Goal: Task Accomplishment & Management: Manage account settings

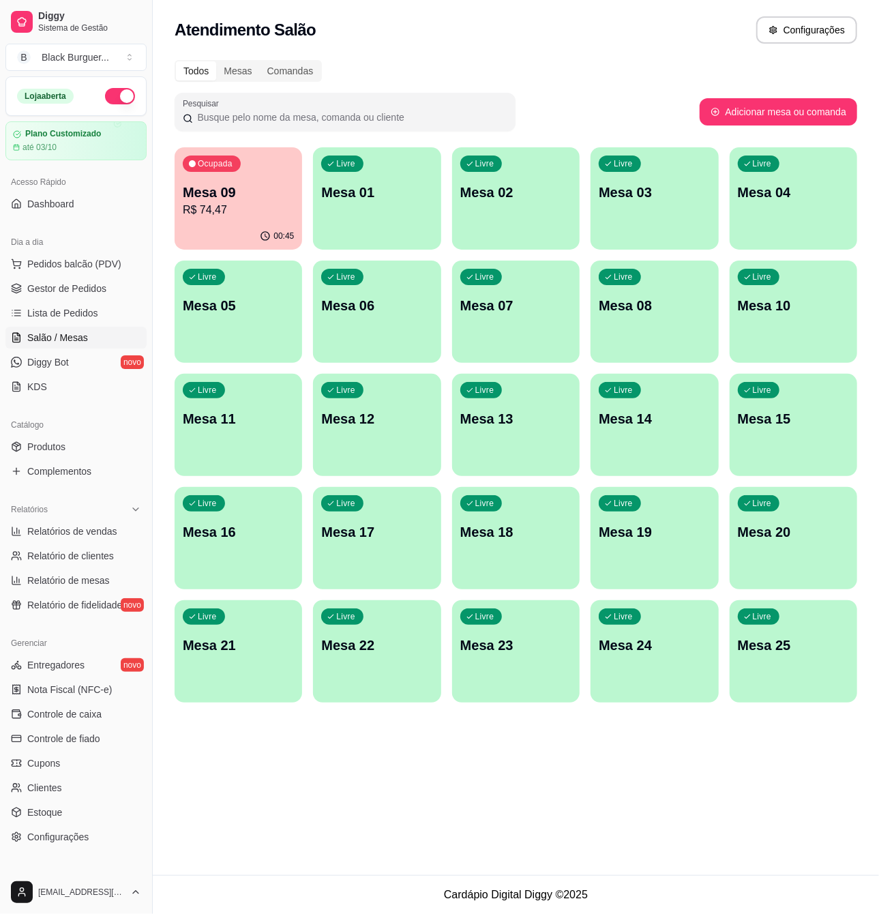
click at [251, 331] on div "Livre Mesa 05" at bounding box center [238, 303] width 127 height 86
click at [764, 314] on p "Mesa 10" at bounding box center [793, 306] width 108 height 18
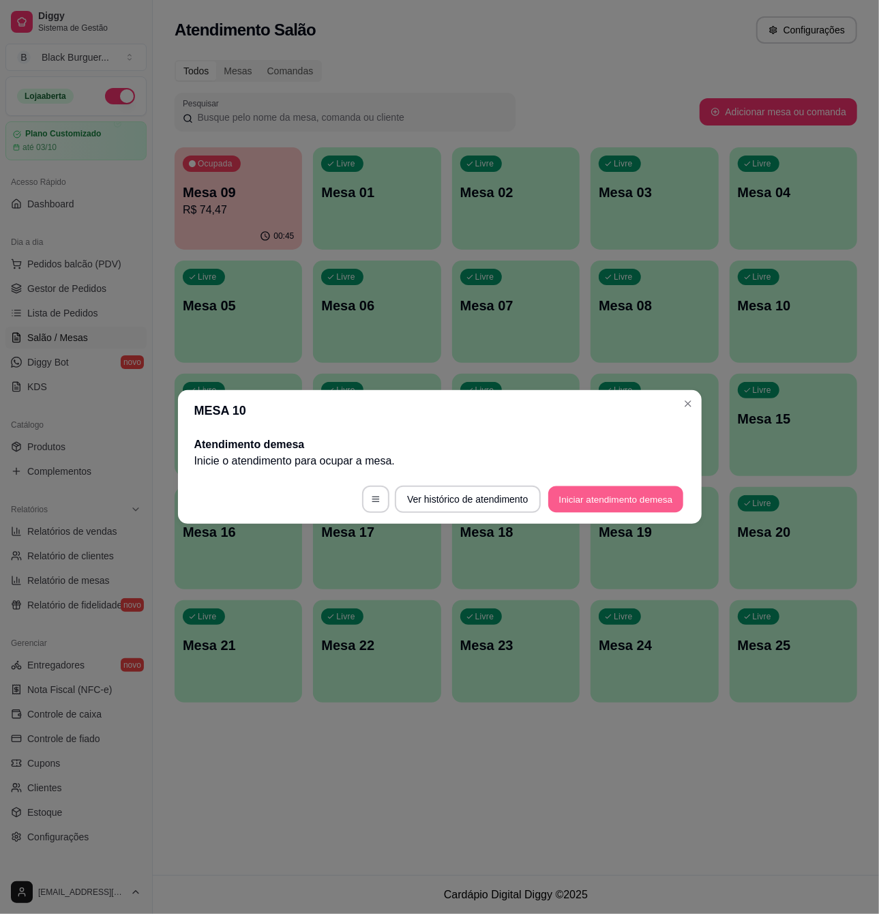
click at [601, 499] on button "Iniciar atendimento de mesa" at bounding box center [615, 499] width 135 height 27
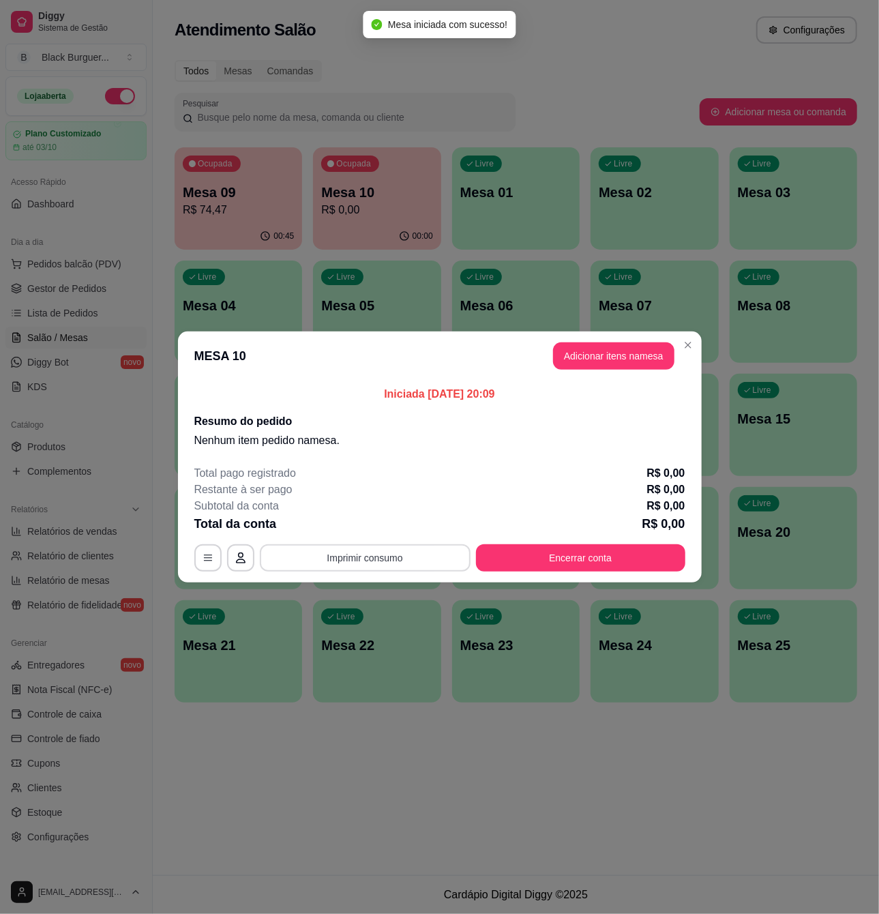
click at [370, 567] on button "Imprimir consumo" at bounding box center [365, 557] width 211 height 27
click at [252, 631] on div "MESA 10 Adicionar itens na mesa Iniciada [DATE] 20:09 Resumo do pedido Nenhum i…" at bounding box center [439, 457] width 879 height 914
click at [588, 363] on button "Adicionar itens na mesa" at bounding box center [613, 356] width 117 height 27
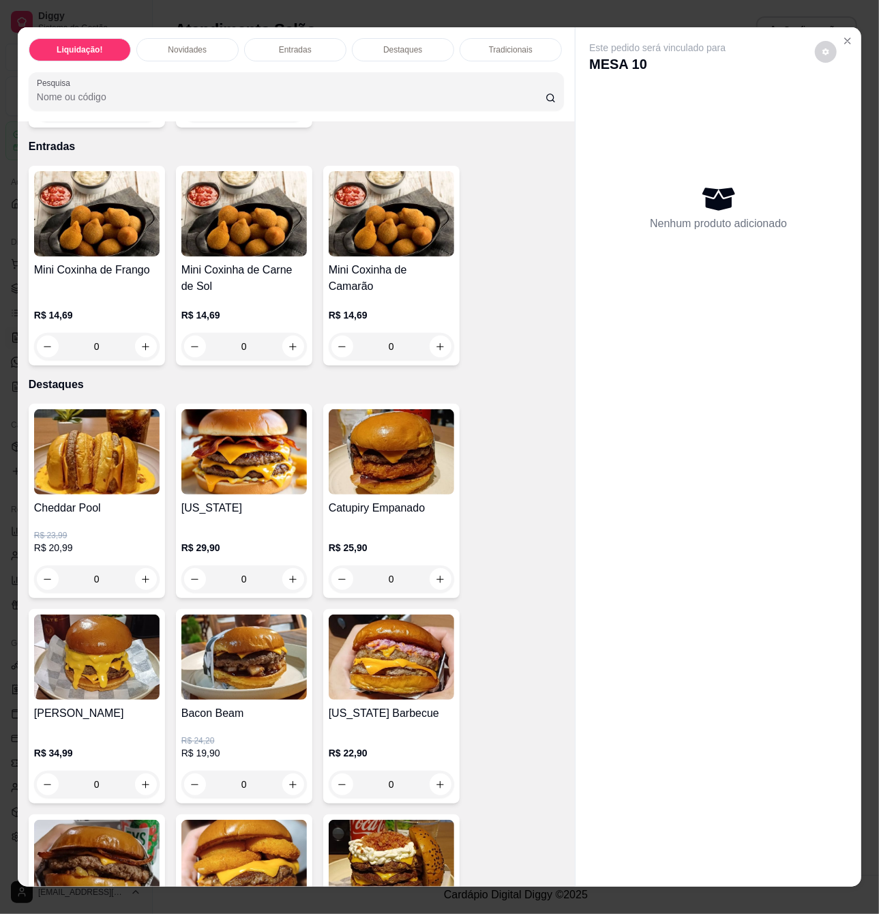
scroll to position [1091, 0]
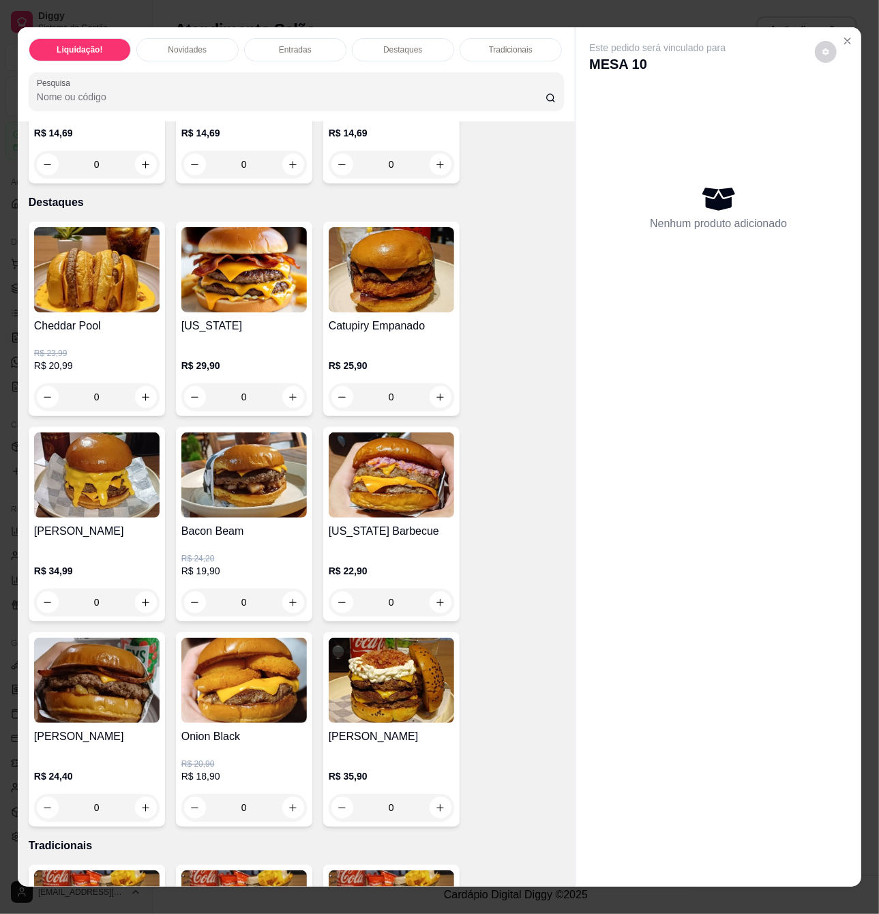
click at [293, 609] on div "0" at bounding box center [243, 601] width 125 height 27
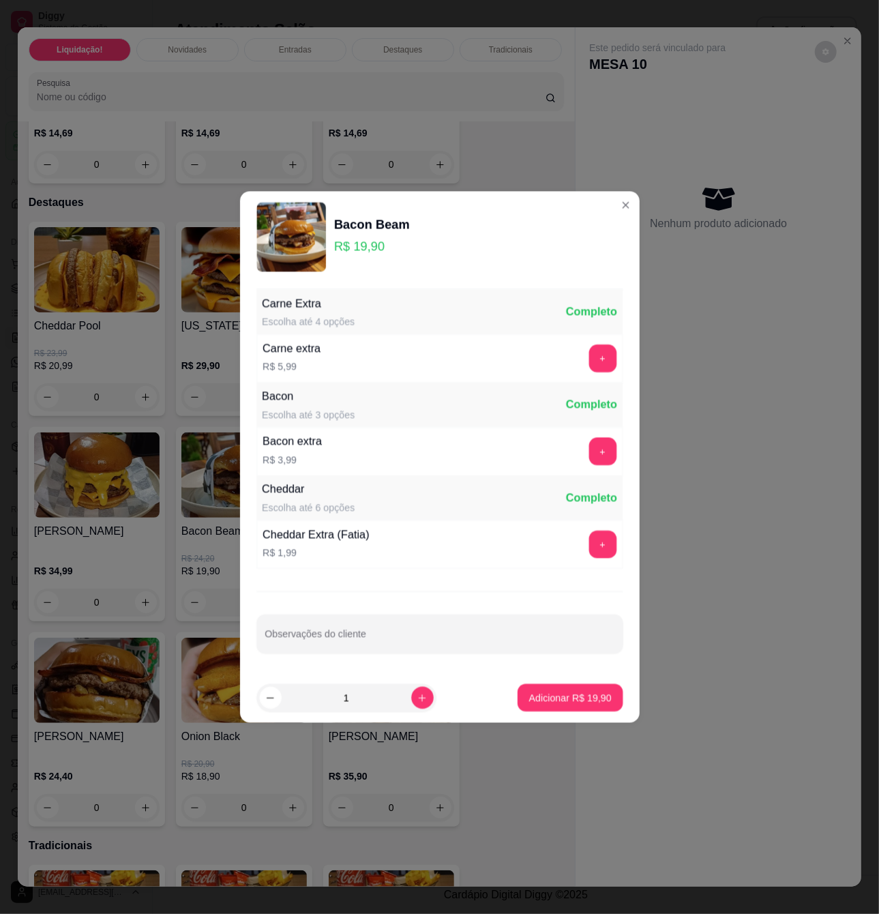
click at [278, 609] on div "Carne Extra Escolha até 4 opções Completo Carne extra R$ 5,99 + Bacon Escolha a…" at bounding box center [440, 478] width 400 height 390
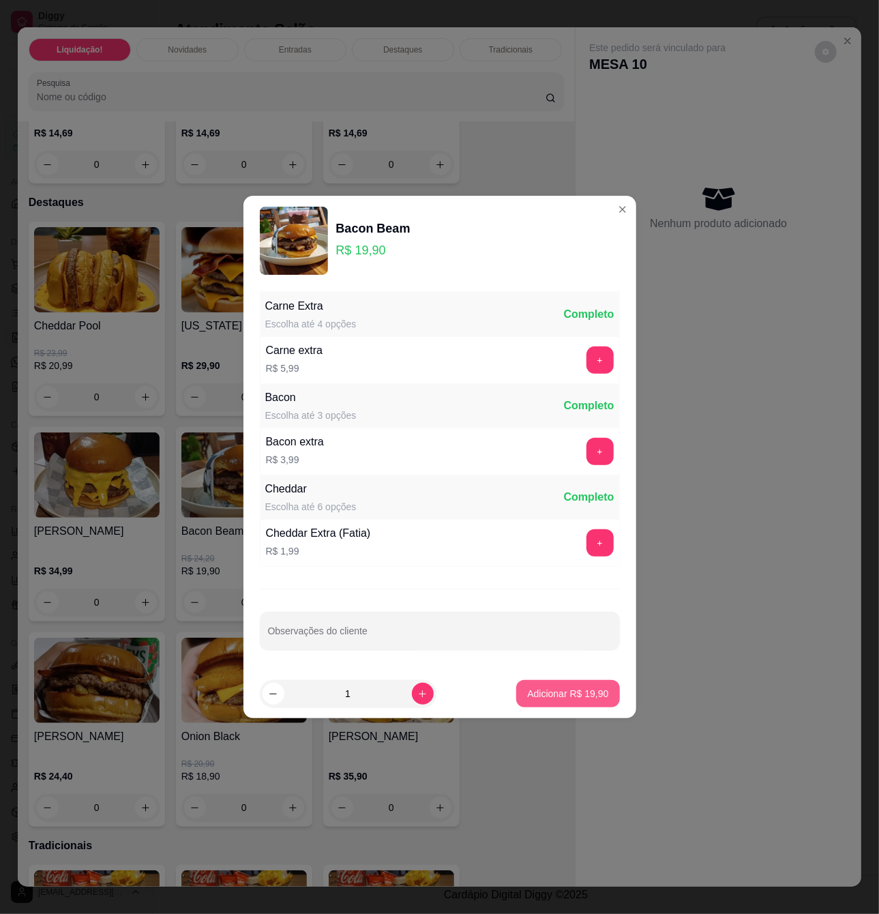
click at [527, 699] on p "Adicionar R$ 19,90" at bounding box center [567, 694] width 81 height 14
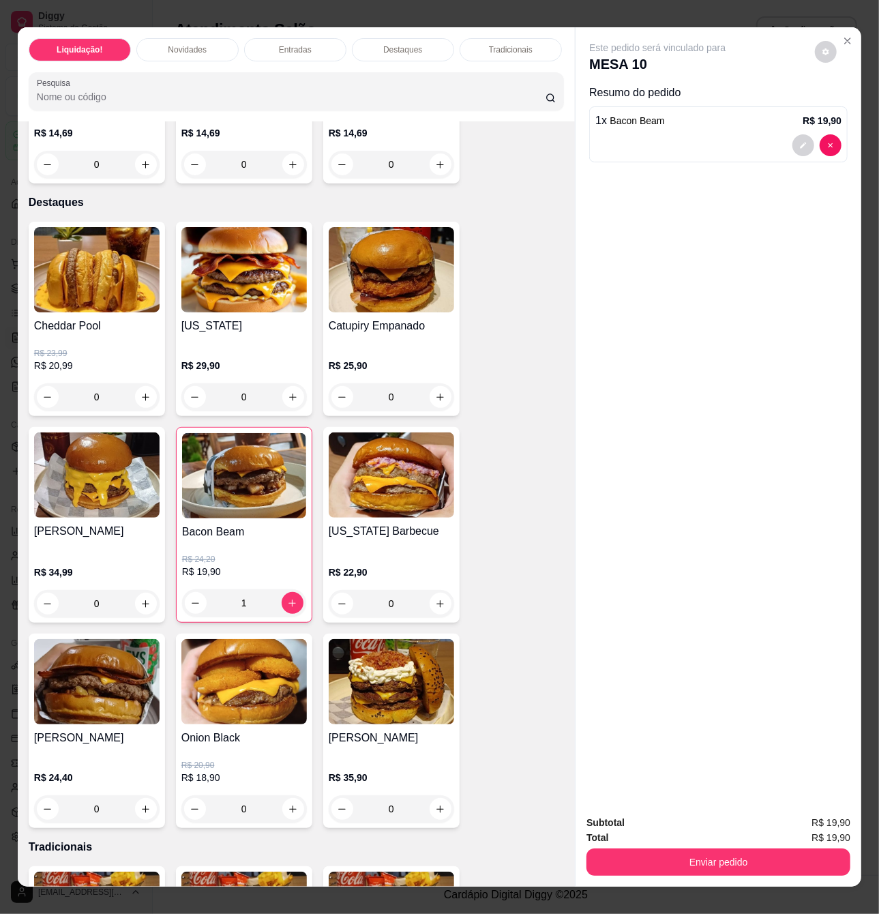
click at [290, 608] on div "1" at bounding box center [244, 602] width 124 height 27
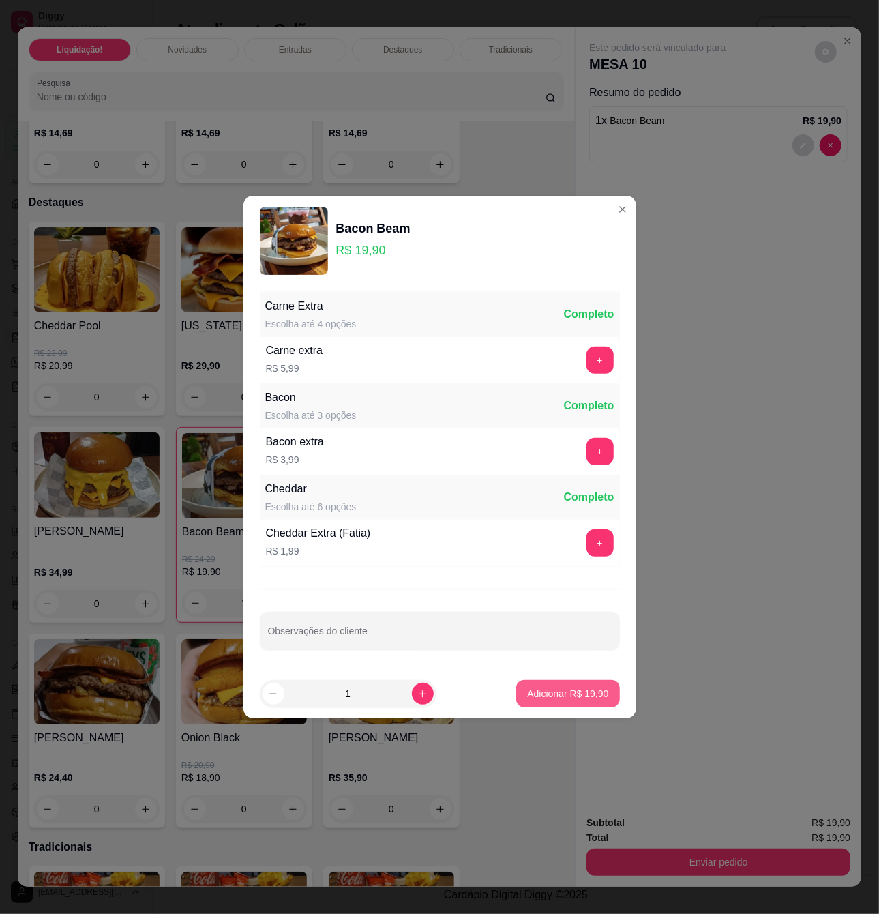
click at [519, 702] on button "Adicionar R$ 19,90" at bounding box center [567, 693] width 103 height 27
type input "2"
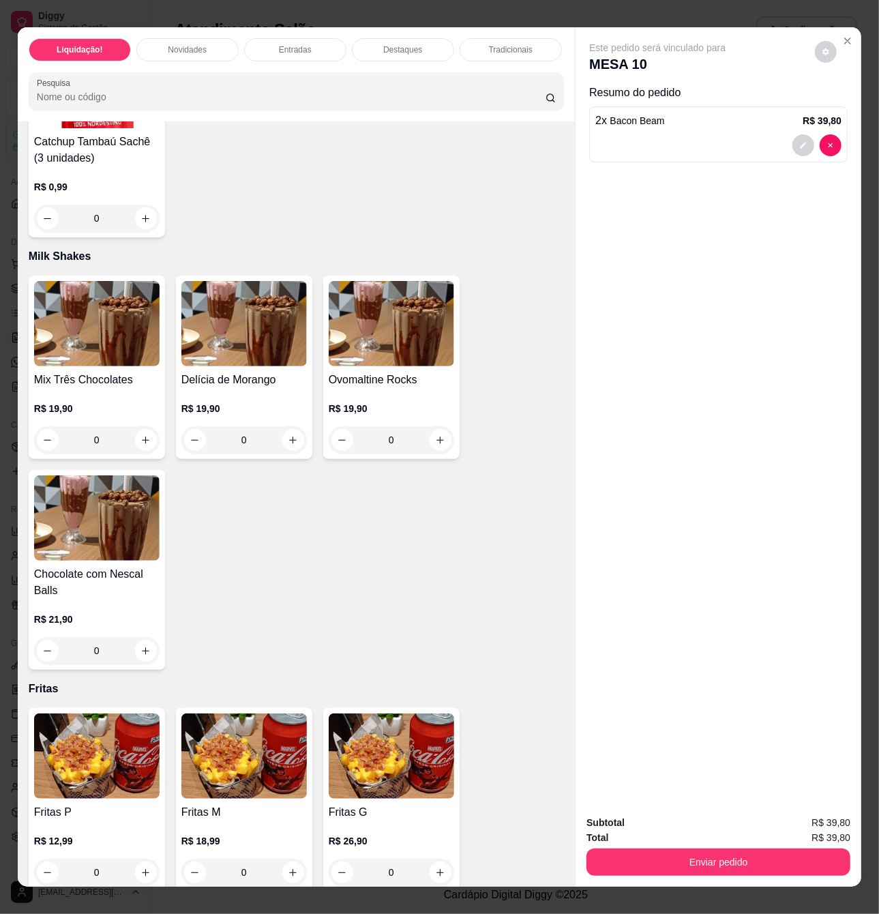
scroll to position [3272, 0]
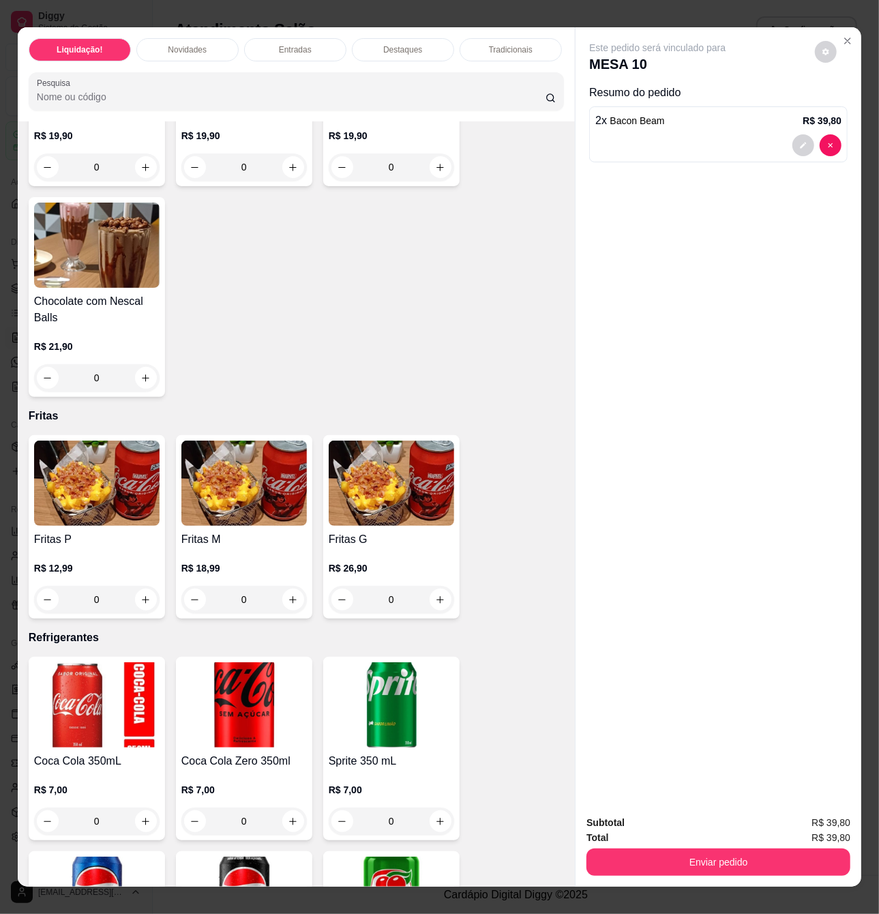
click at [432, 606] on div "0" at bounding box center [391, 599] width 125 height 27
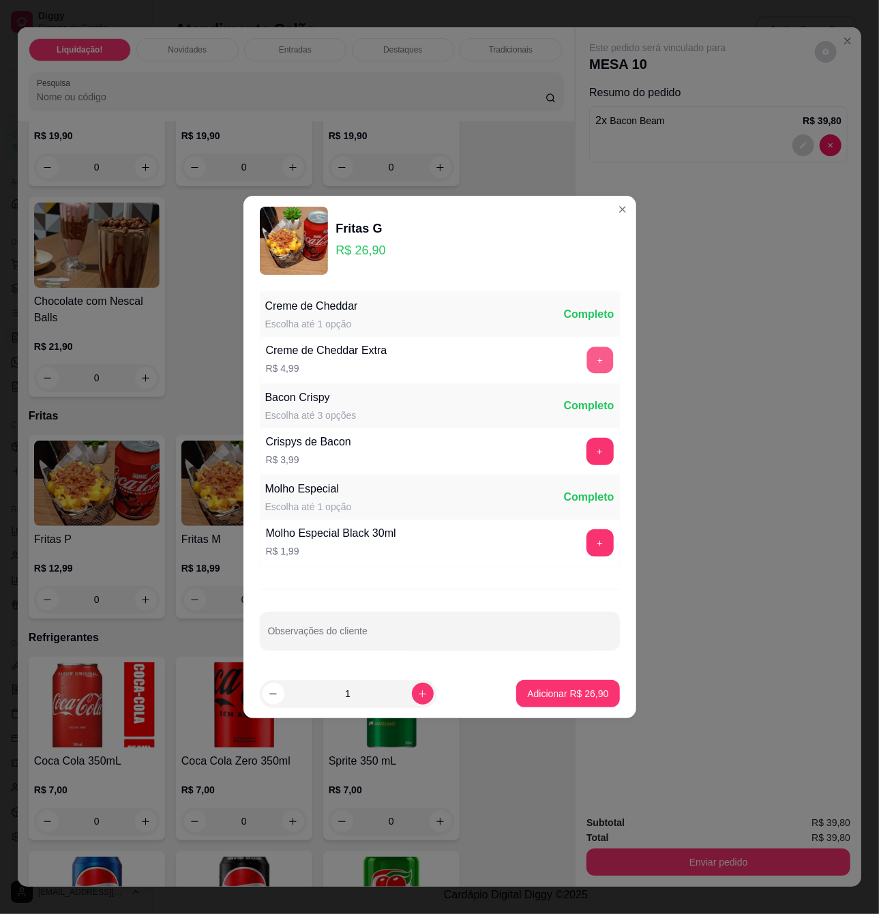
click at [586, 368] on button "+" at bounding box center [599, 360] width 27 height 27
click at [545, 682] on button "Adicionar R$ 31,89" at bounding box center [567, 693] width 103 height 27
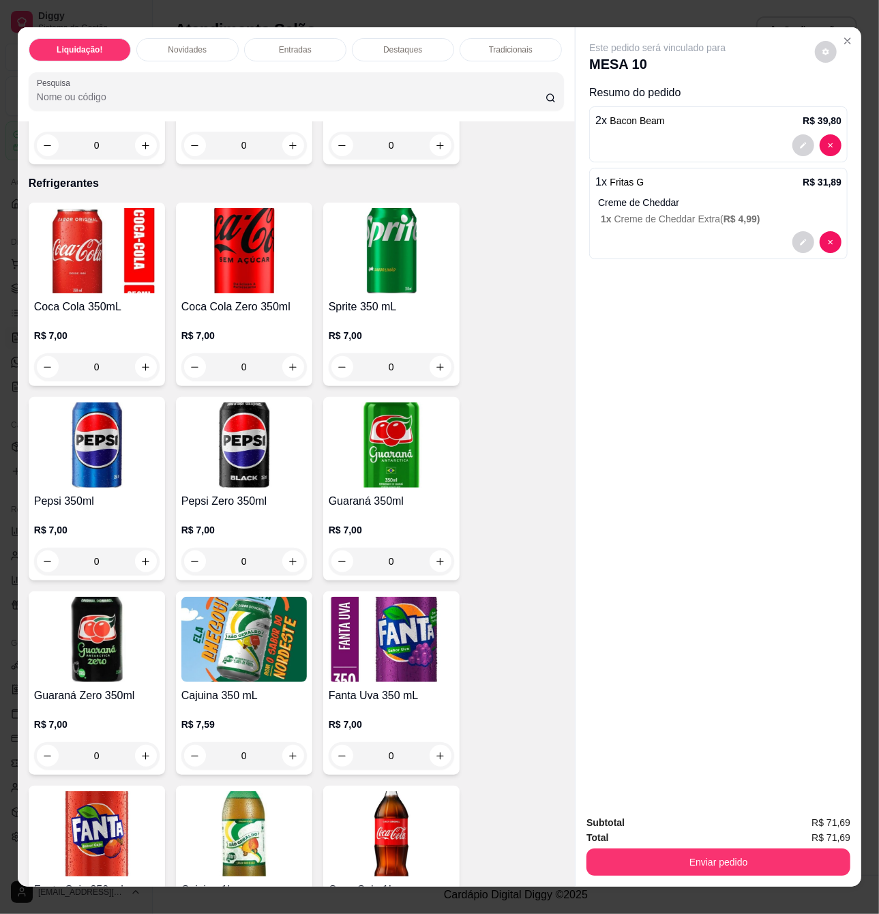
scroll to position [3908, 0]
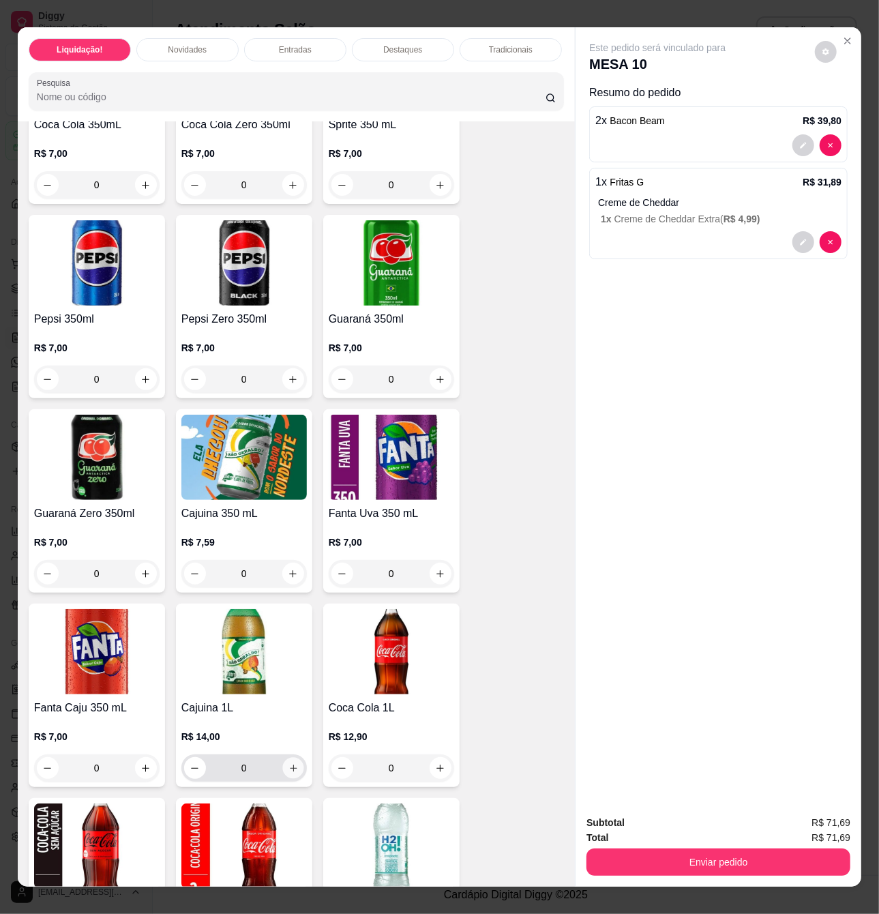
click at [288, 773] on icon "increase-product-quantity" at bounding box center [293, 768] width 10 height 10
type input "1"
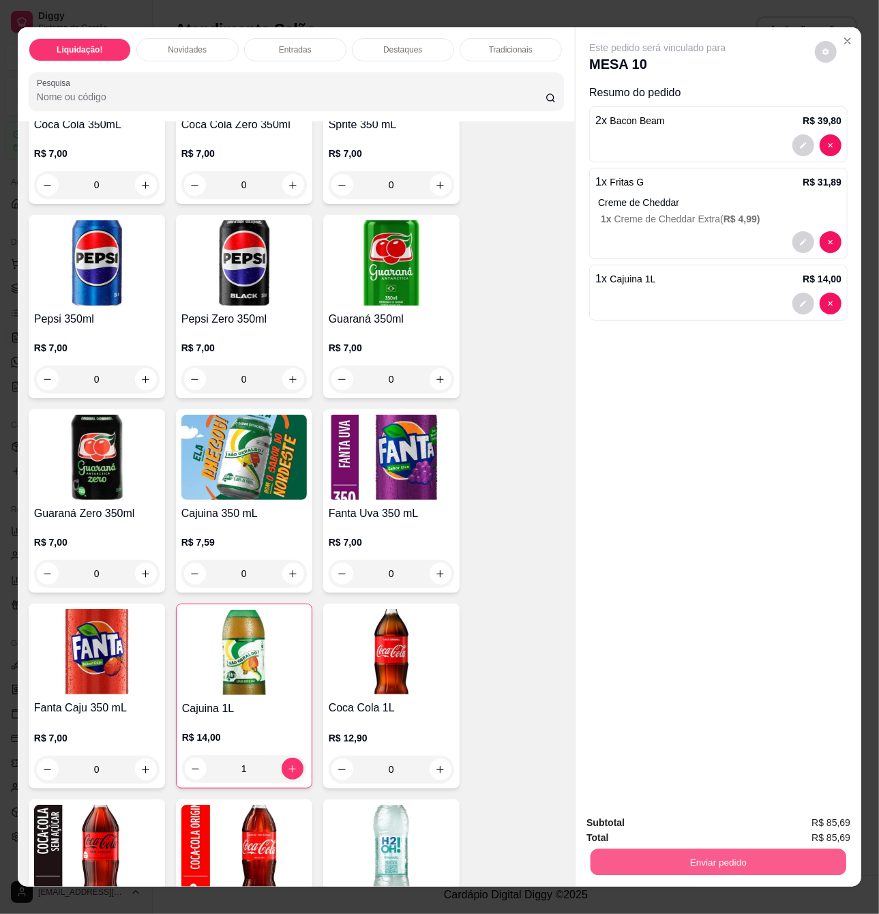
click at [716, 858] on button "Enviar pedido" at bounding box center [718, 861] width 256 height 27
click at [835, 821] on button "Enviar pedido" at bounding box center [813, 822] width 77 height 26
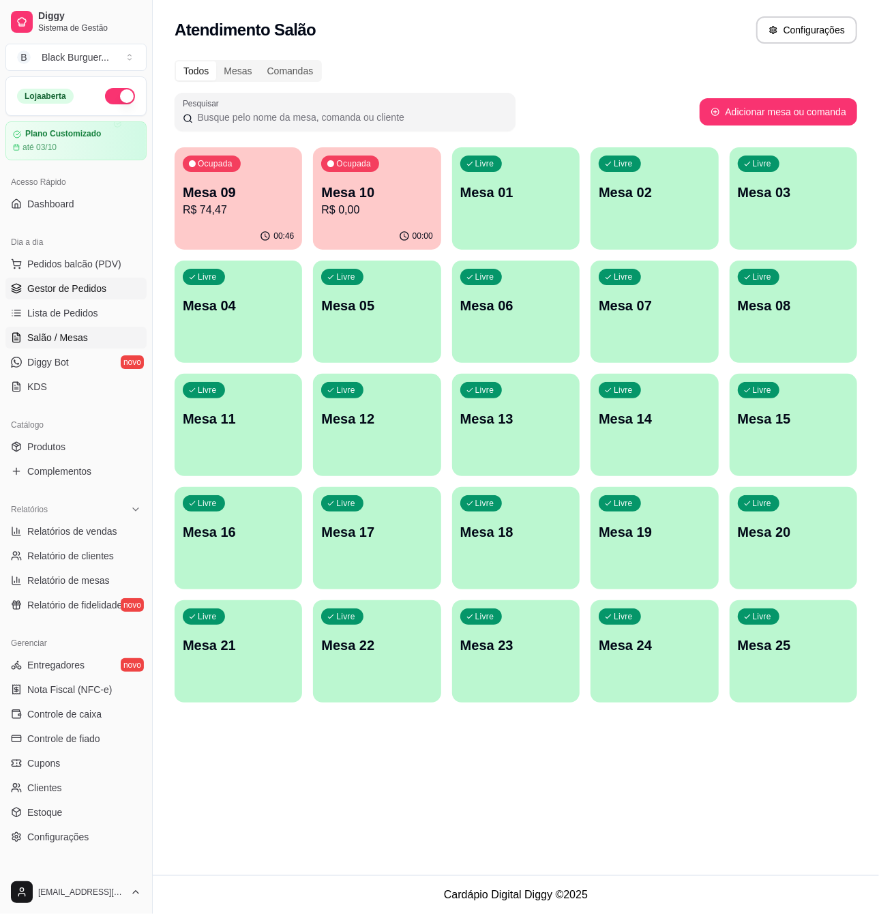
click at [85, 293] on span "Gestor de Pedidos" at bounding box center [66, 289] width 79 height 14
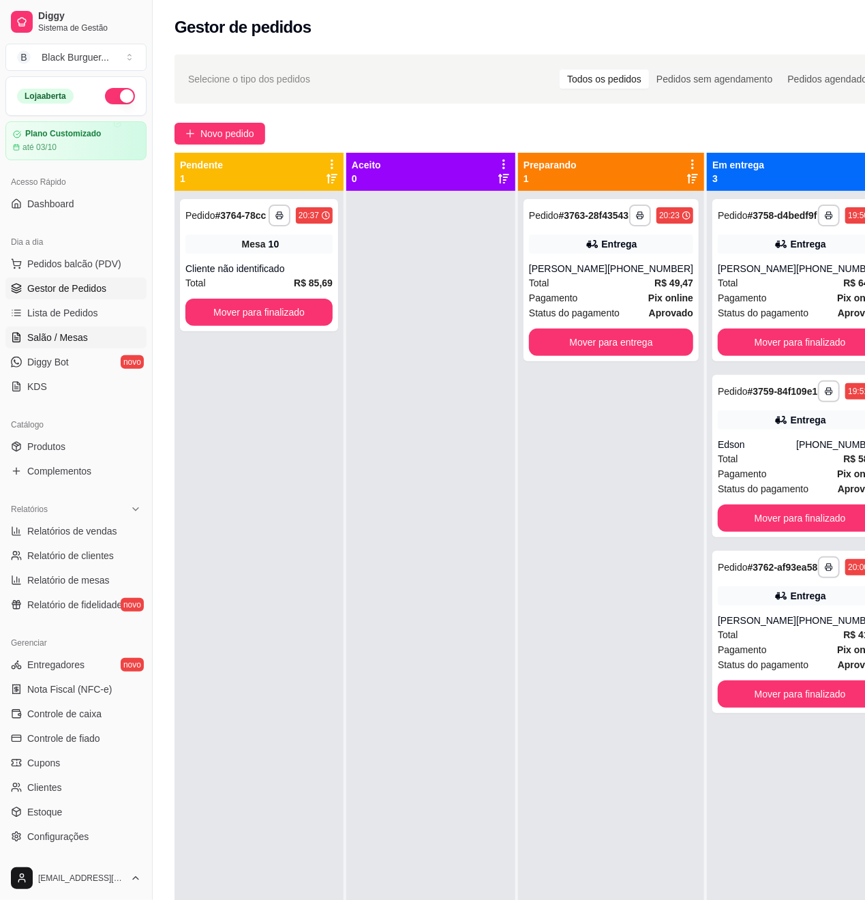
click at [60, 328] on link "Salão / Mesas" at bounding box center [75, 338] width 141 height 22
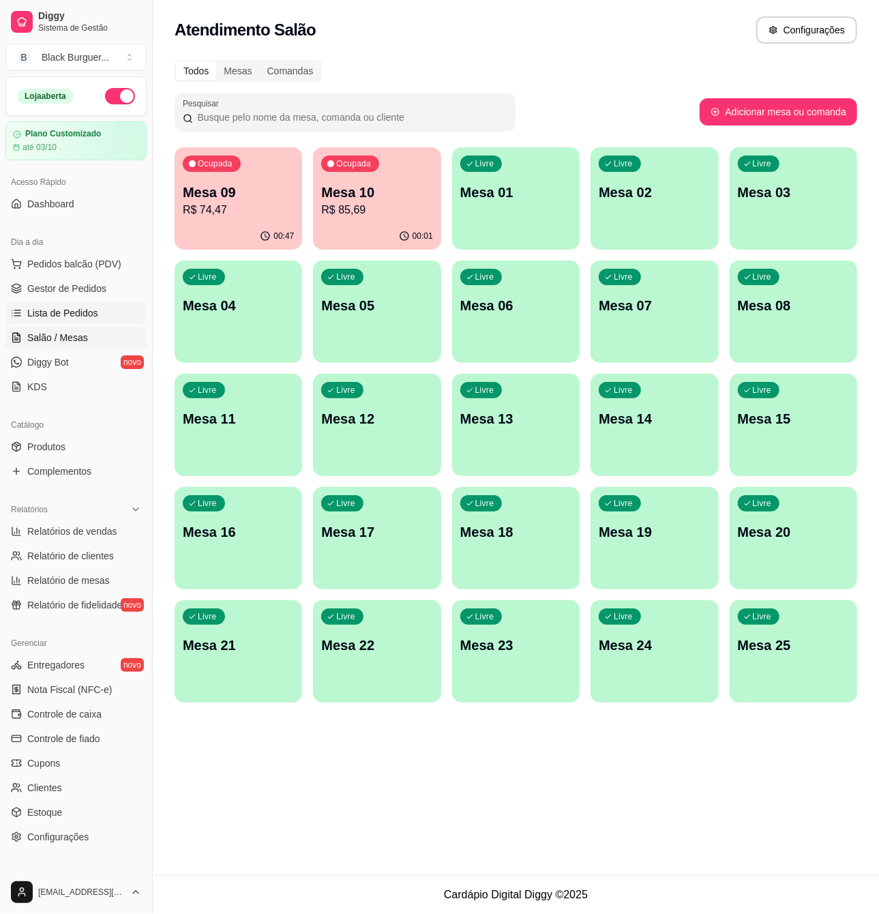
click at [64, 316] on span "Lista de Pedidos" at bounding box center [62, 313] width 71 height 14
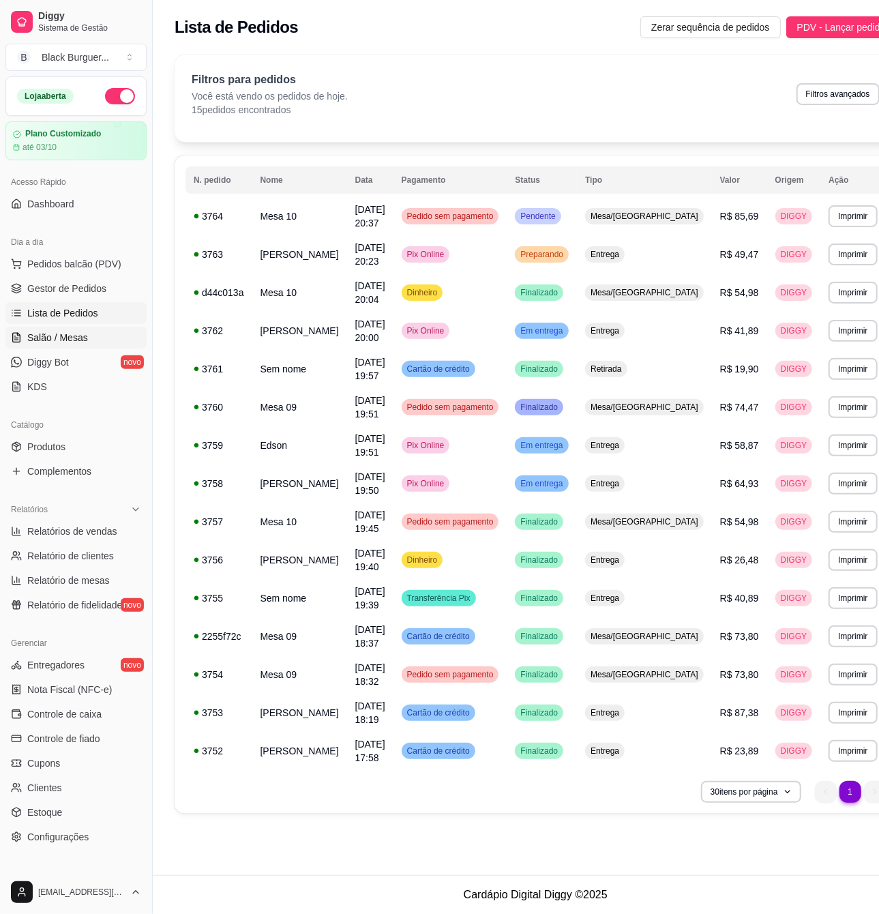
click at [65, 333] on span "Salão / Mesas" at bounding box center [57, 338] width 61 height 14
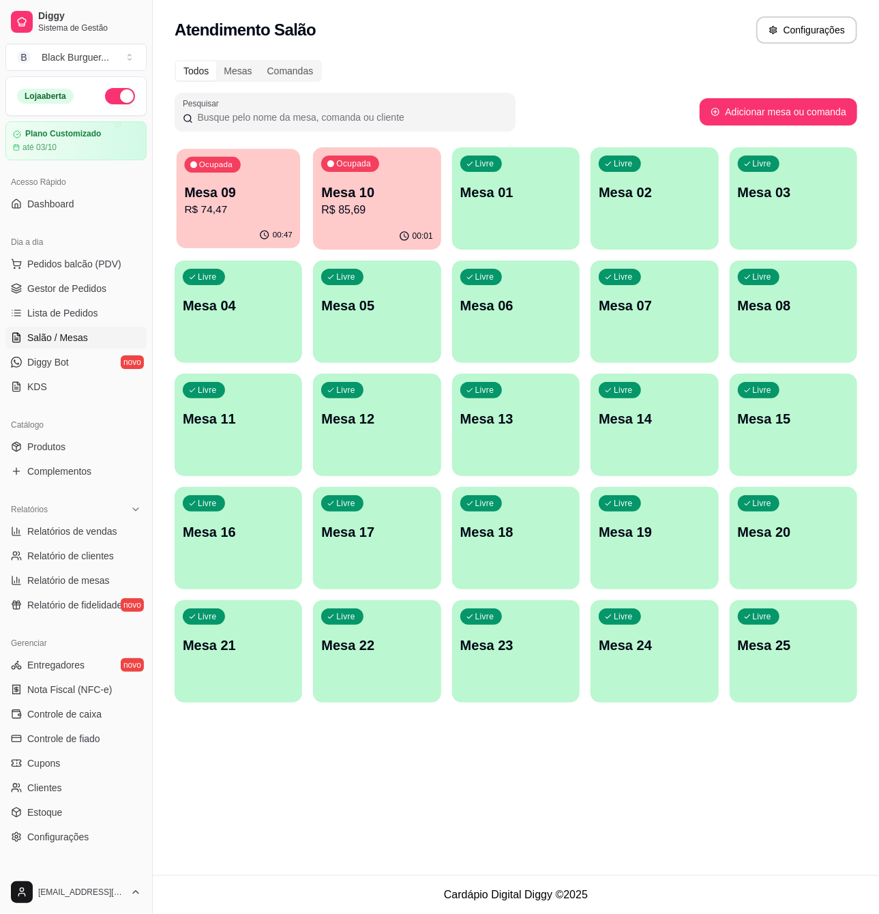
click at [222, 178] on div "Ocupada Mesa 09 R$ 74,47" at bounding box center [239, 186] width 124 height 74
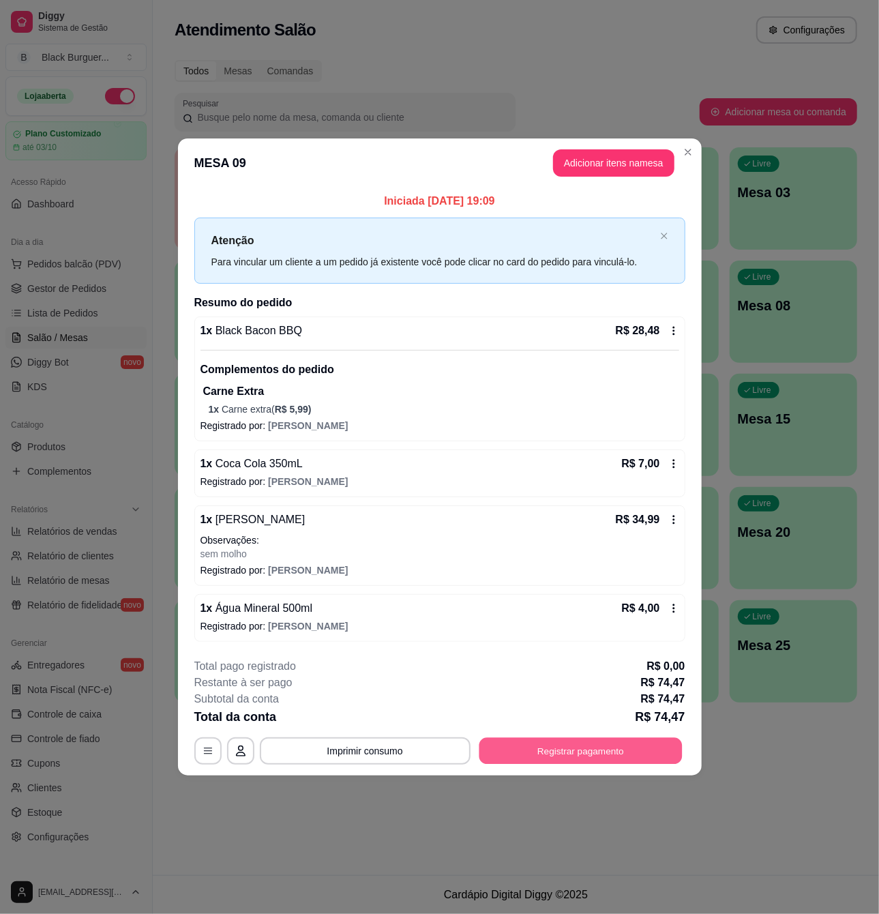
click at [535, 753] on button "Registrar pagamento" at bounding box center [580, 751] width 203 height 27
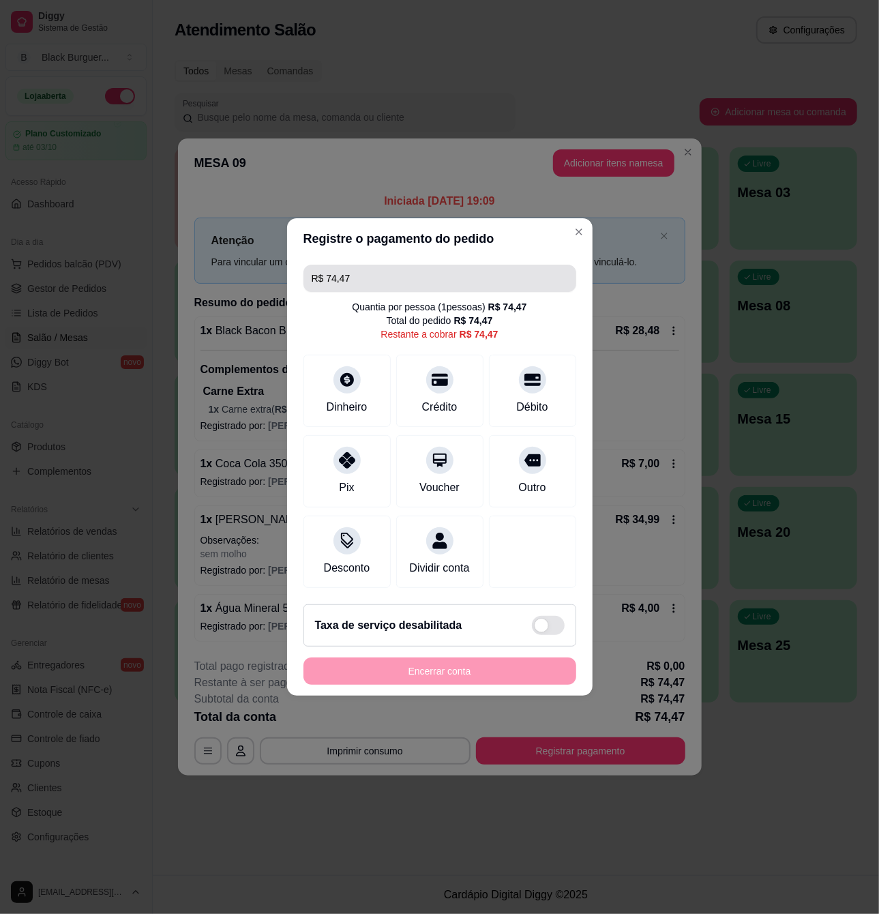
click at [453, 265] on input "R$ 74,47" at bounding box center [440, 278] width 256 height 27
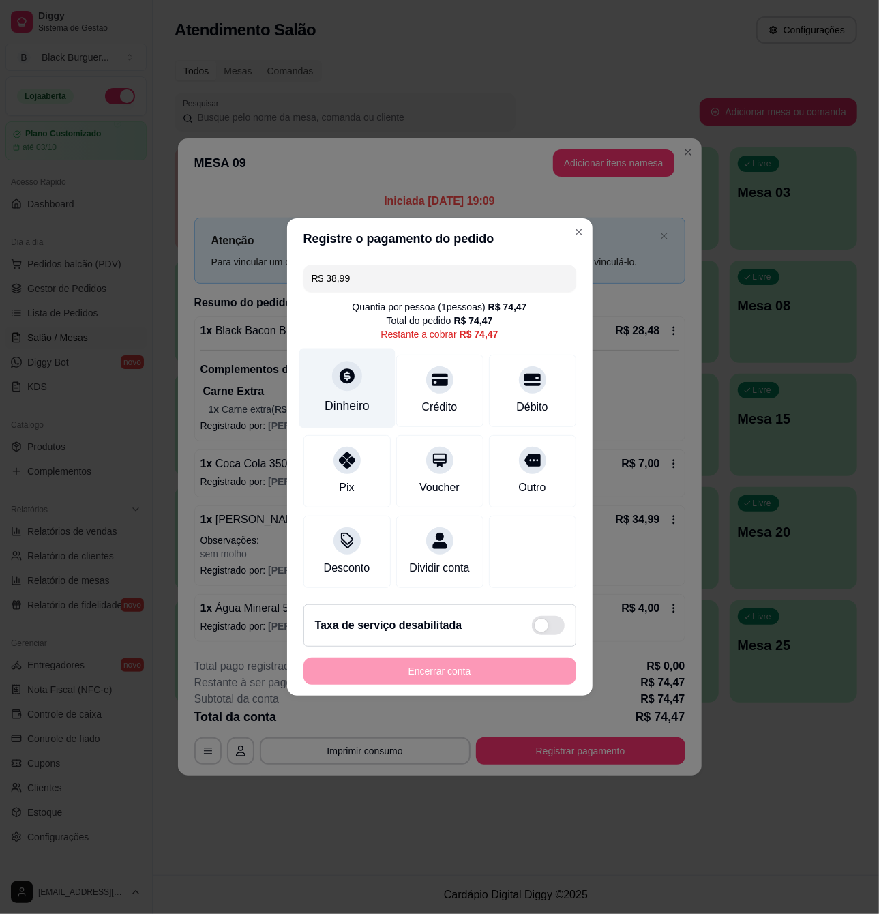
type input "R$ 38,99"
click at [325, 385] on div "Dinheiro" at bounding box center [347, 388] width 96 height 80
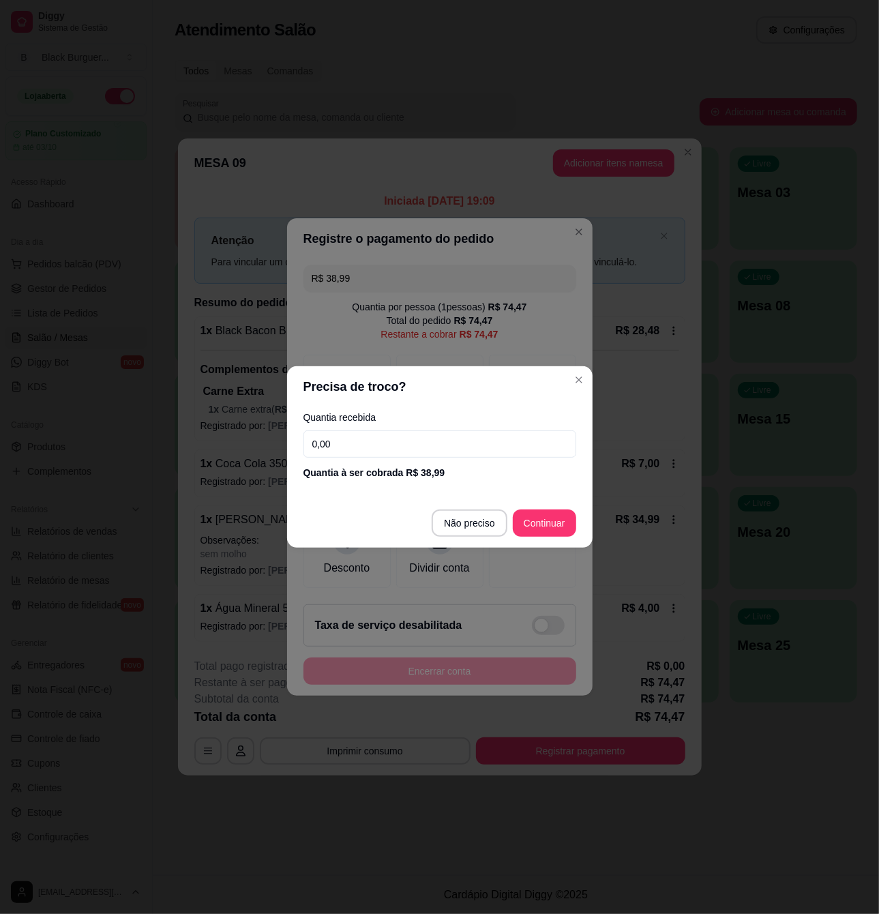
click at [389, 442] on input "0,00" at bounding box center [439, 443] width 273 height 27
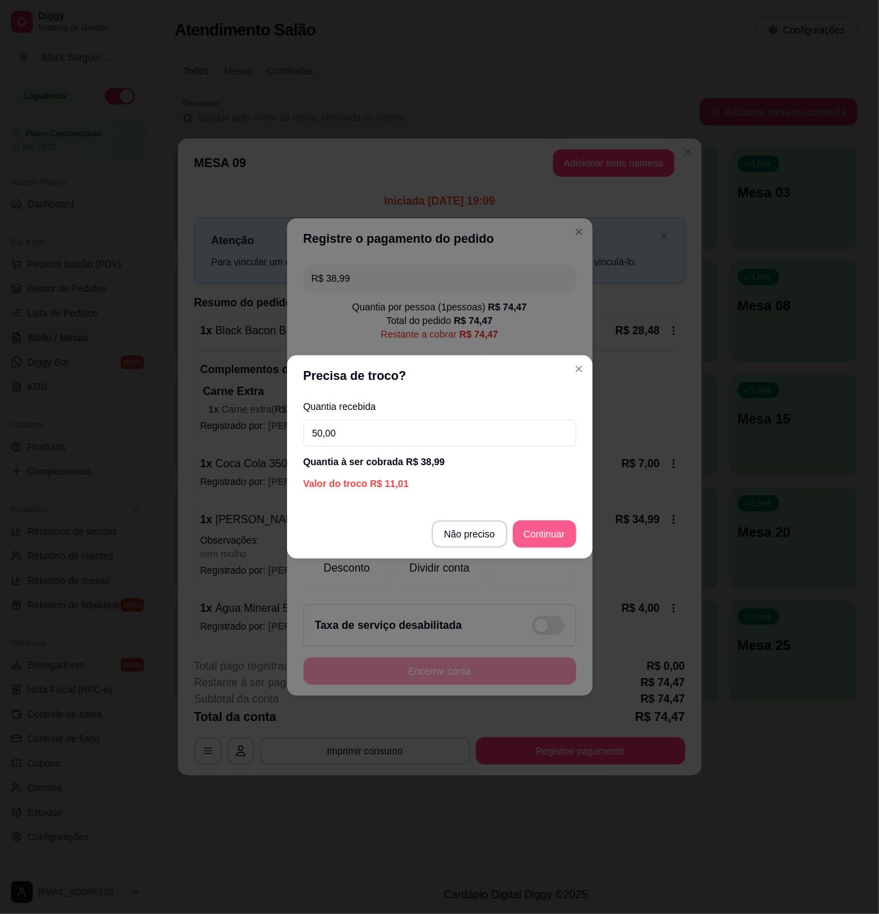
type input "50,00"
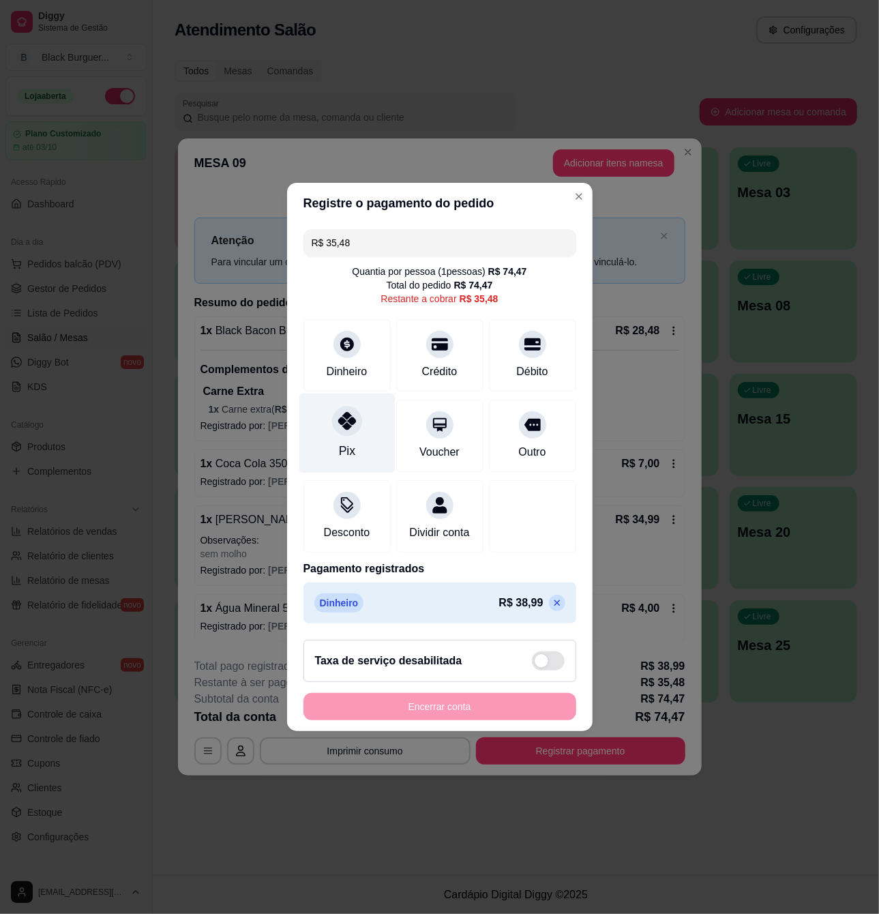
click at [344, 418] on icon at bounding box center [346, 421] width 18 height 18
type input "R$ 0,00"
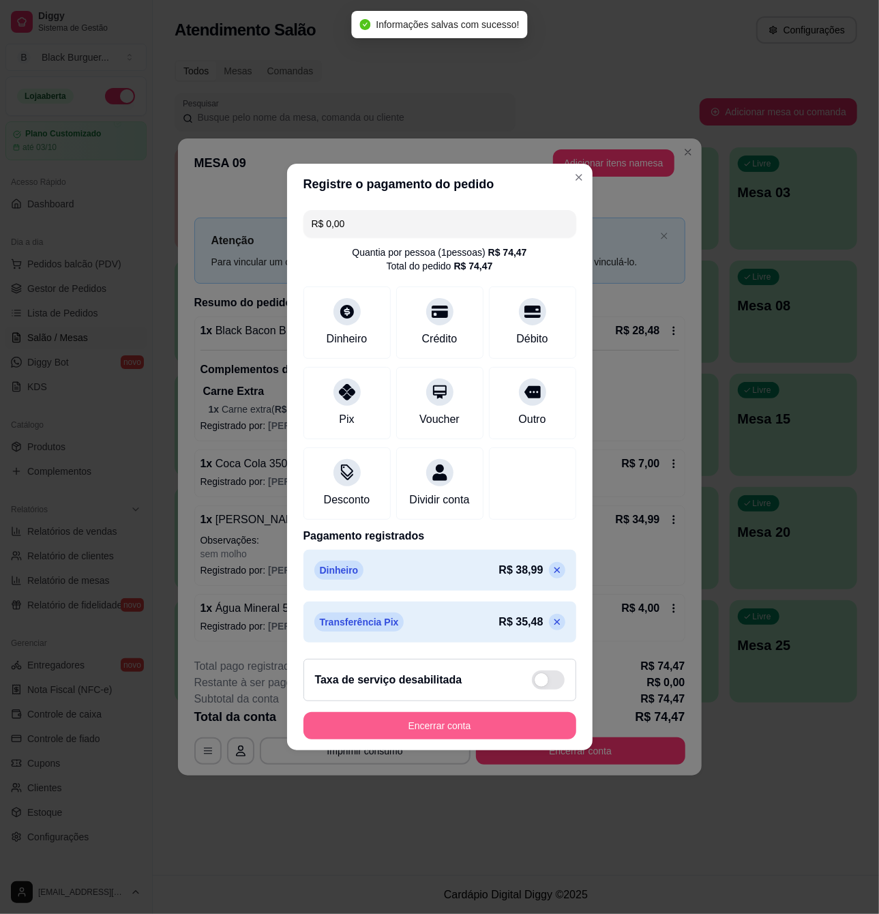
click at [478, 728] on button "Encerrar conta" at bounding box center [439, 725] width 273 height 27
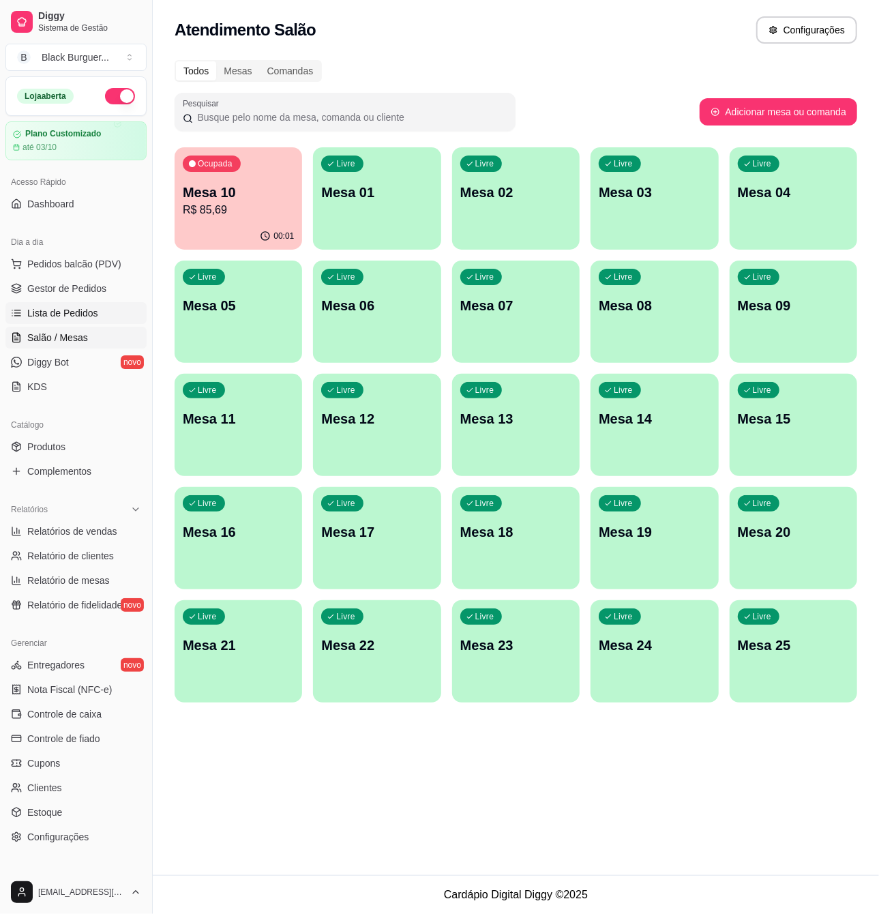
click at [74, 315] on span "Lista de Pedidos" at bounding box center [62, 313] width 71 height 14
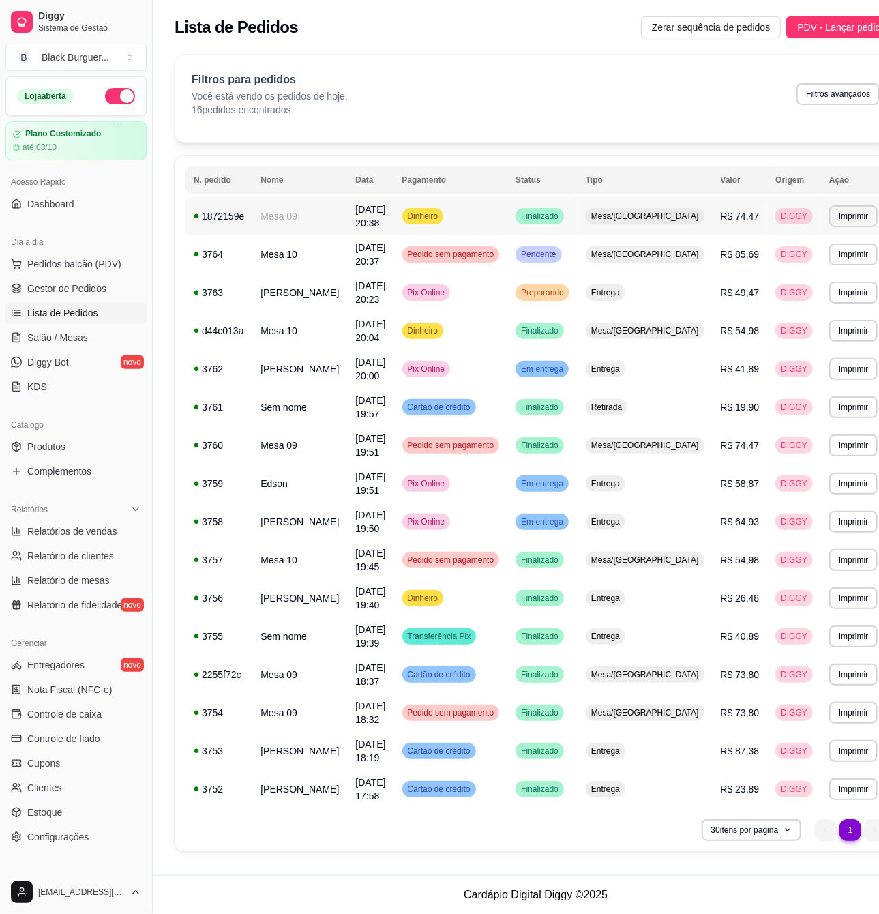
click at [494, 211] on td "Dinheiro" at bounding box center [451, 216] width 114 height 38
click at [93, 290] on span "Gestor de Pedidos" at bounding box center [66, 289] width 79 height 14
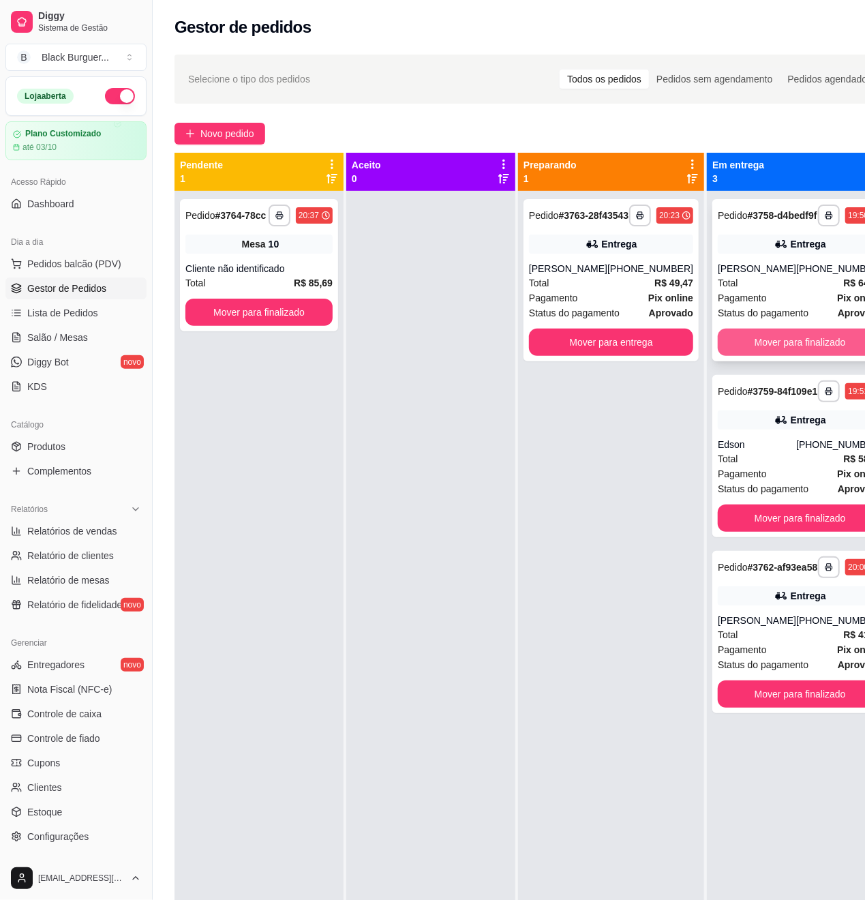
click at [787, 356] on button "Mover para finalizado" at bounding box center [800, 342] width 164 height 27
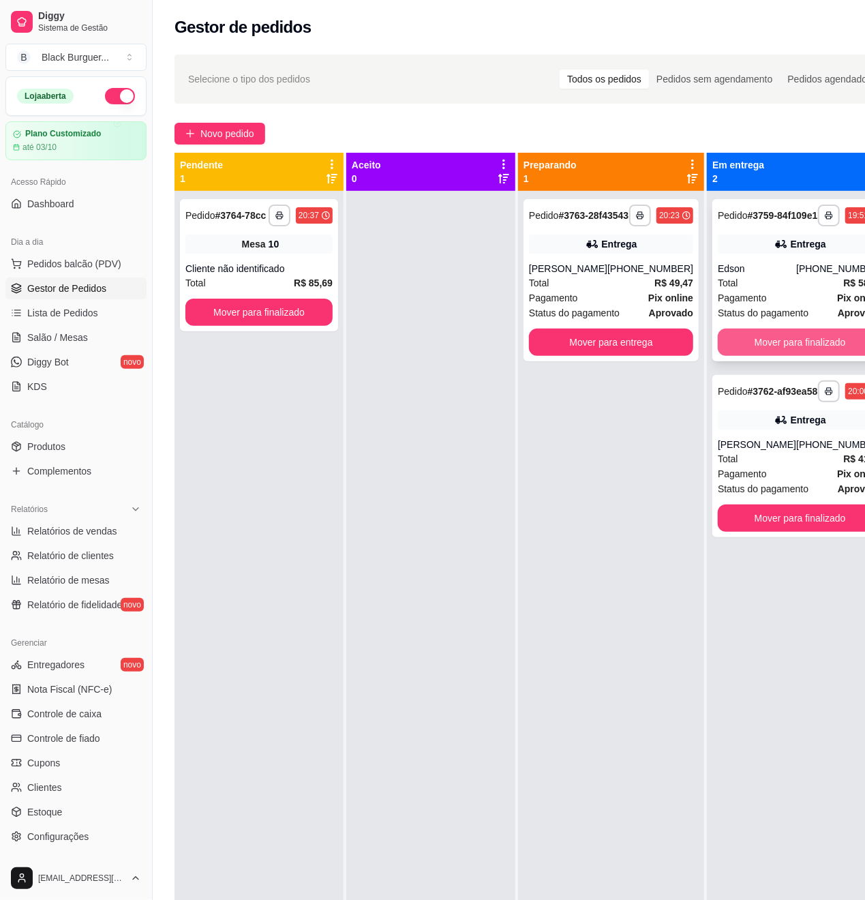
click at [787, 353] on button "Mover para finalizado" at bounding box center [800, 342] width 164 height 27
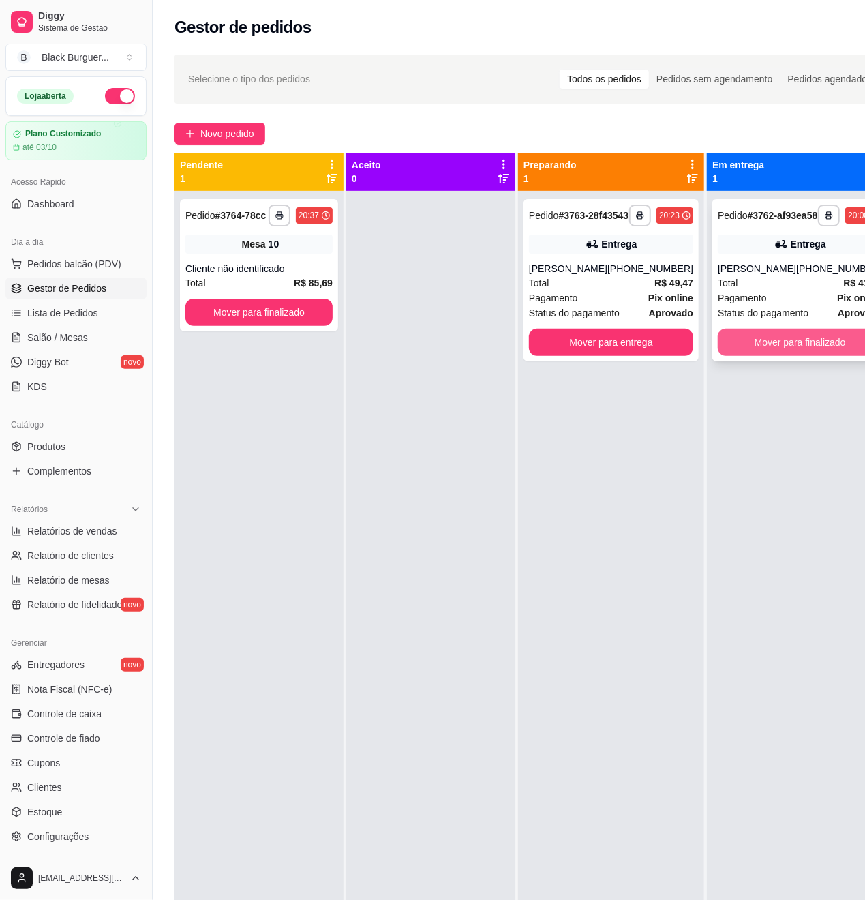
click at [787, 352] on button "Mover para finalizado" at bounding box center [800, 342] width 164 height 27
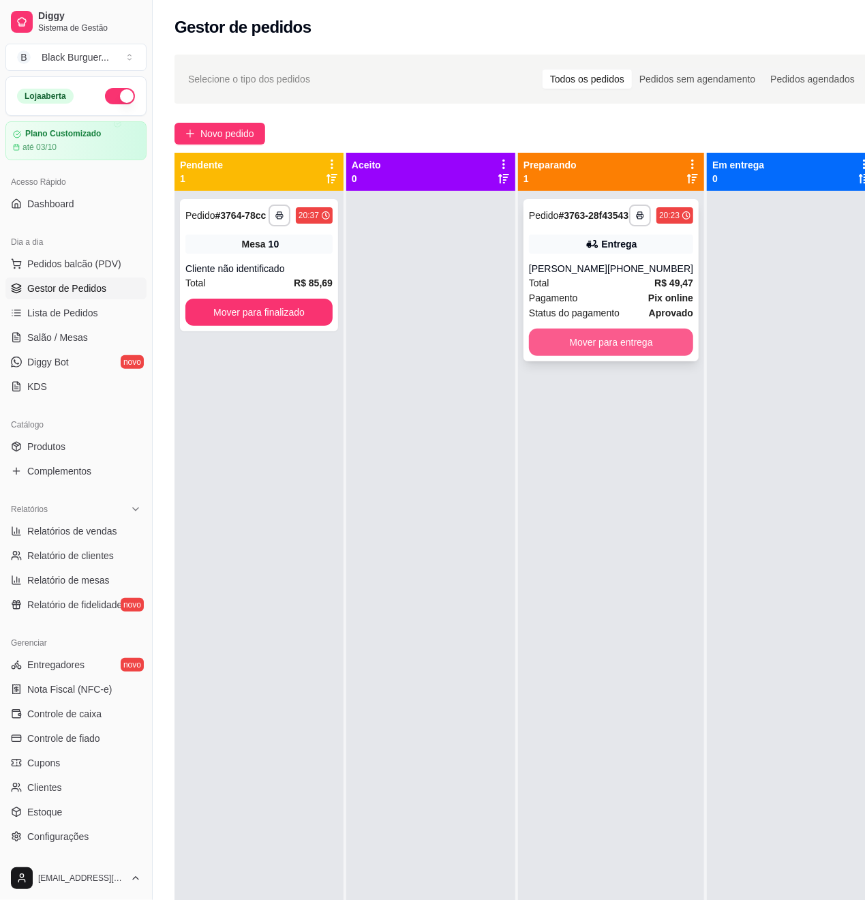
click at [573, 356] on button "Mover para entrega" at bounding box center [611, 342] width 164 height 27
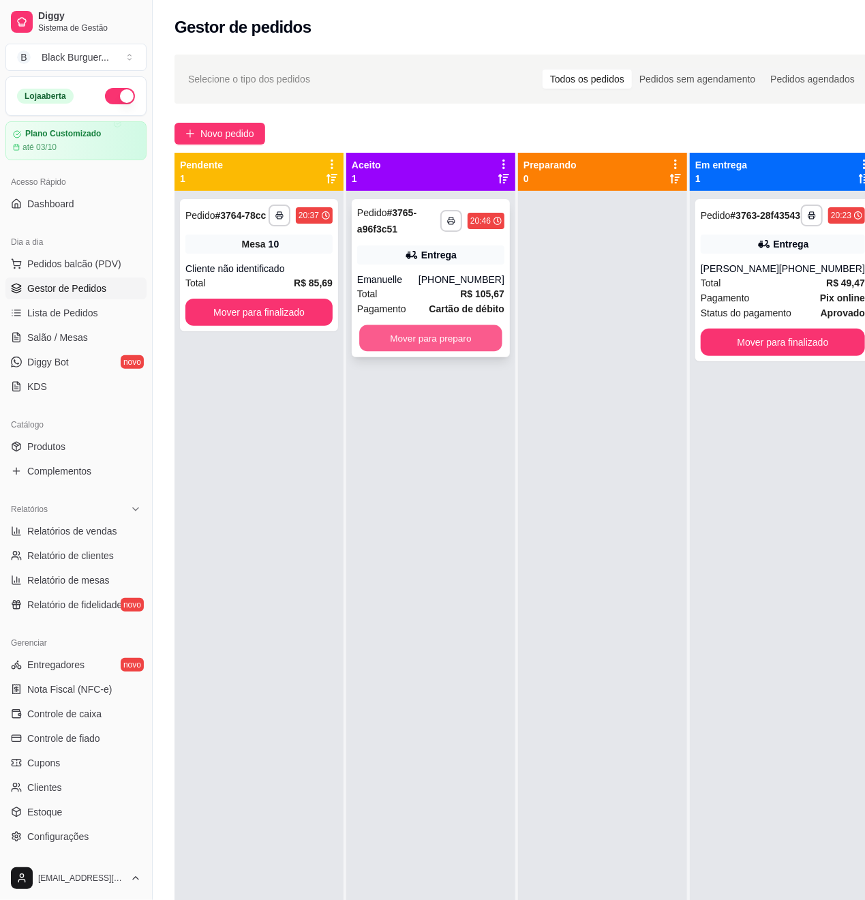
click at [465, 339] on button "Mover para preparo" at bounding box center [430, 338] width 143 height 27
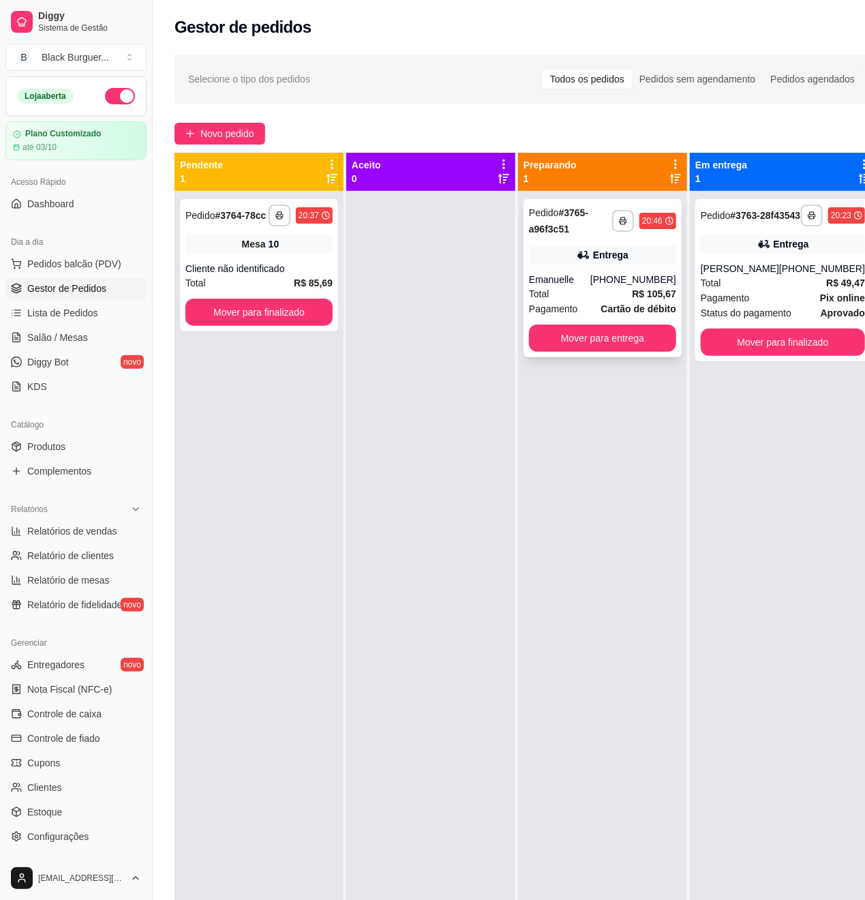
click at [589, 284] on div "Emanuelle" at bounding box center [559, 280] width 61 height 14
click at [781, 356] on button "Mover para finalizado" at bounding box center [783, 342] width 164 height 27
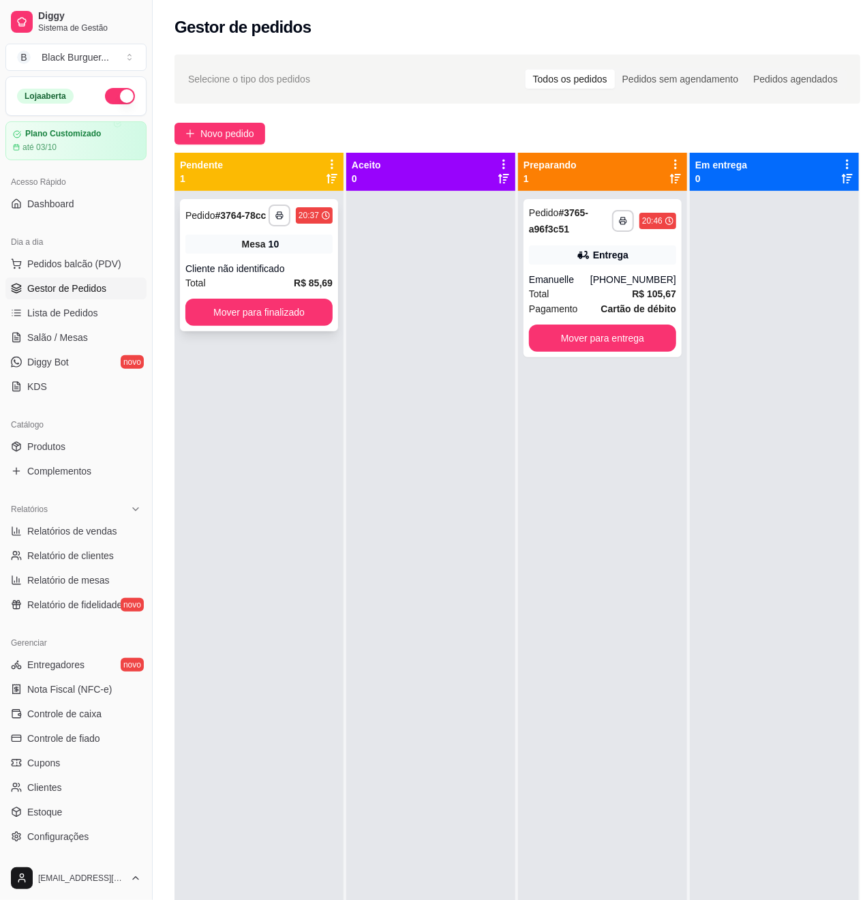
click at [288, 275] on div "Total R$ 85,69" at bounding box center [258, 282] width 147 height 15
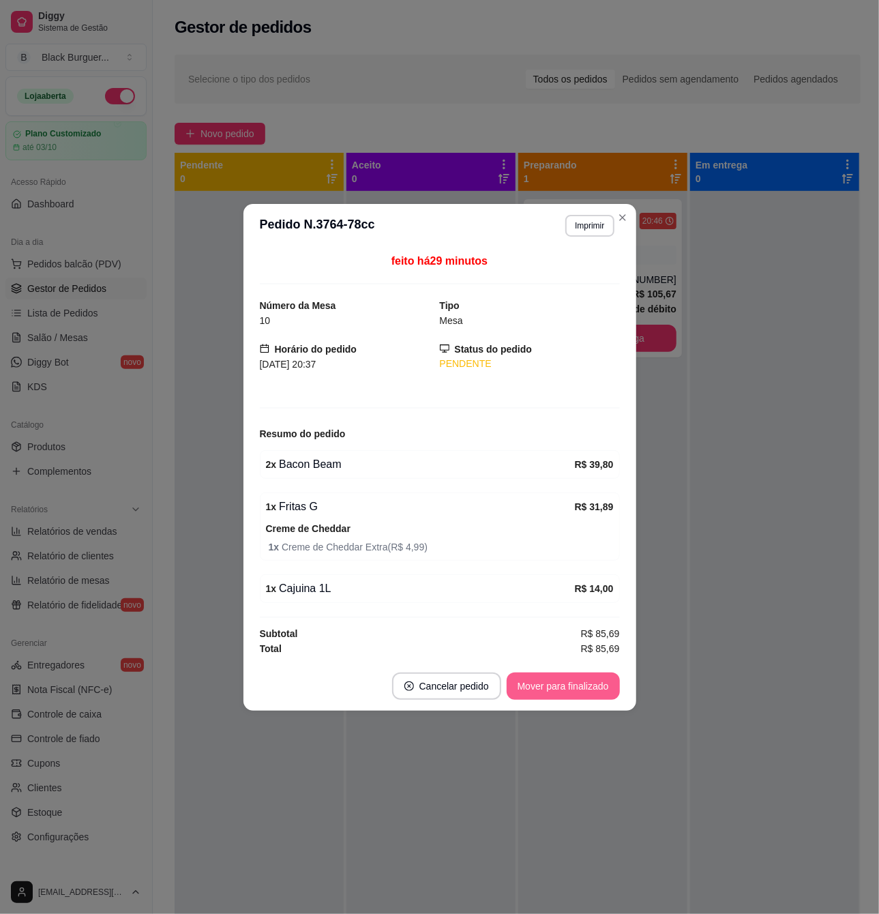
click at [549, 691] on button "Mover para finalizado" at bounding box center [563, 685] width 113 height 27
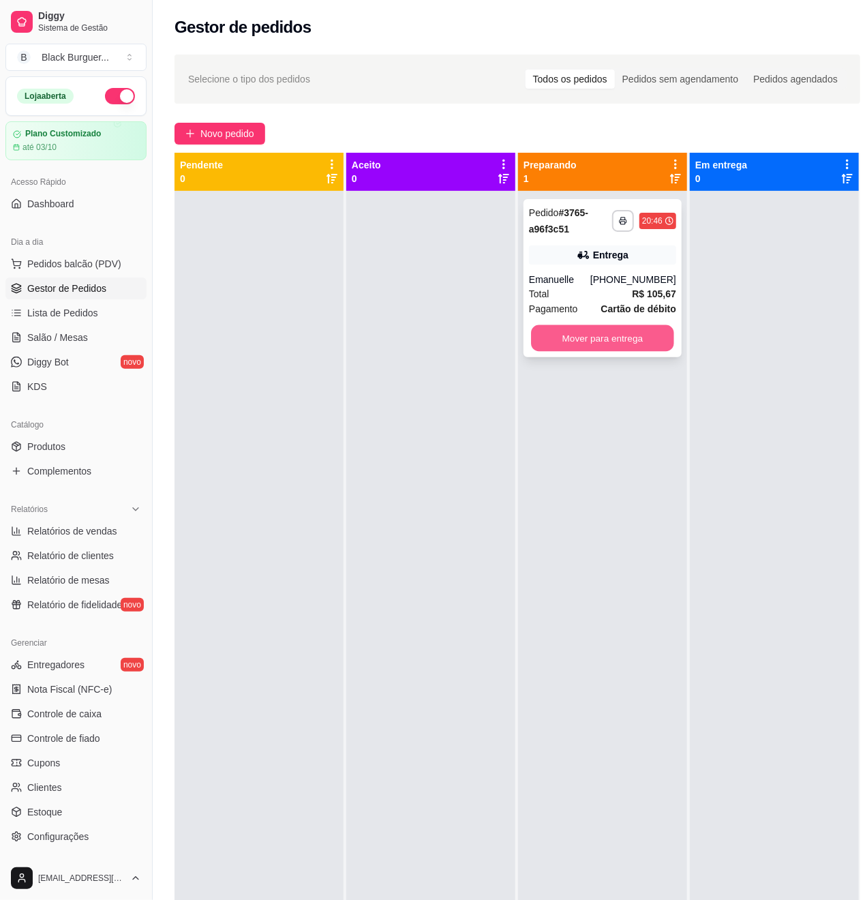
click at [560, 339] on button "Mover para entrega" at bounding box center [602, 338] width 143 height 27
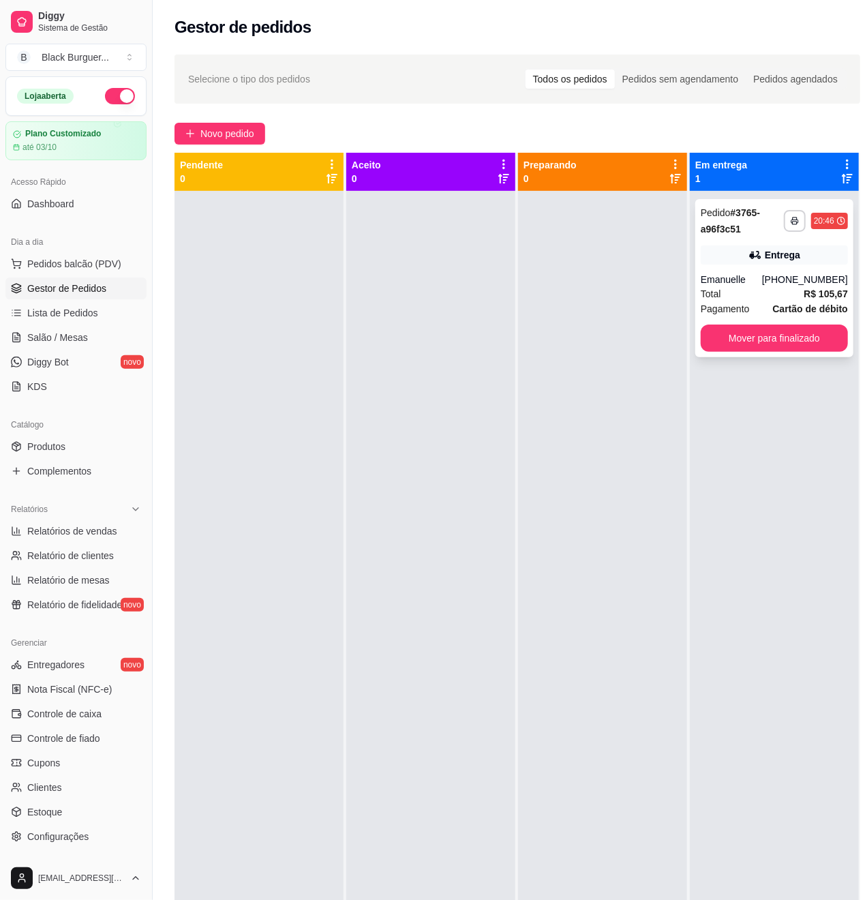
click at [787, 284] on div "[PHONE_NUMBER]" at bounding box center [805, 280] width 86 height 14
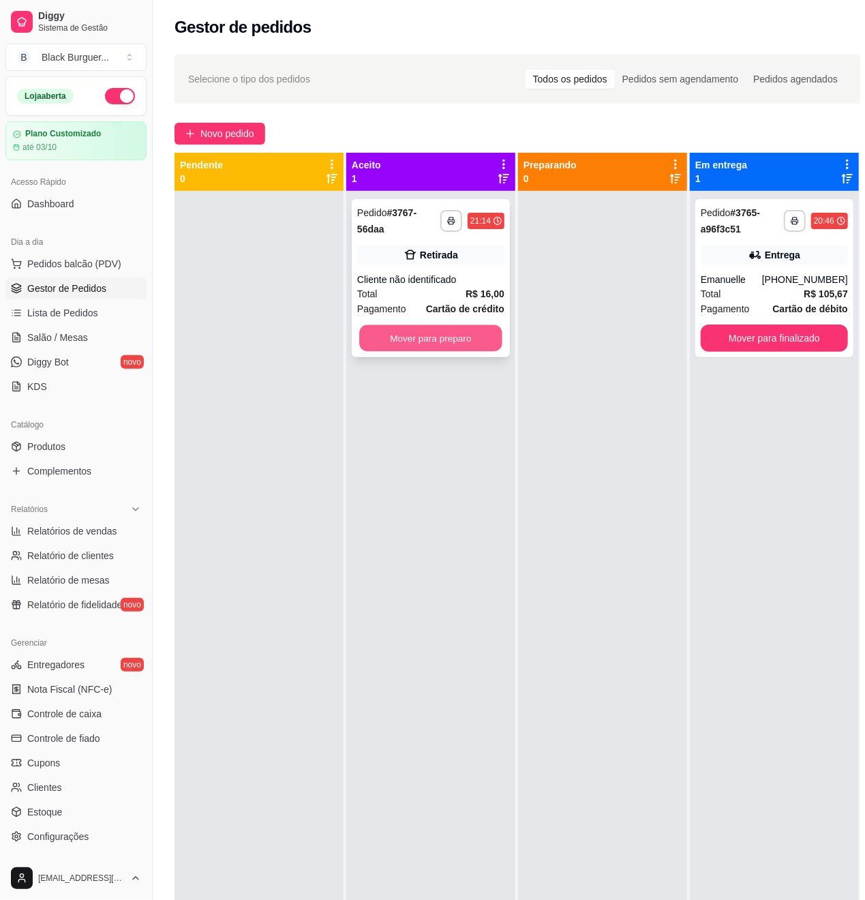
click at [369, 334] on button "Mover para preparo" at bounding box center [430, 338] width 143 height 27
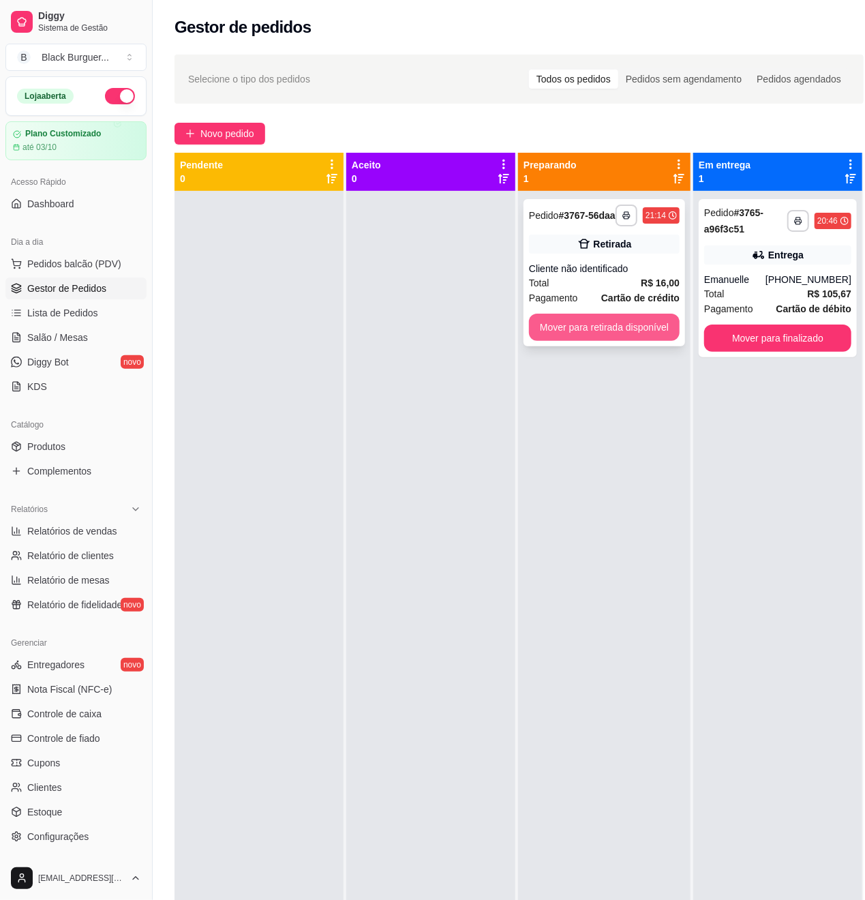
click at [584, 341] on button "Mover para retirada disponível" at bounding box center [604, 327] width 151 height 27
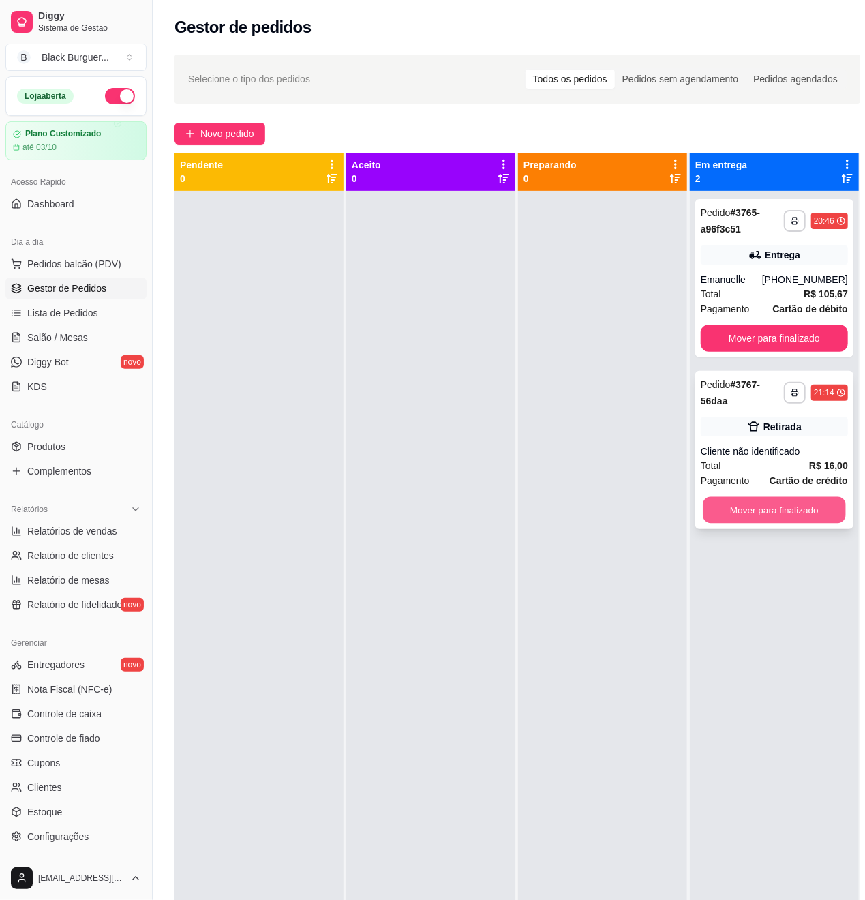
click at [768, 517] on button "Mover para finalizado" at bounding box center [774, 510] width 143 height 27
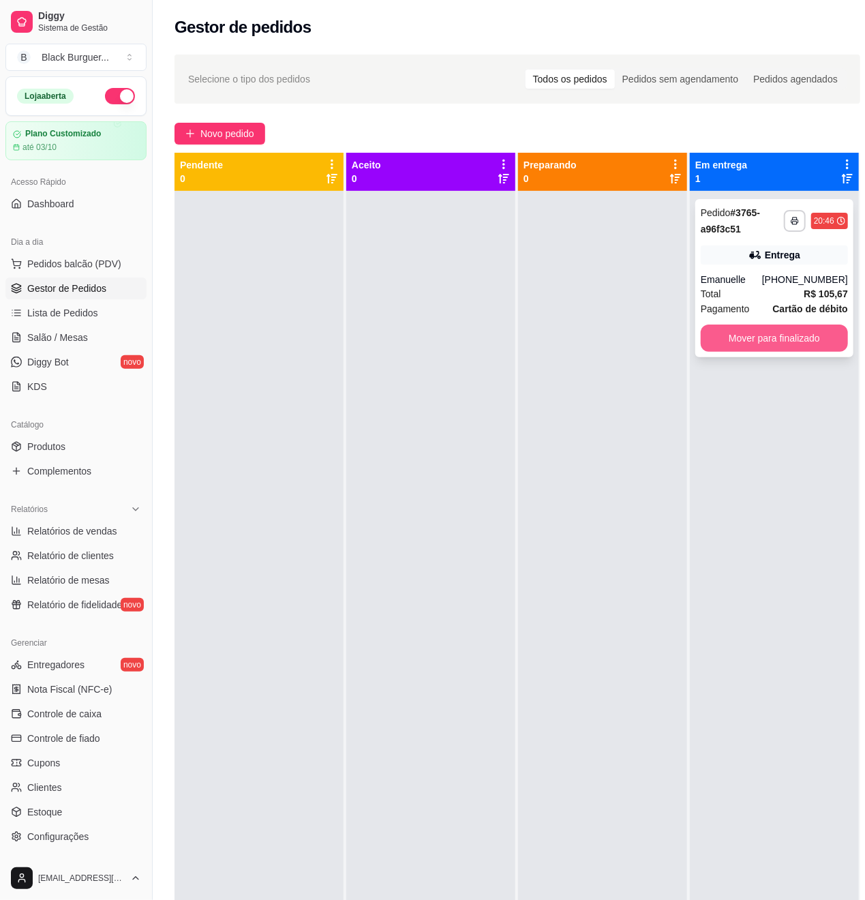
click at [769, 352] on button "Mover para finalizado" at bounding box center [774, 338] width 147 height 27
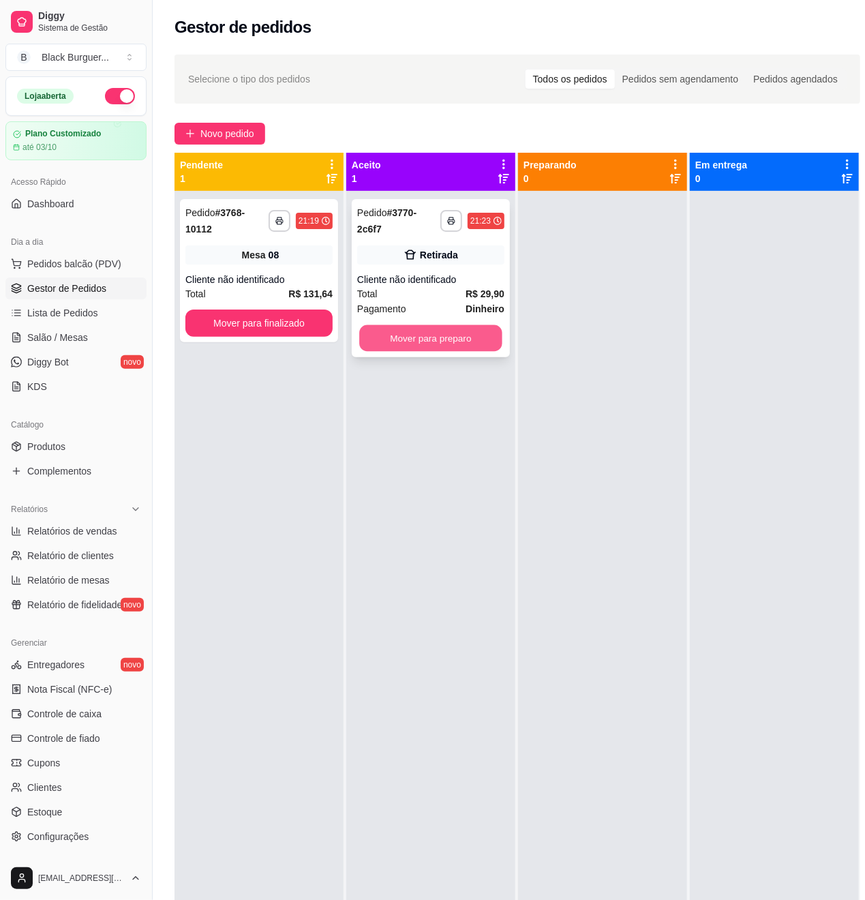
click at [395, 331] on button "Mover para preparo" at bounding box center [430, 338] width 143 height 27
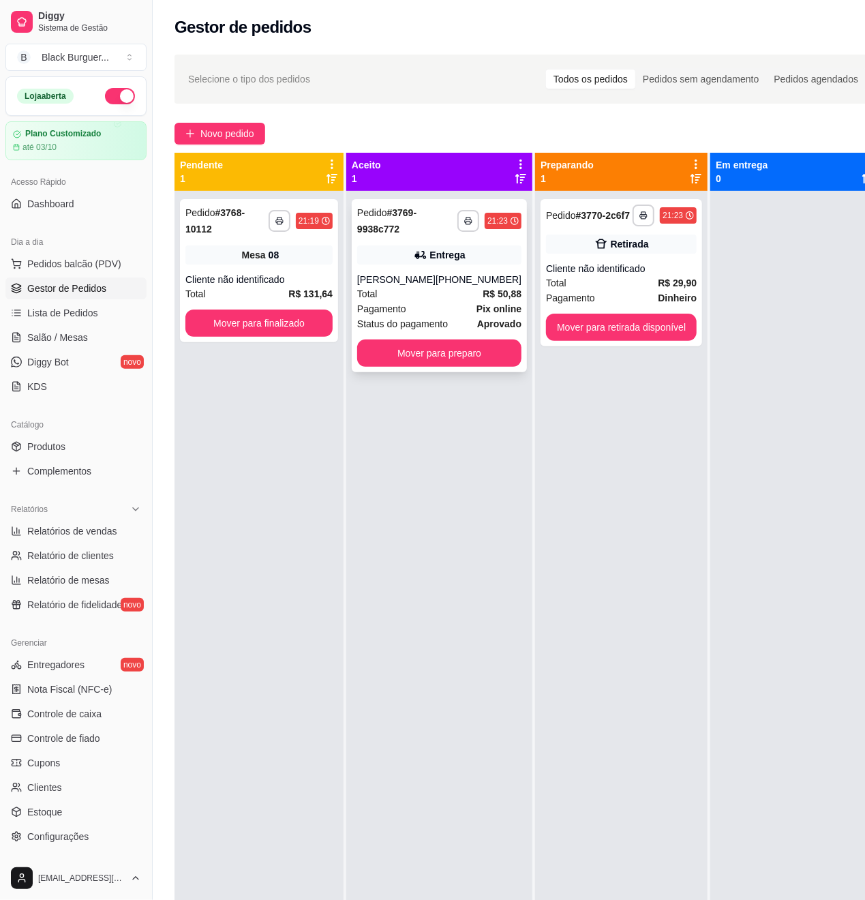
click at [379, 316] on span "Pagamento" at bounding box center [381, 308] width 49 height 15
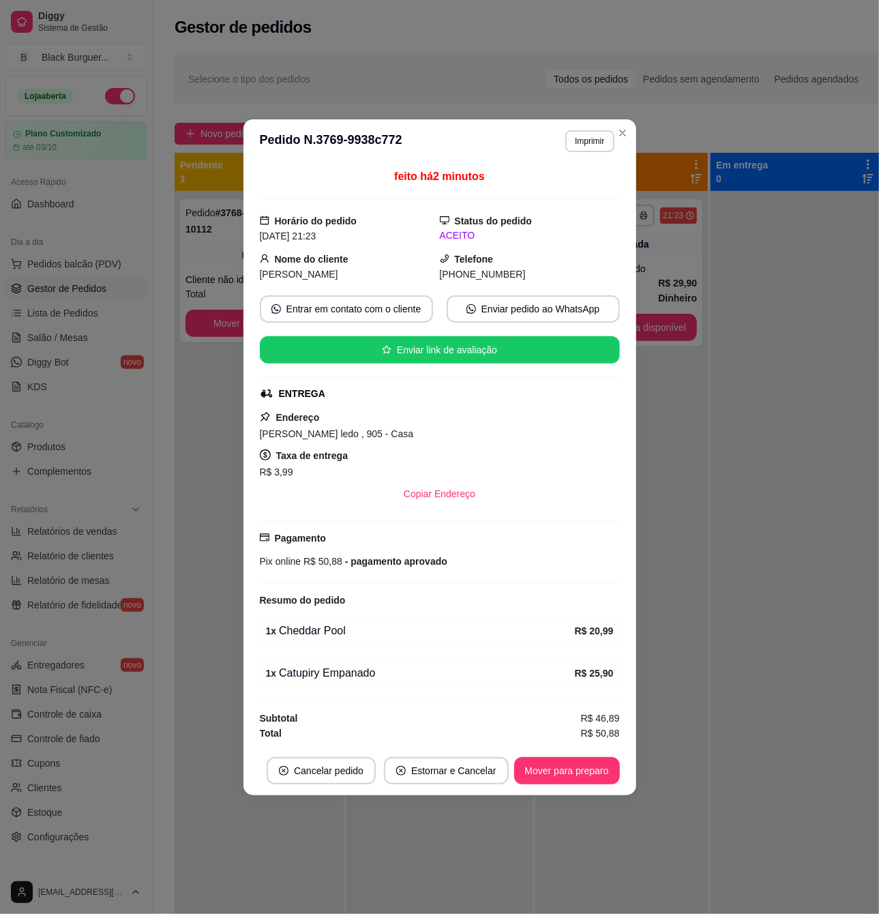
click at [243, 611] on div "feito há 2 minutos Horário do pedido [DATE] 21:23 Status do pedido ACEITO Nome …" at bounding box center [439, 454] width 393 height 583
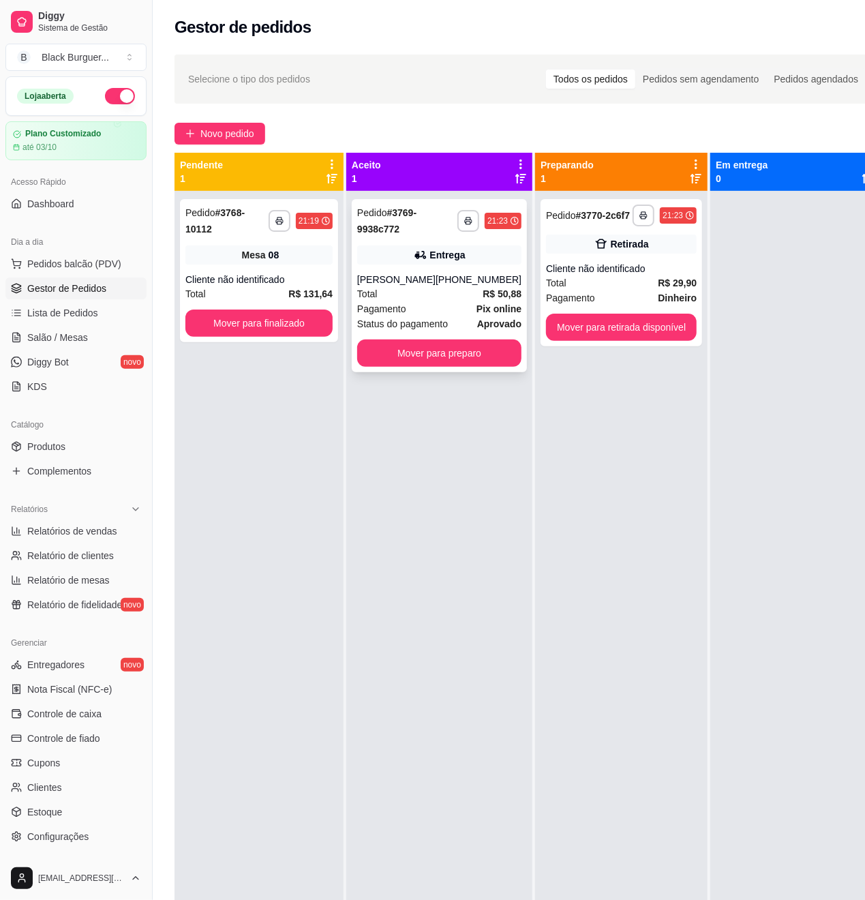
click at [418, 273] on div "**********" at bounding box center [439, 285] width 175 height 173
click at [570, 243] on div "Retirada" at bounding box center [621, 244] width 151 height 19
click at [254, 245] on div "Mesa 08" at bounding box center [258, 254] width 147 height 19
click at [55, 314] on span "Lista de Pedidos" at bounding box center [62, 313] width 71 height 14
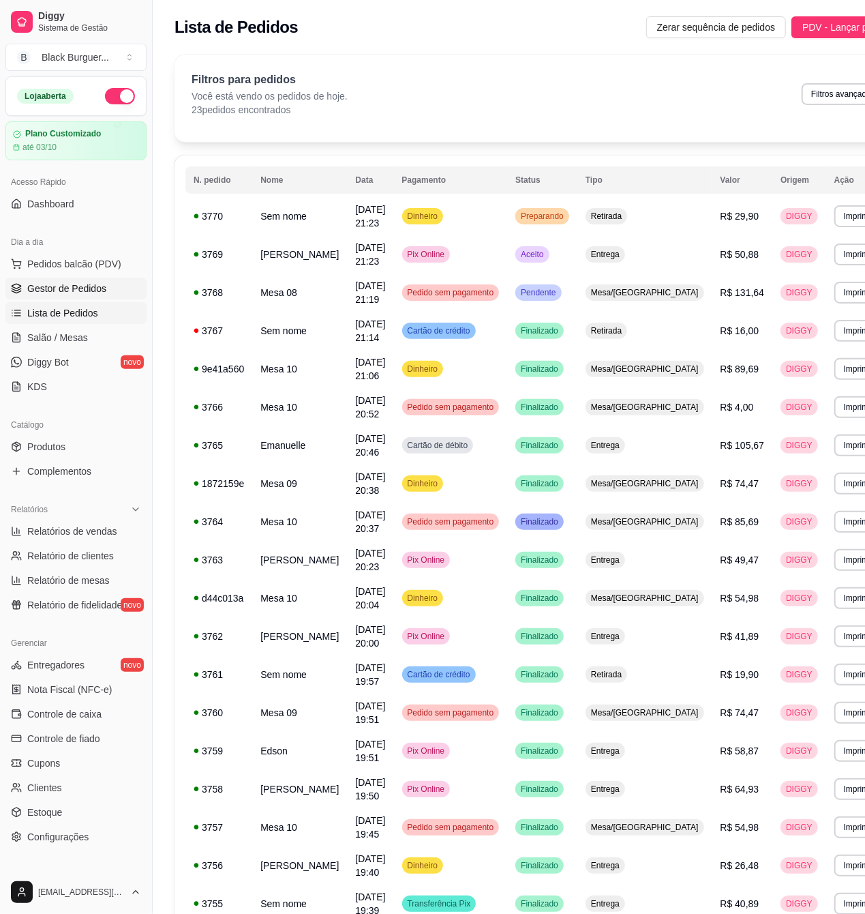
click at [40, 295] on span "Gestor de Pedidos" at bounding box center [66, 289] width 79 height 14
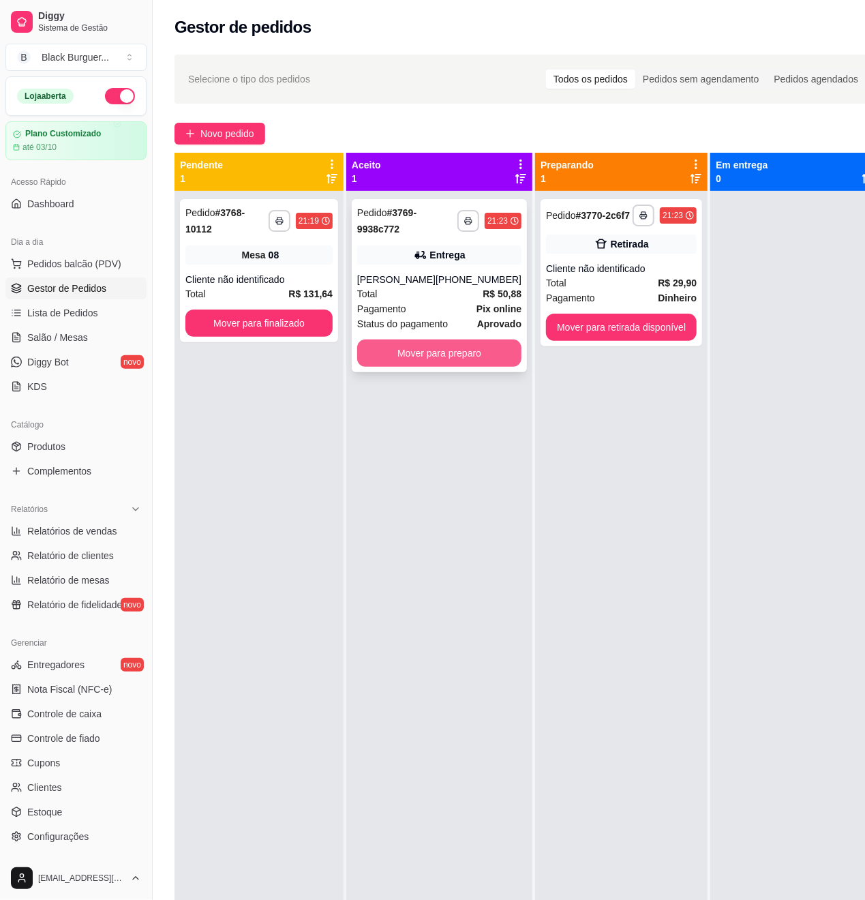
click at [442, 359] on button "Mover para preparo" at bounding box center [439, 353] width 164 height 27
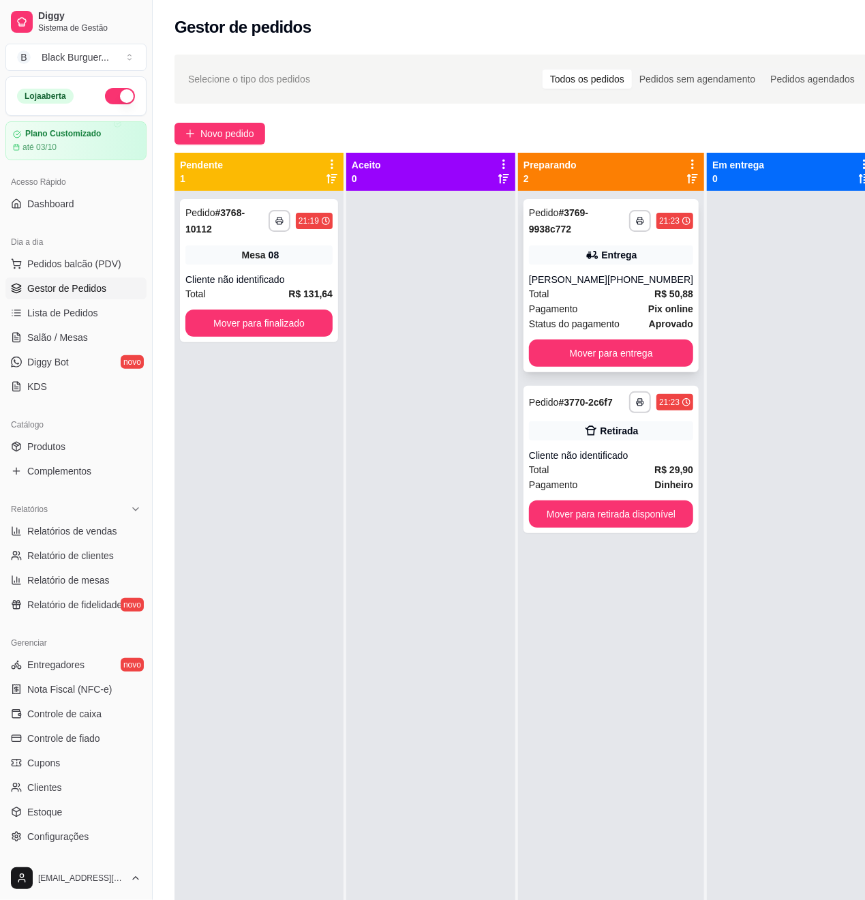
click at [573, 301] on div "Total R$ 50,88" at bounding box center [611, 293] width 164 height 15
click at [280, 260] on div "**********" at bounding box center [259, 270] width 158 height 143
click at [61, 345] on link "Salão / Mesas" at bounding box center [75, 338] width 141 height 22
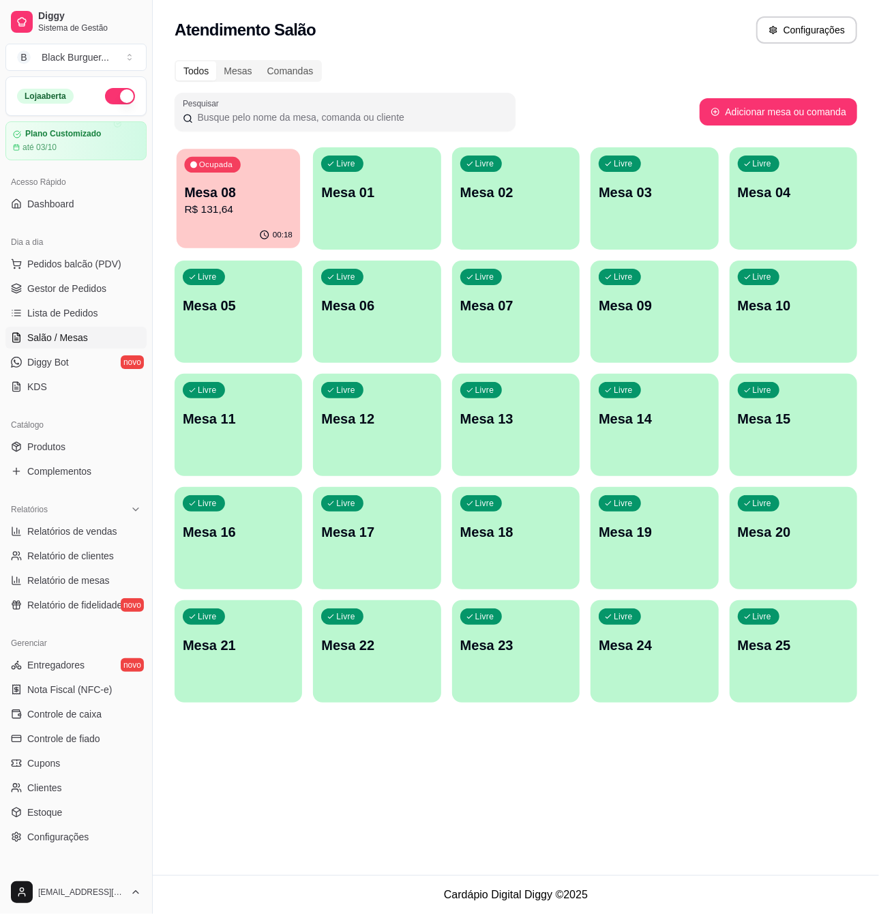
click at [220, 178] on div "Ocupada Mesa 08 R$ 131,64" at bounding box center [239, 186] width 124 height 74
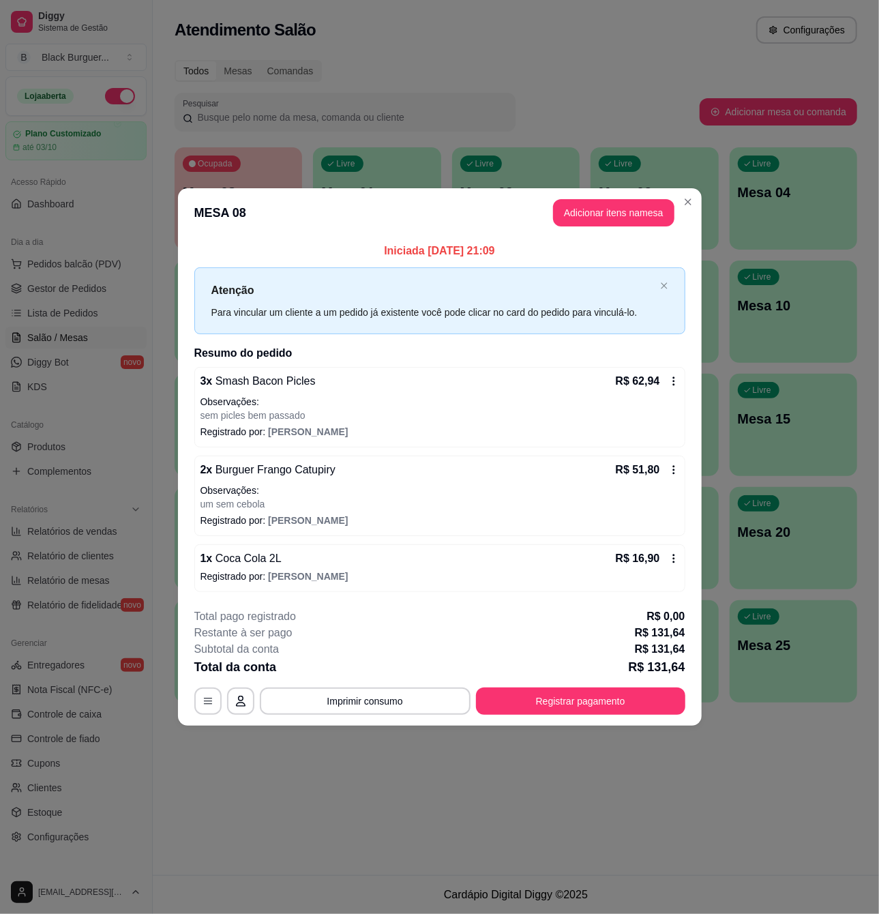
click at [675, 473] on icon at bounding box center [673, 469] width 11 height 11
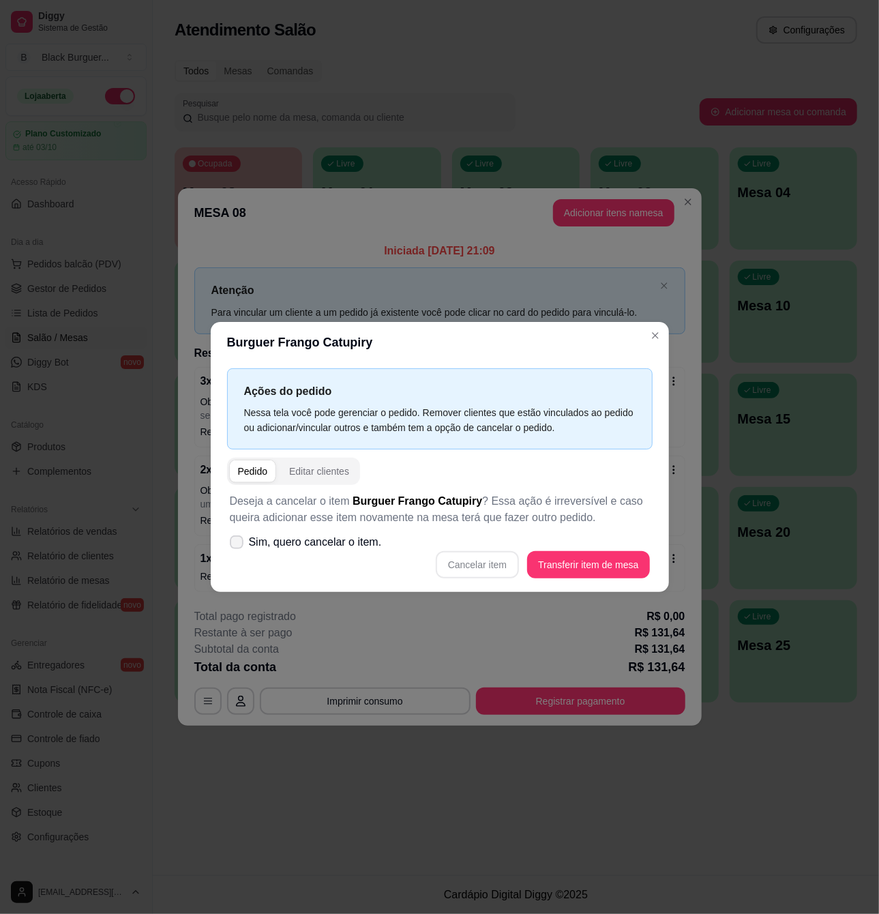
click at [232, 546] on icon at bounding box center [236, 542] width 11 height 8
click at [232, 546] on input "Sim, quero cancelar o item." at bounding box center [233, 549] width 9 height 9
checkbox input "true"
click at [491, 571] on button "Cancelar item" at bounding box center [477, 564] width 83 height 27
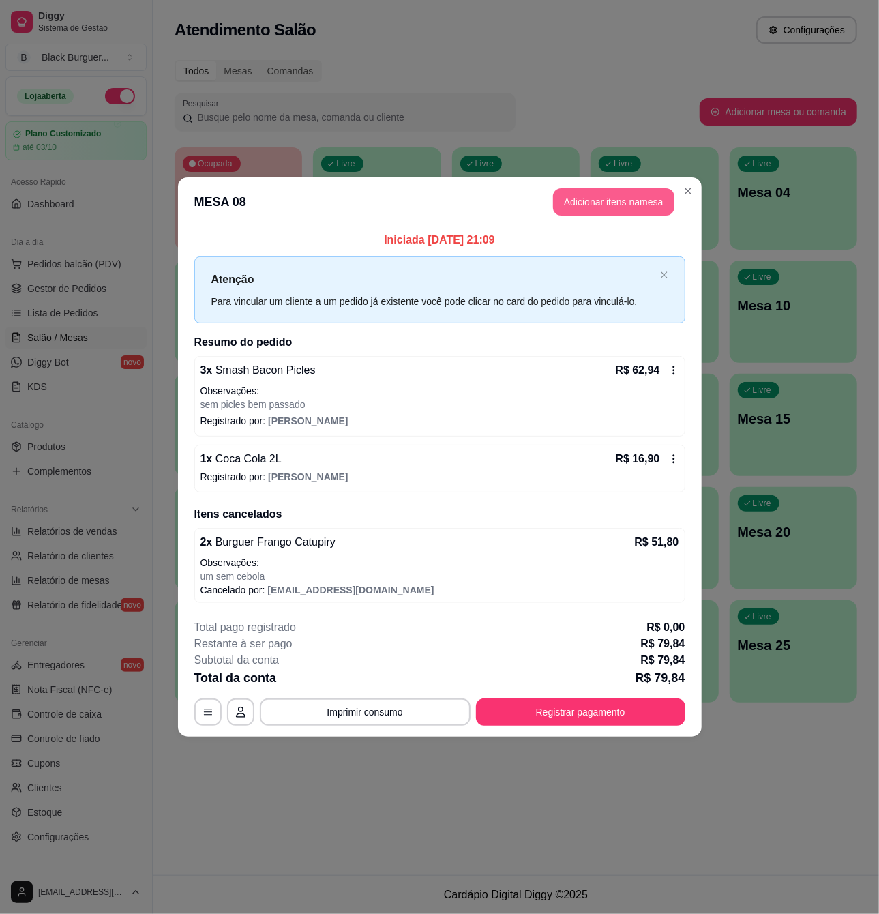
click at [574, 203] on button "Adicionar itens na mesa" at bounding box center [613, 201] width 121 height 27
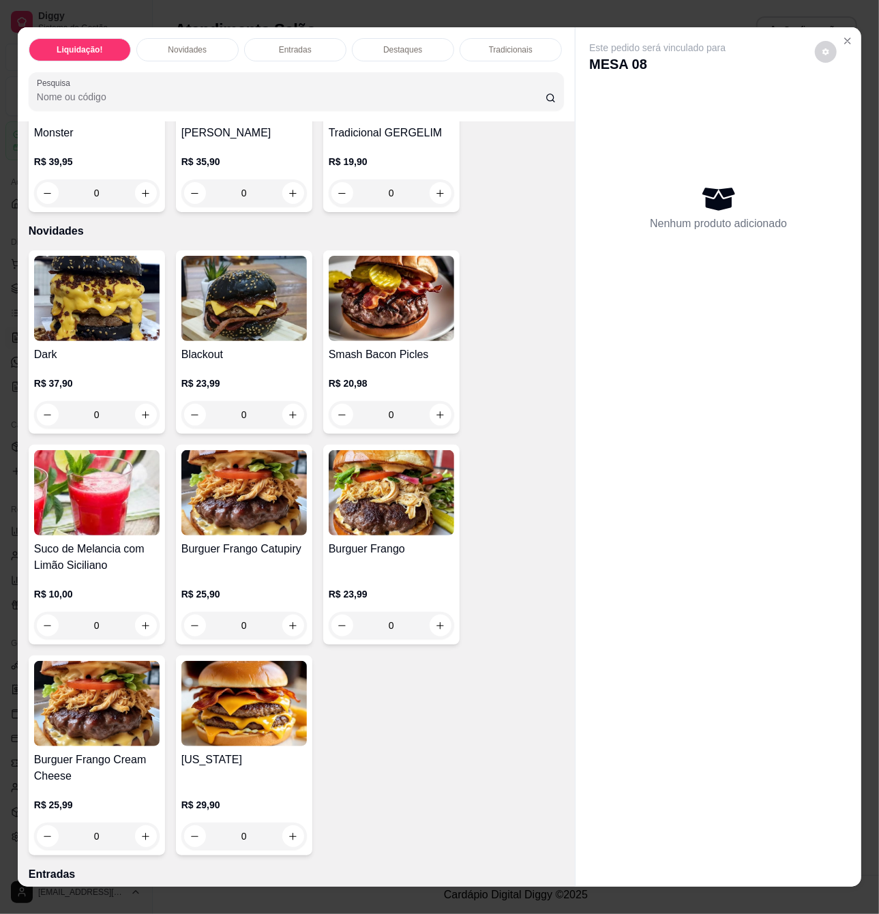
scroll to position [454, 0]
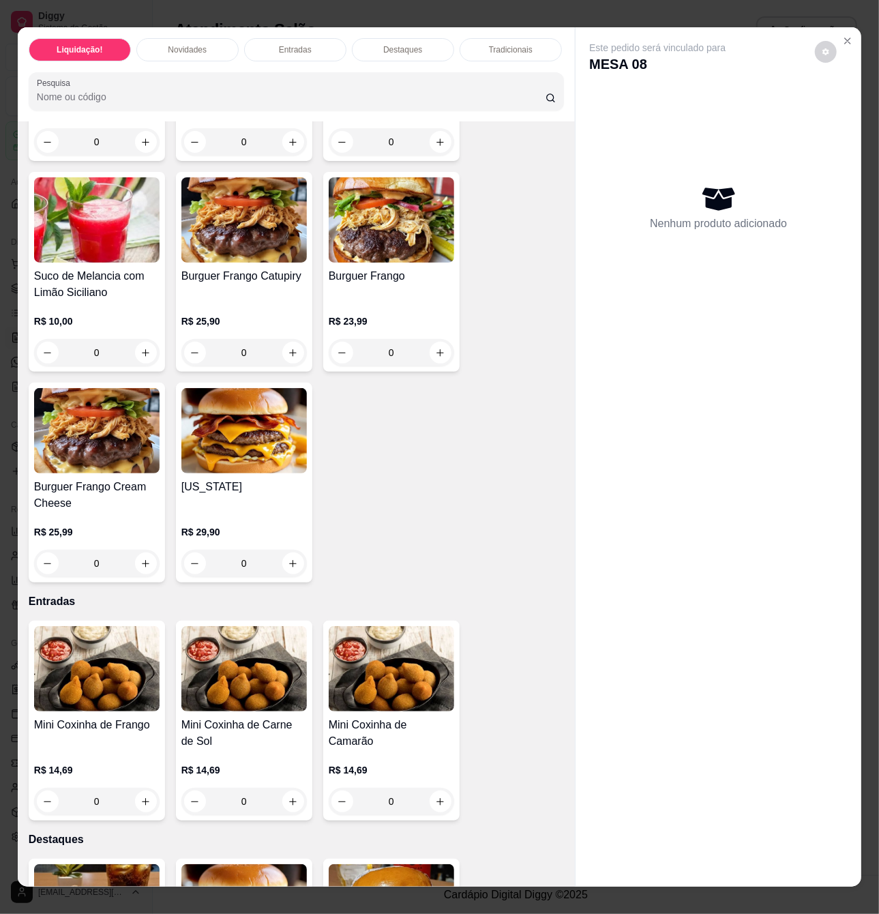
click at [430, 360] on div "0" at bounding box center [391, 352] width 125 height 27
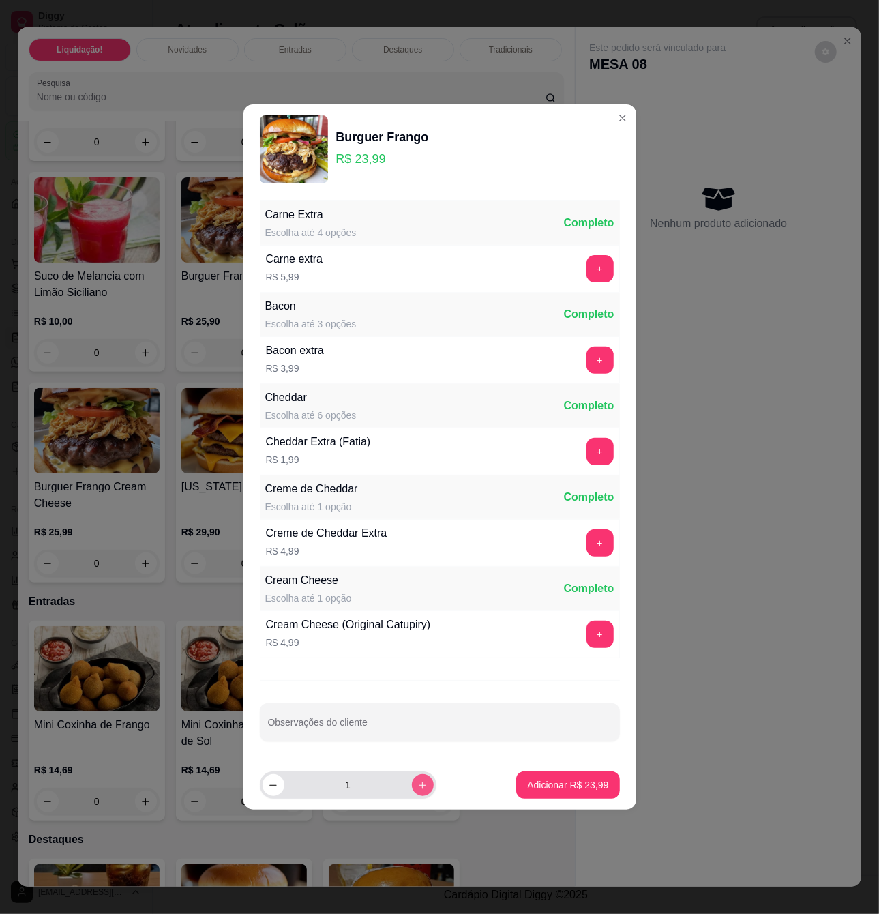
click at [417, 785] on icon "increase-product-quantity" at bounding box center [422, 785] width 10 height 10
type input "2"
click at [560, 783] on p "Adicionar R$ 47,98" at bounding box center [567, 785] width 81 height 14
type input "2"
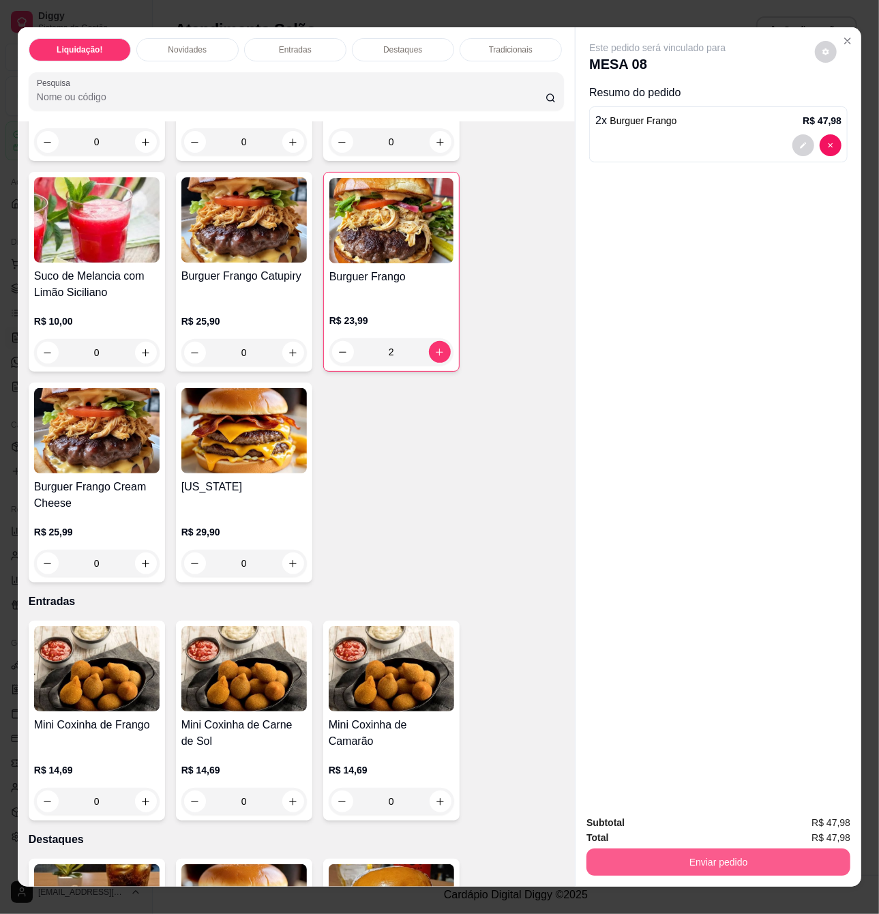
click at [824, 848] on button "Enviar pedido" at bounding box center [718, 861] width 264 height 27
click at [802, 819] on button "Enviar pedido" at bounding box center [813, 822] width 77 height 26
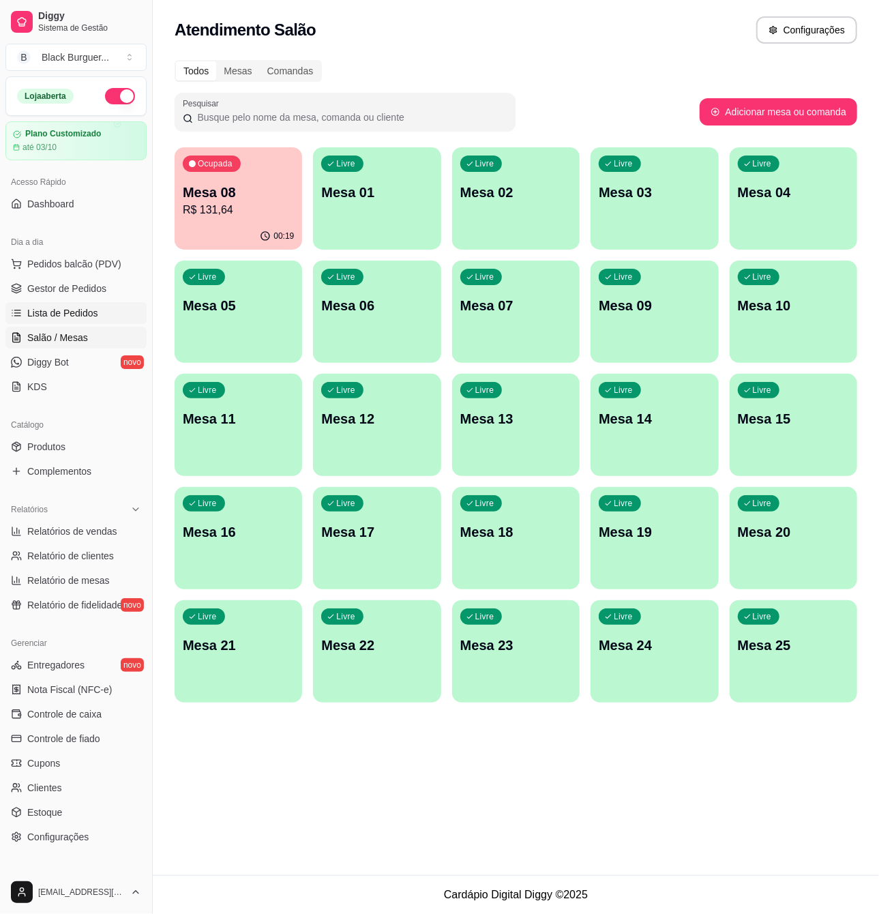
click at [47, 320] on link "Lista de Pedidos" at bounding box center [75, 313] width 141 height 22
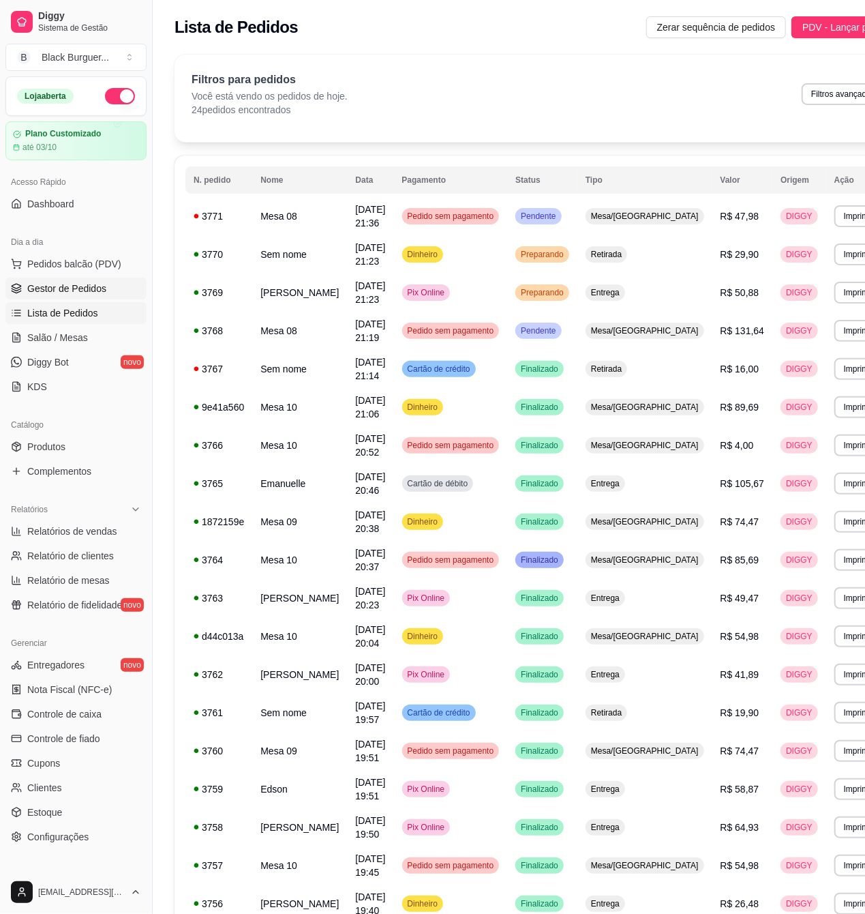
click at [93, 287] on span "Gestor de Pedidos" at bounding box center [66, 289] width 79 height 14
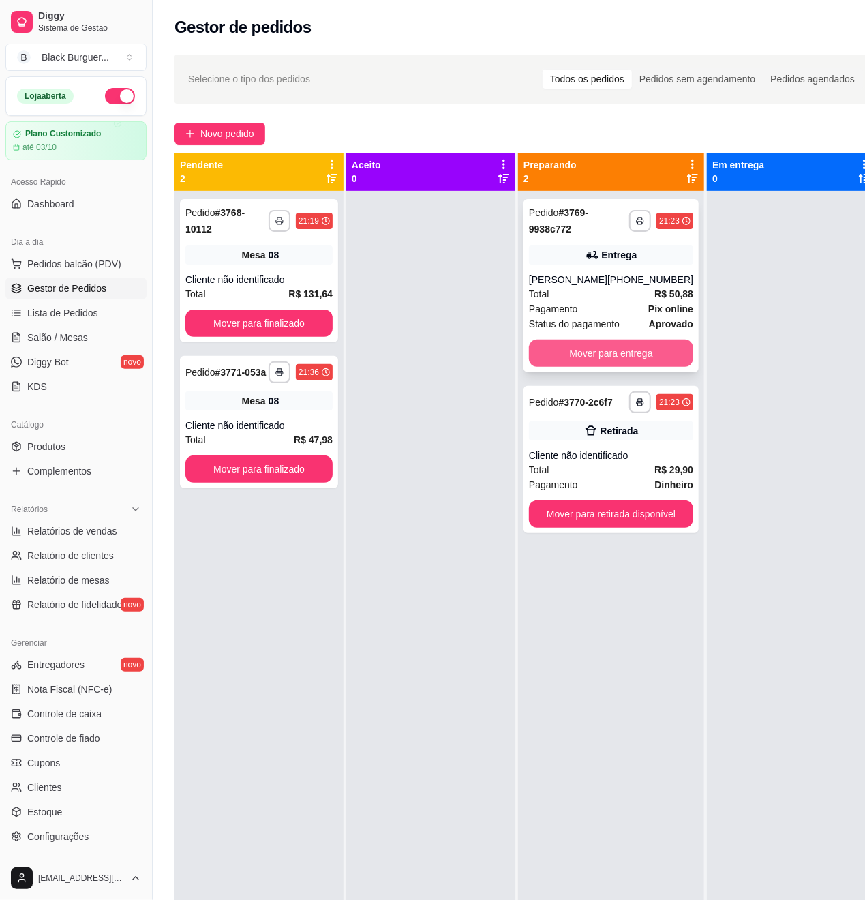
click at [614, 367] on button "Mover para entrega" at bounding box center [611, 353] width 164 height 27
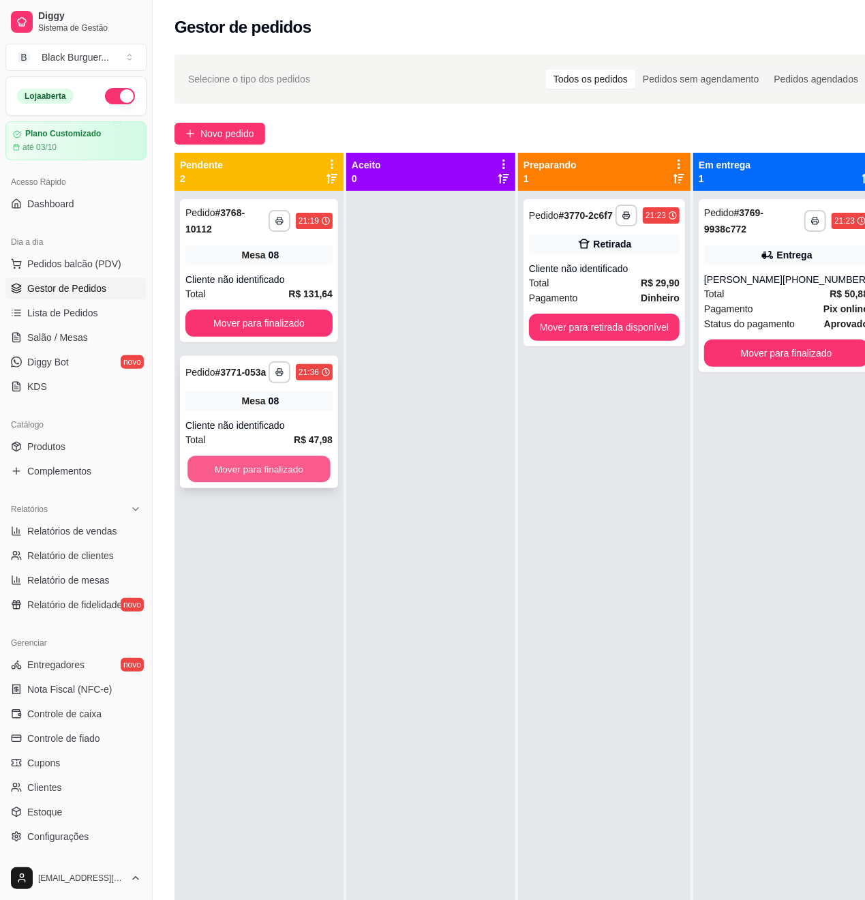
click at [317, 456] on button "Mover para finalizado" at bounding box center [258, 469] width 143 height 27
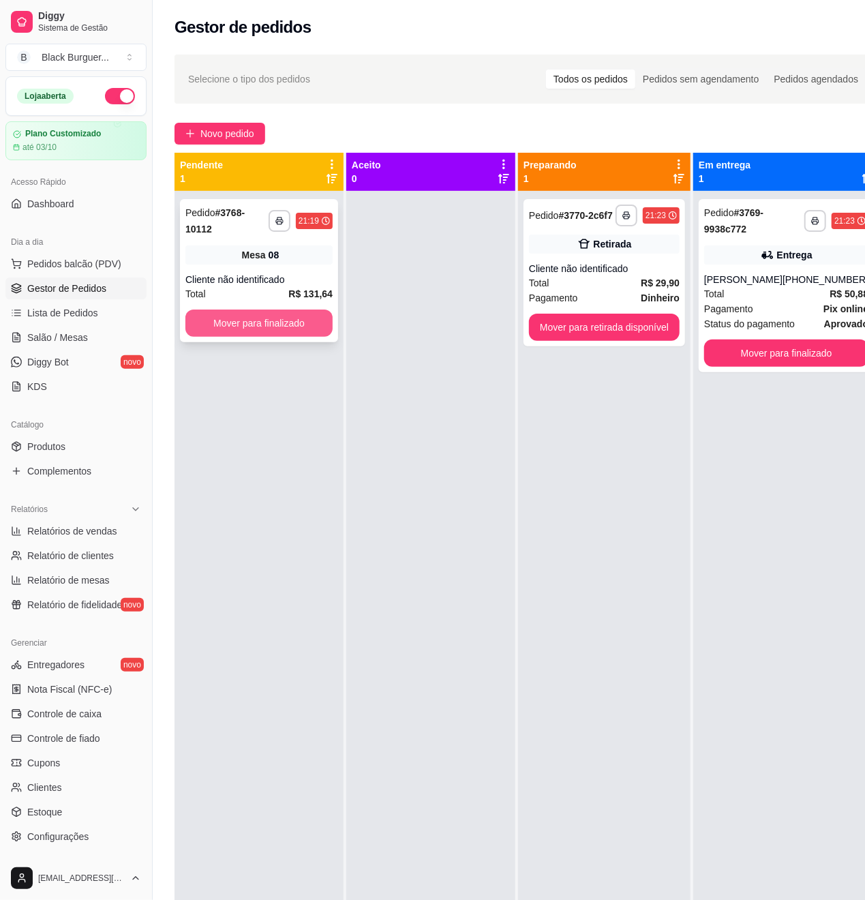
click at [276, 315] on button "Mover para finalizado" at bounding box center [258, 323] width 147 height 27
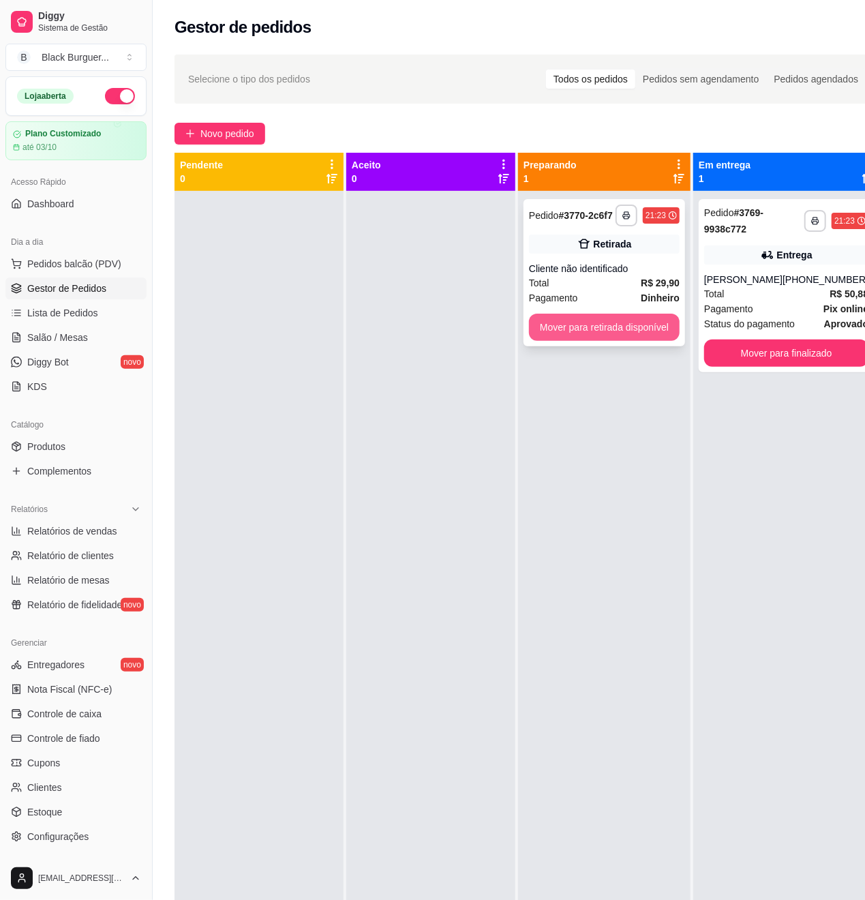
click at [579, 331] on button "Mover para retirada disponível" at bounding box center [604, 327] width 151 height 27
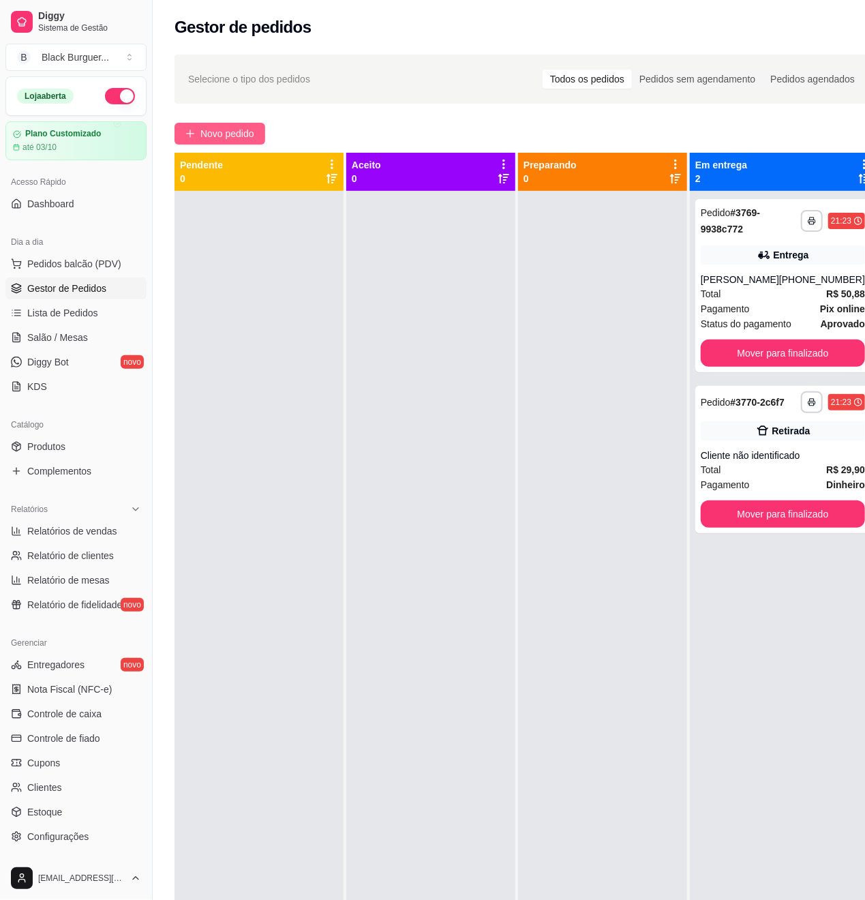
click at [209, 132] on span "Novo pedido" at bounding box center [227, 133] width 54 height 15
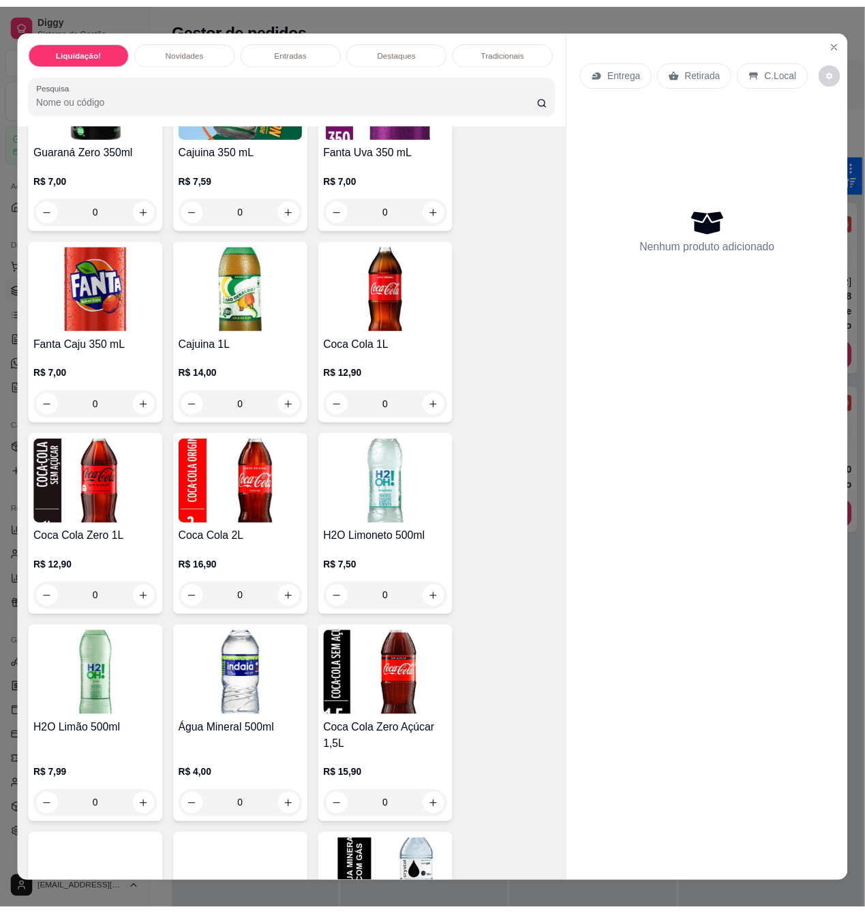
scroll to position [4454, 0]
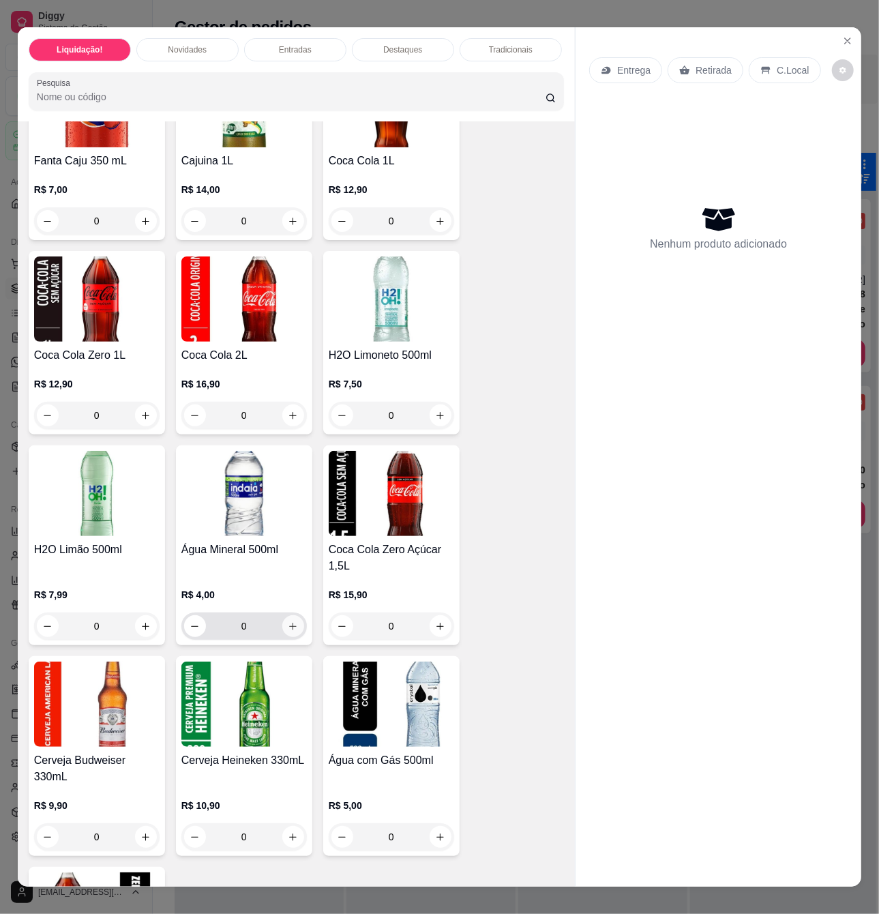
click at [285, 625] on button "increase-product-quantity" at bounding box center [293, 626] width 22 height 22
type input "1"
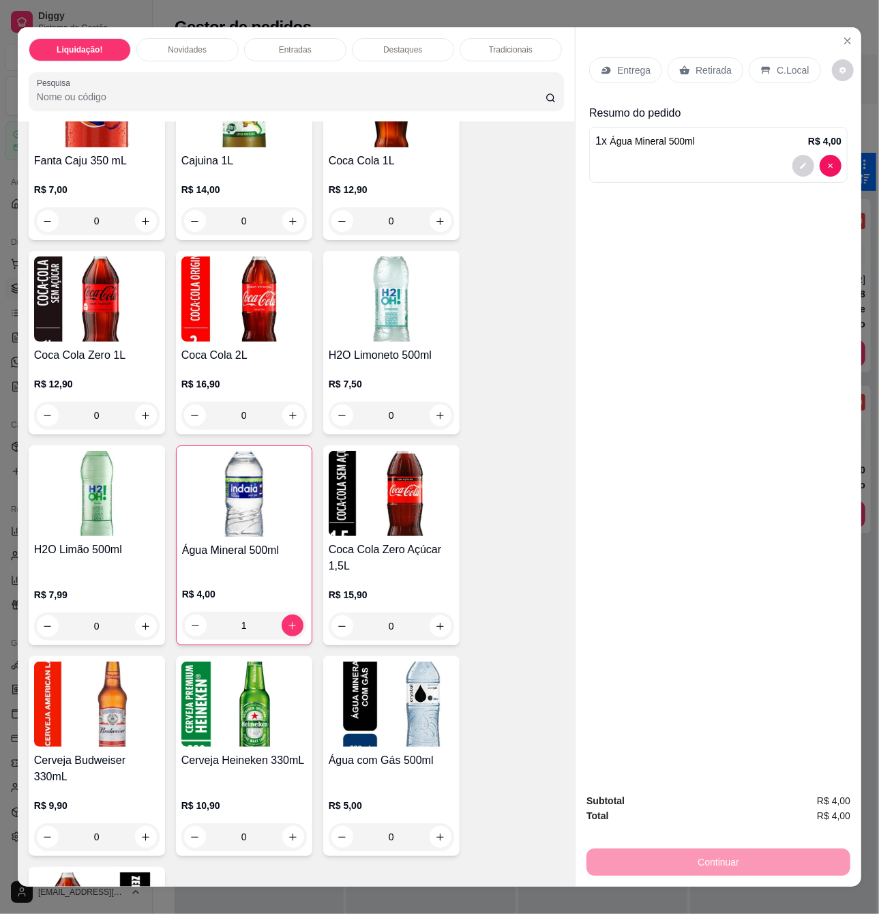
click at [713, 64] on p "Retirada" at bounding box center [713, 70] width 36 height 14
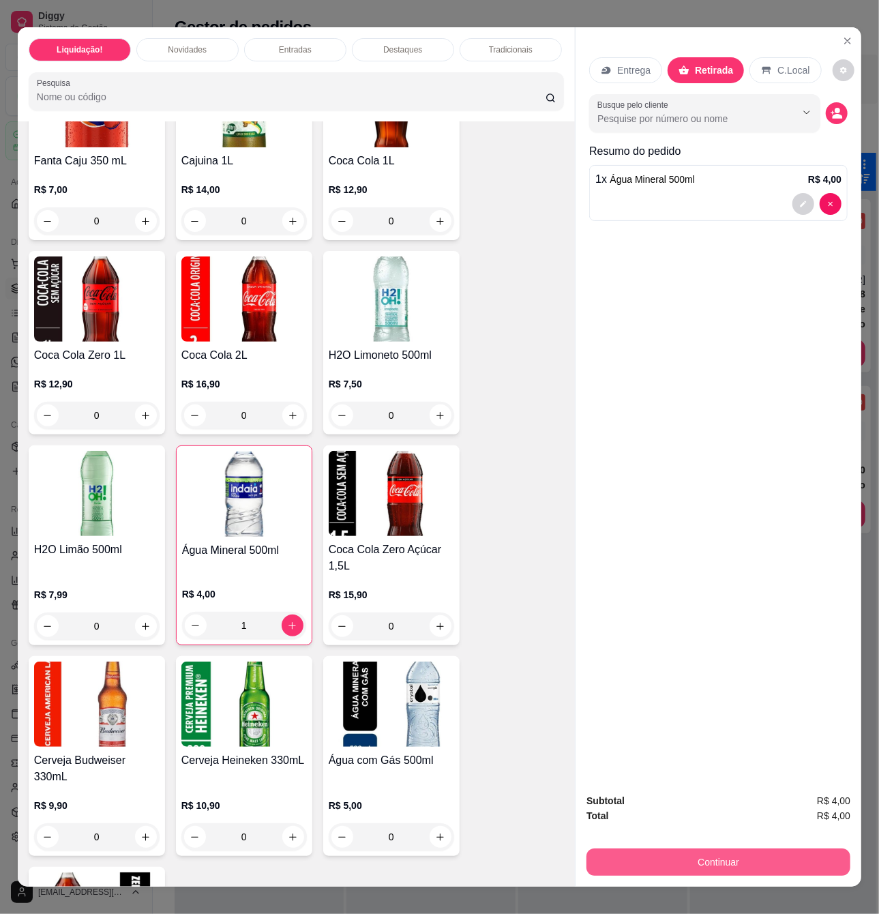
click at [748, 860] on button "Continuar" at bounding box center [718, 861] width 264 height 27
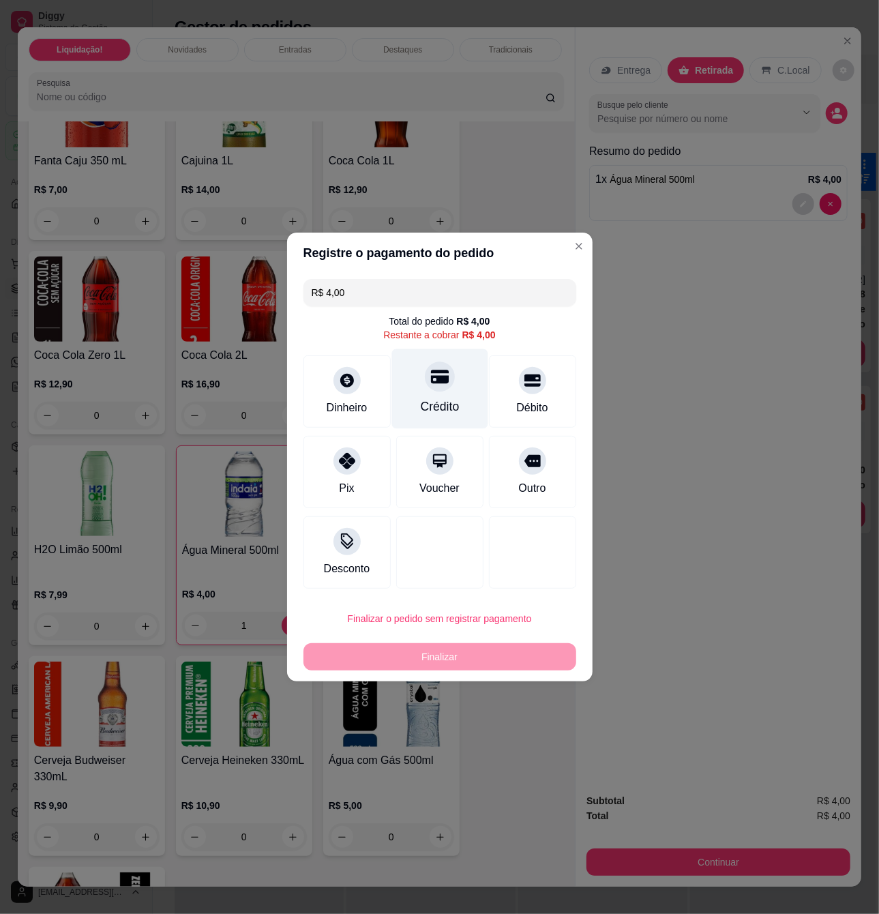
click at [425, 417] on div "Crédito" at bounding box center [439, 389] width 96 height 80
type input "R$ 0,00"
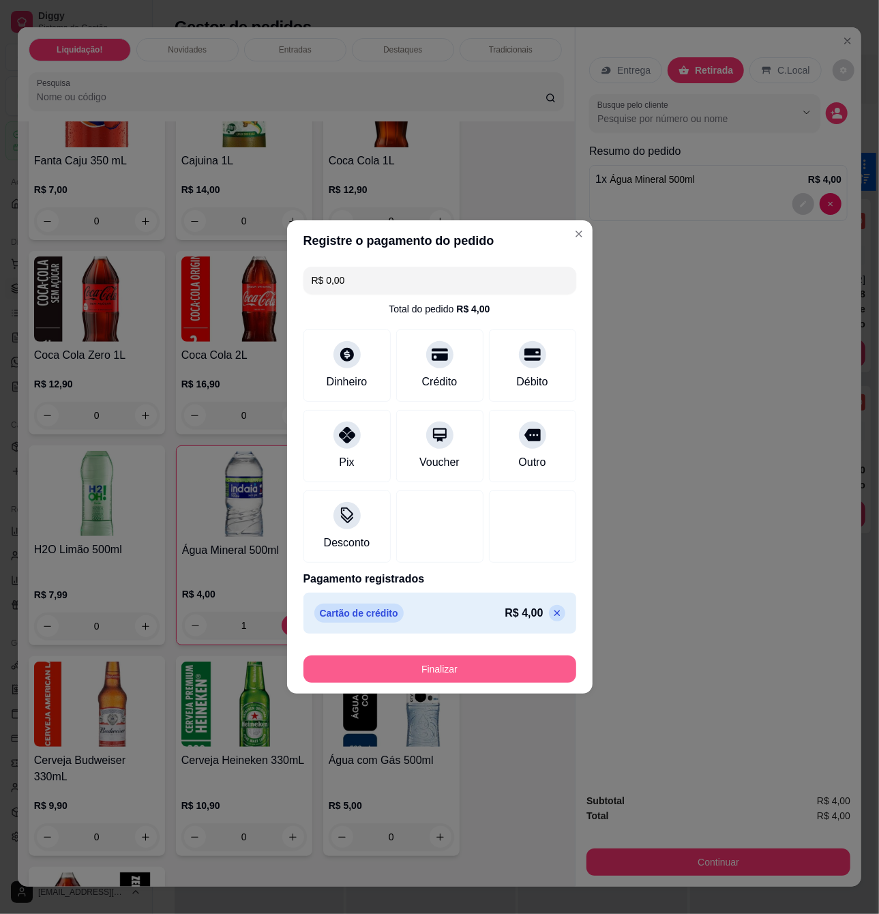
click at [468, 661] on button "Finalizar" at bounding box center [439, 668] width 273 height 27
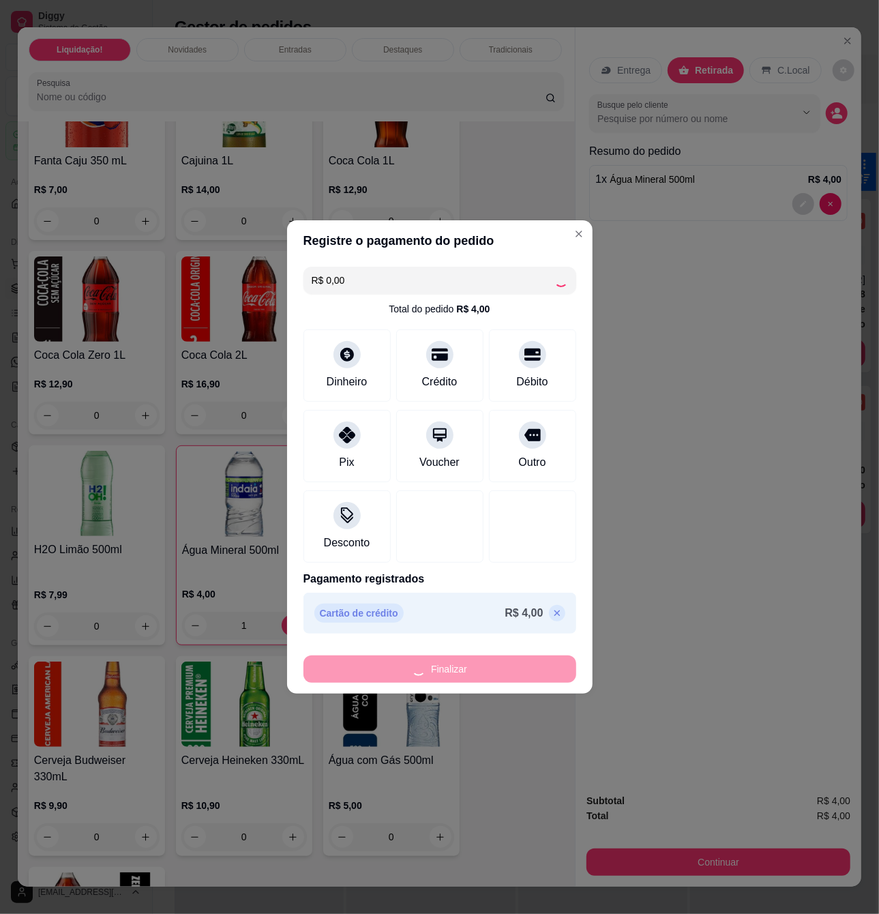
type input "0"
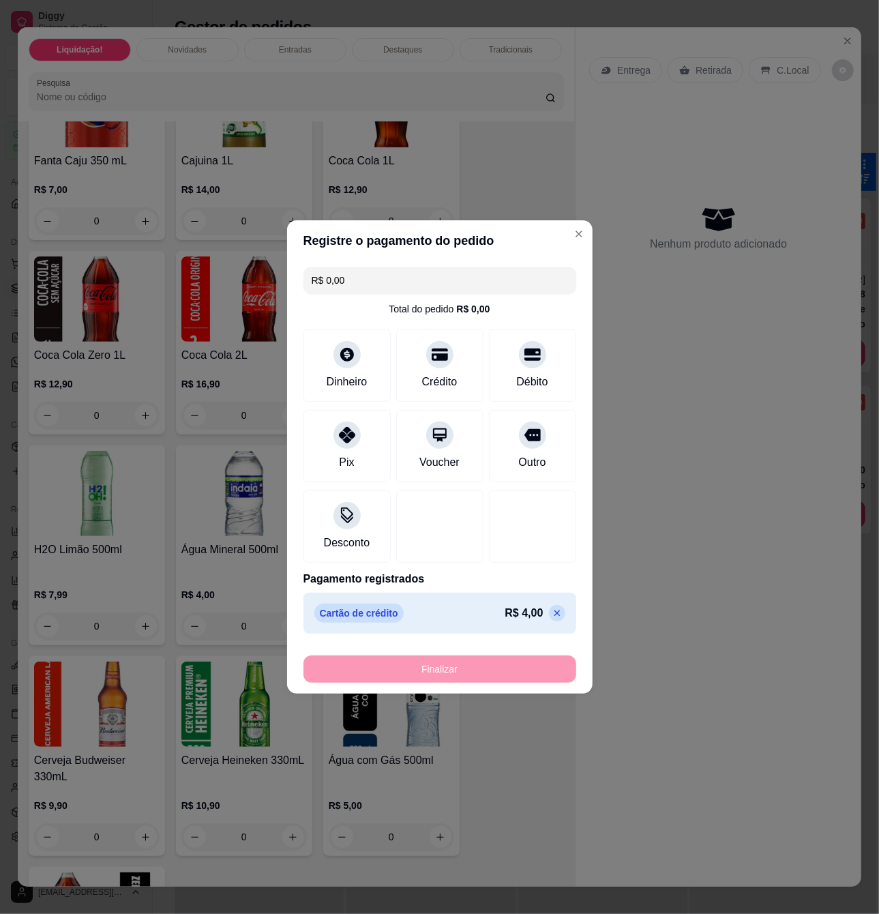
type input "-R$ 4,00"
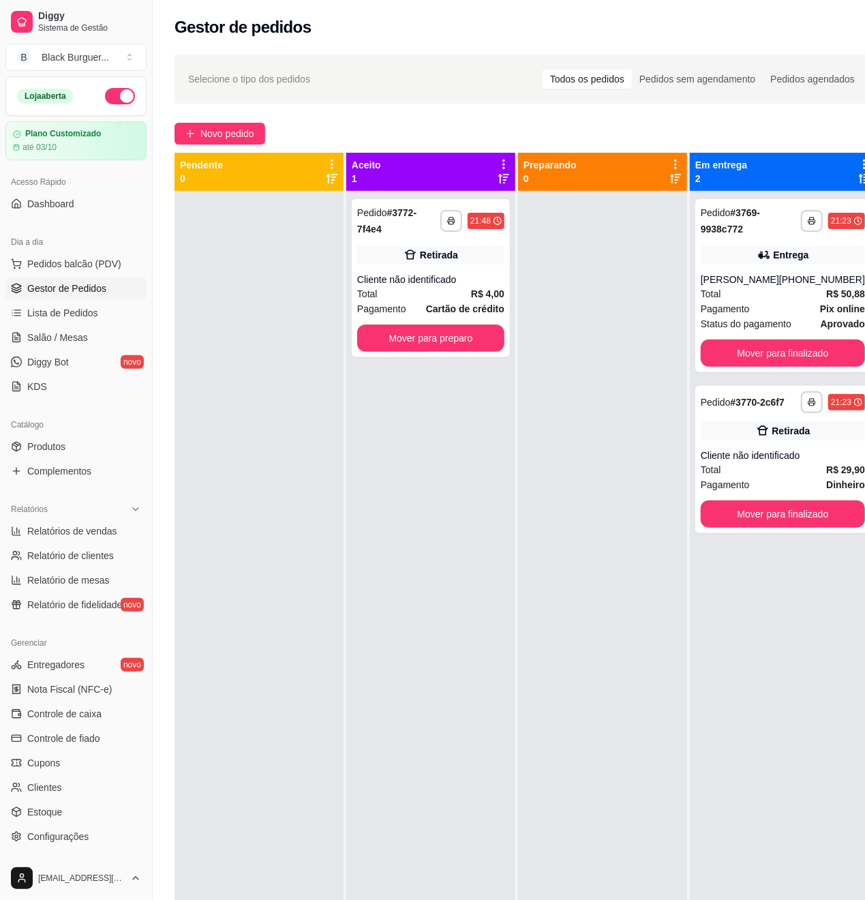
click at [671, 669] on div at bounding box center [602, 641] width 169 height 900
click at [423, 325] on div "**********" at bounding box center [431, 278] width 158 height 158
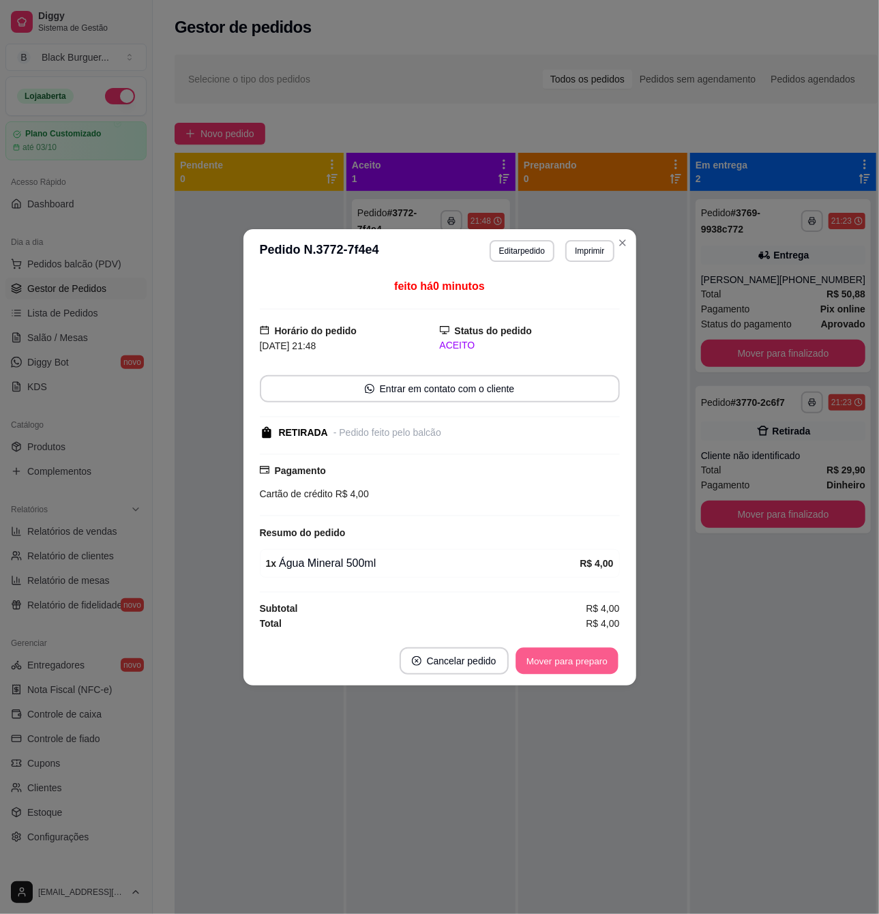
click at [588, 661] on button "Mover para preparo" at bounding box center [566, 660] width 102 height 27
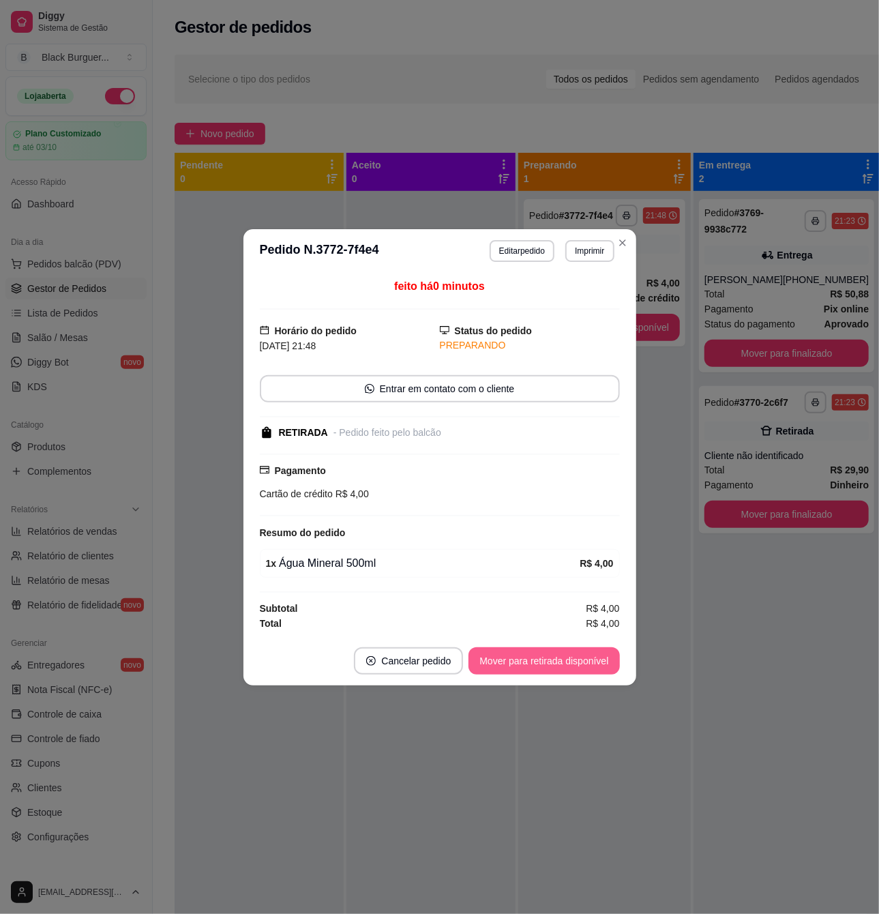
click at [585, 664] on button "Mover para retirada disponível" at bounding box center [543, 660] width 151 height 27
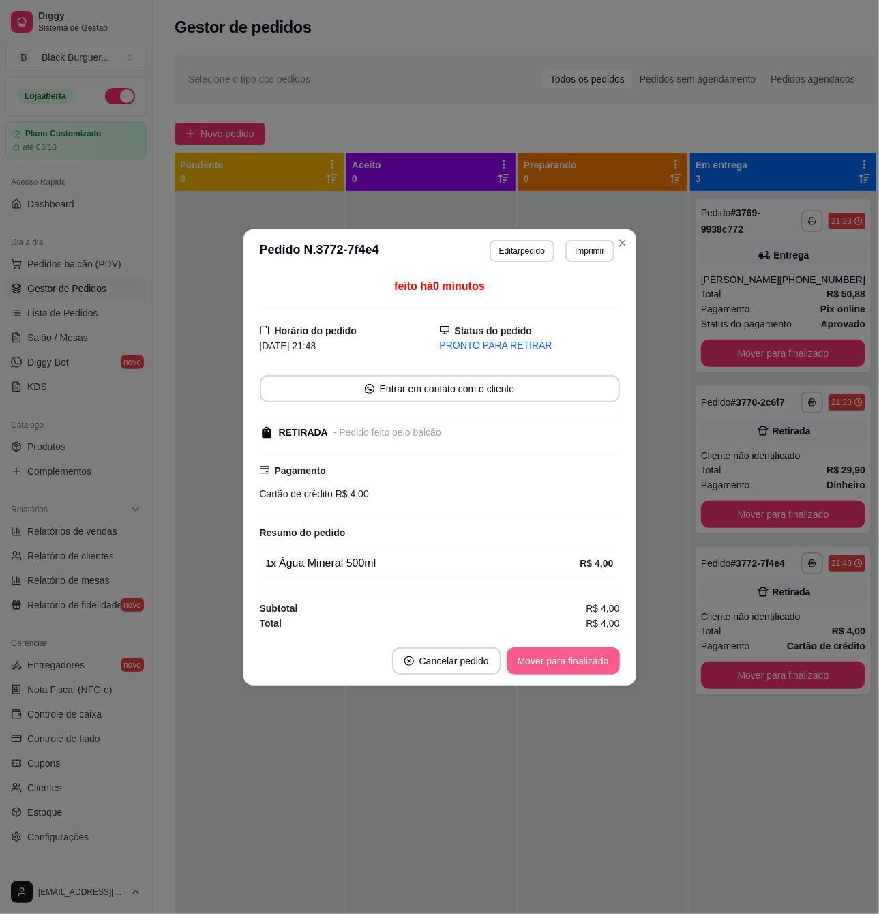
click at [584, 663] on button "Mover para finalizado" at bounding box center [563, 660] width 113 height 27
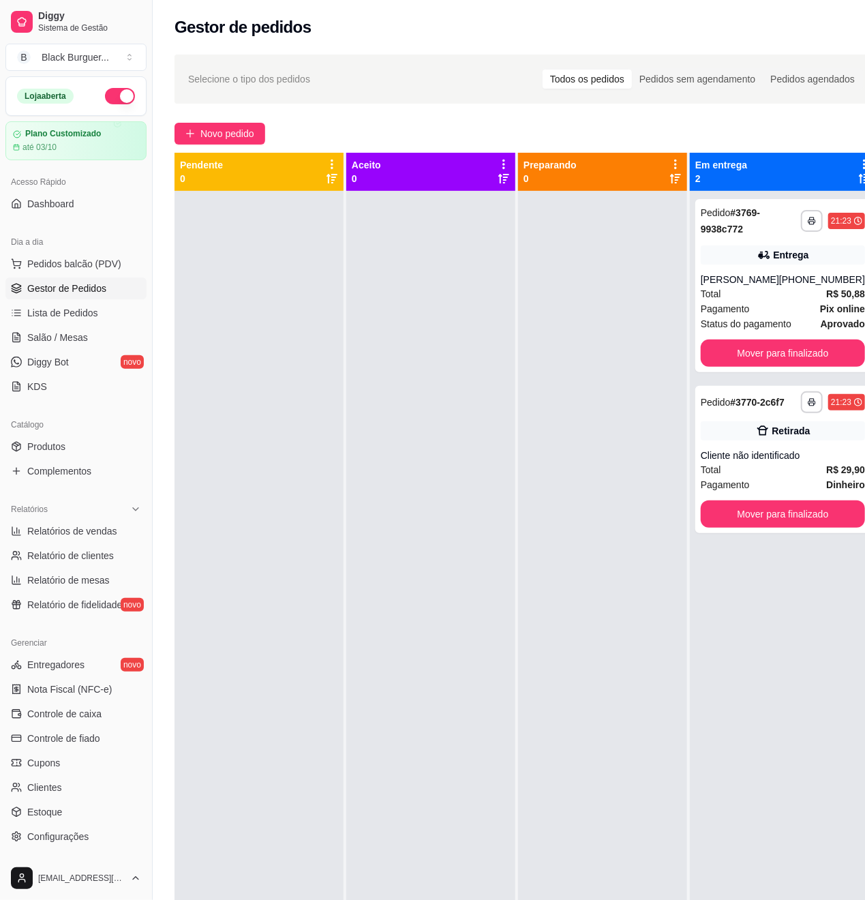
click at [46, 350] on ul "Pedidos balcão (PDV) Gestor de Pedidos Lista de Pedidos Salão / Mesas Diggy Bot…" at bounding box center [75, 325] width 141 height 145
click at [44, 341] on span "Salão / Mesas" at bounding box center [57, 338] width 61 height 14
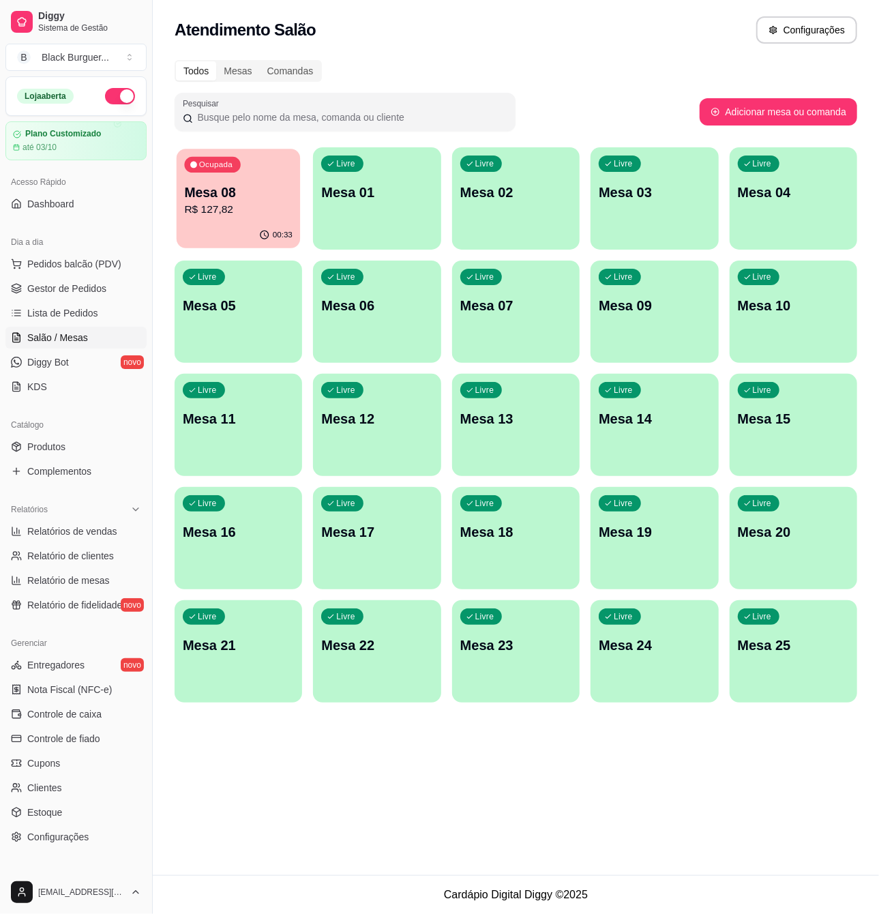
click at [207, 200] on p "Mesa 08" at bounding box center [238, 192] width 108 height 18
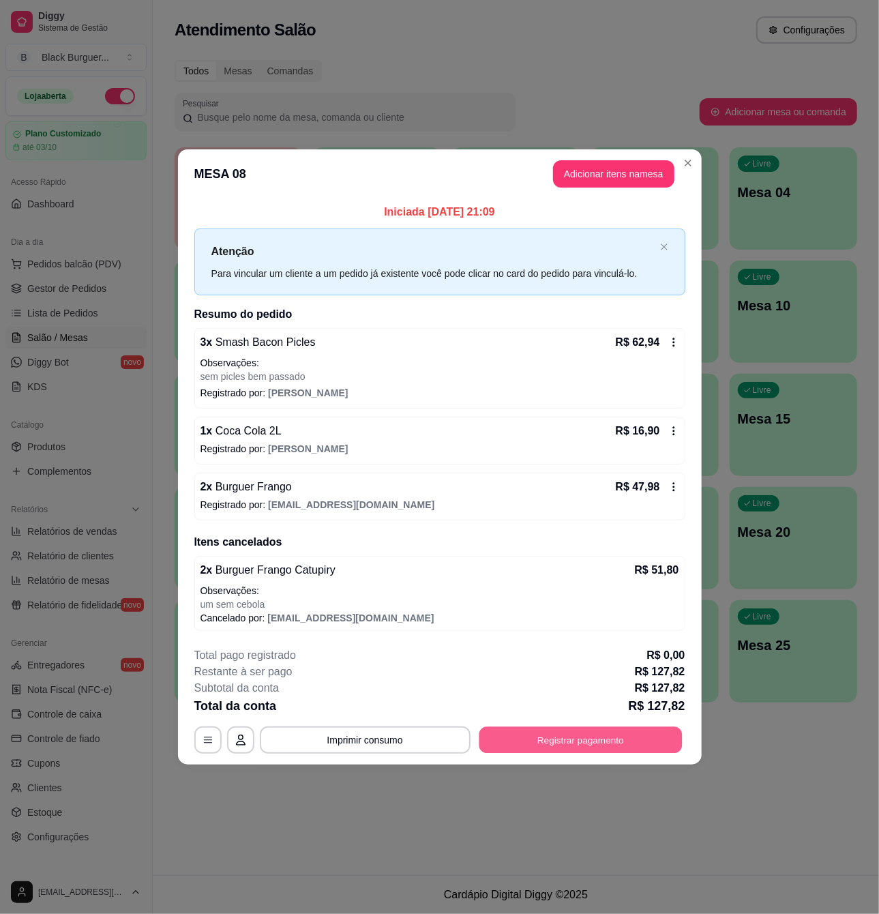
click at [592, 739] on button "Registrar pagamento" at bounding box center [580, 739] width 203 height 27
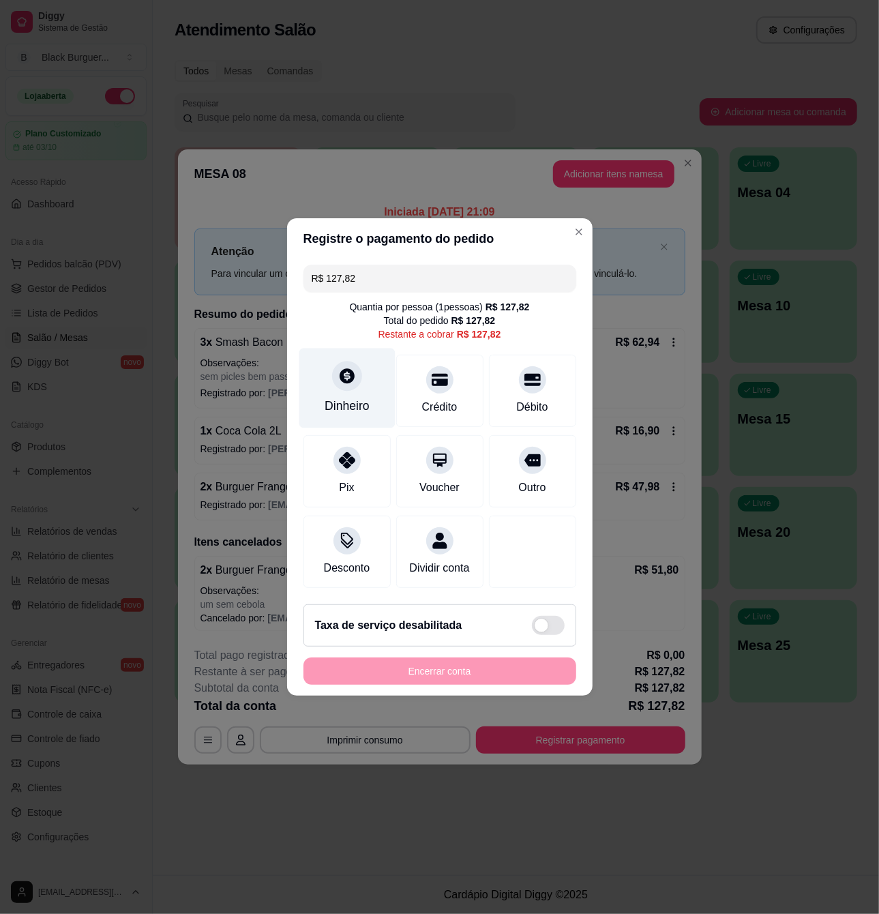
click at [338, 372] on icon at bounding box center [346, 376] width 18 height 18
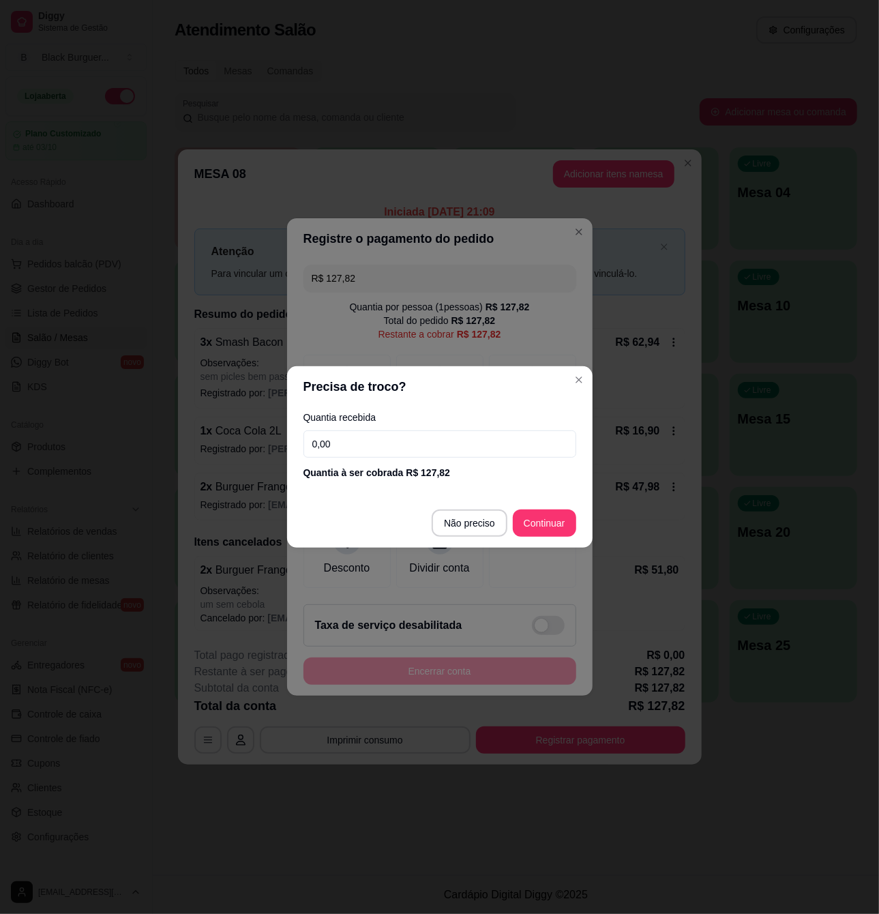
click at [410, 442] on input "0,00" at bounding box center [439, 443] width 273 height 27
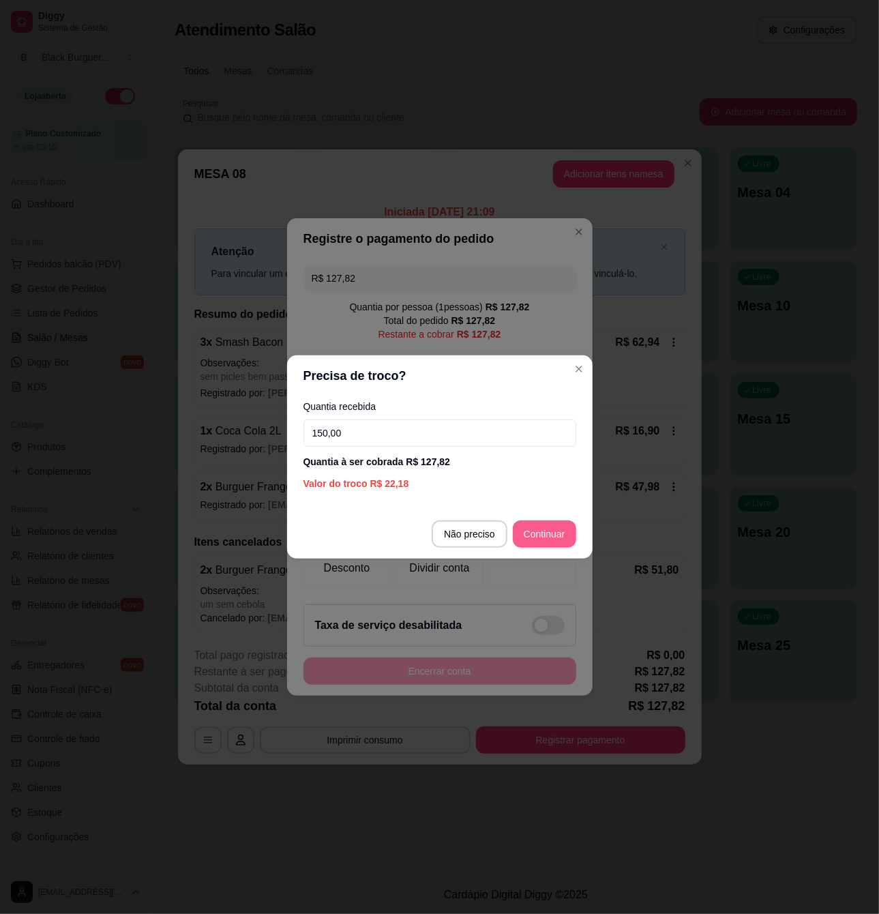
type input "150,00"
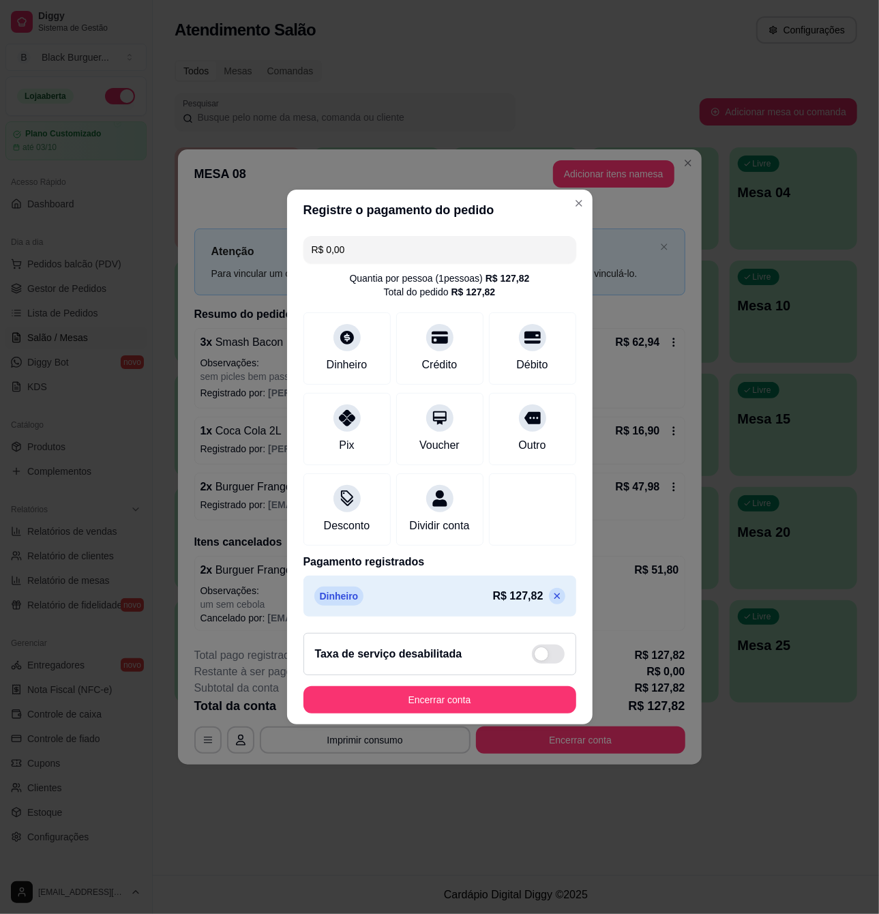
click at [554, 599] on icon at bounding box center [557, 596] width 6 height 6
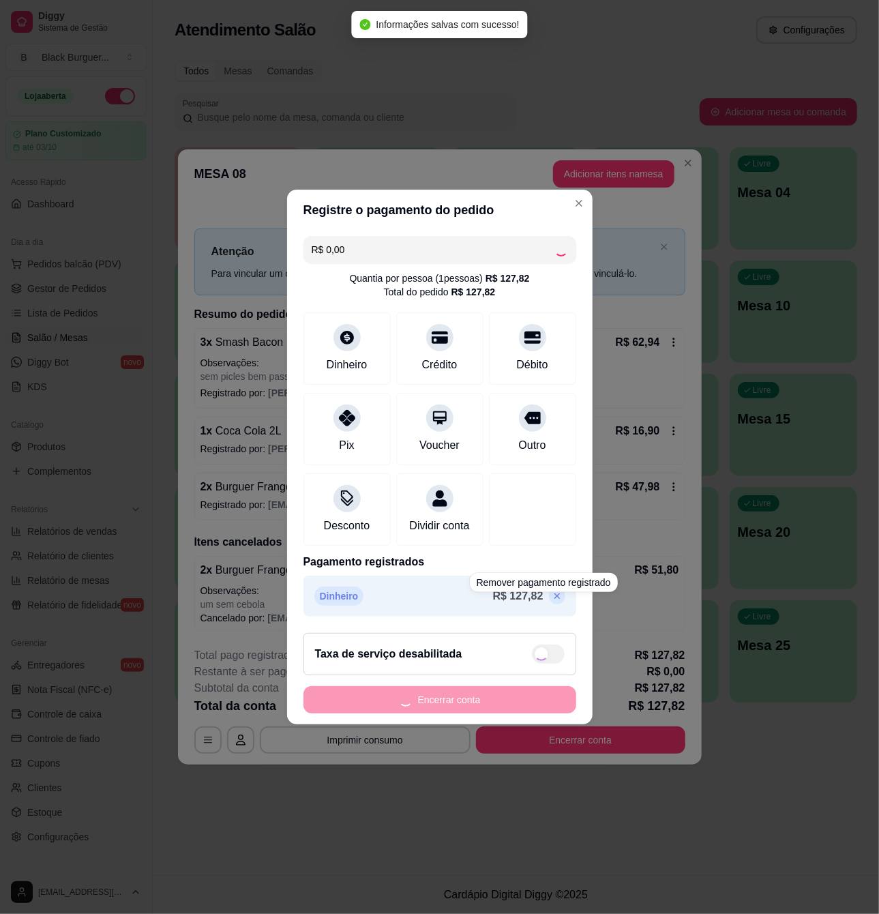
type input "R$ 127,82"
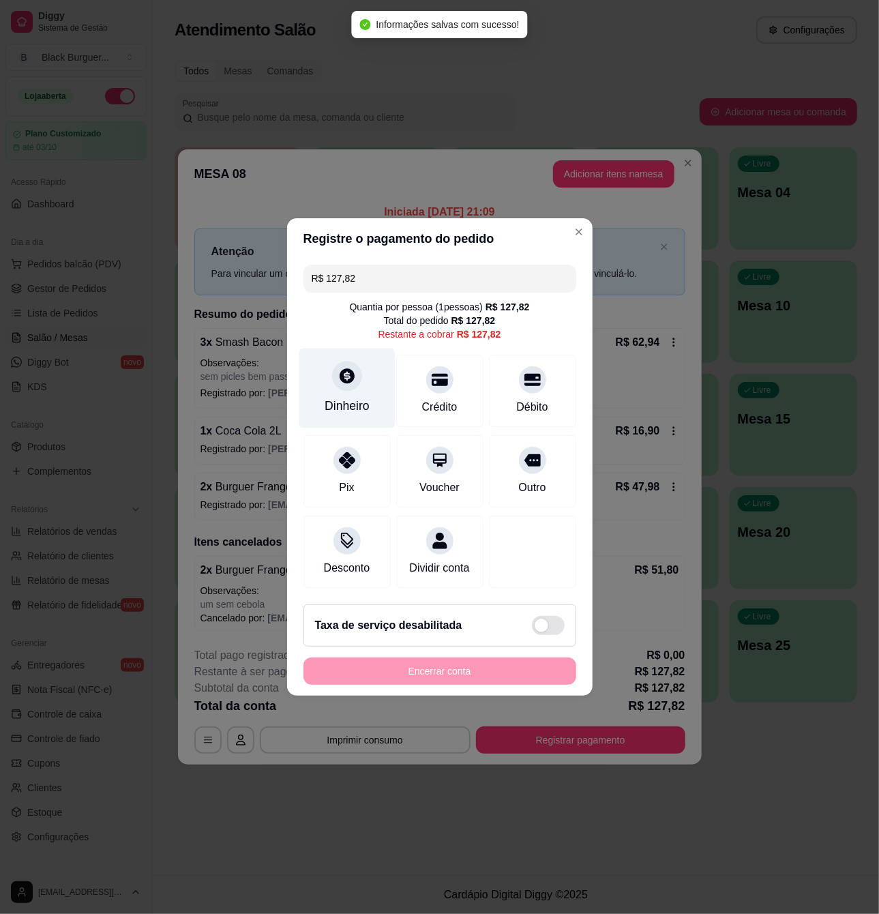
click at [330, 376] on div "Dinheiro" at bounding box center [347, 388] width 96 height 80
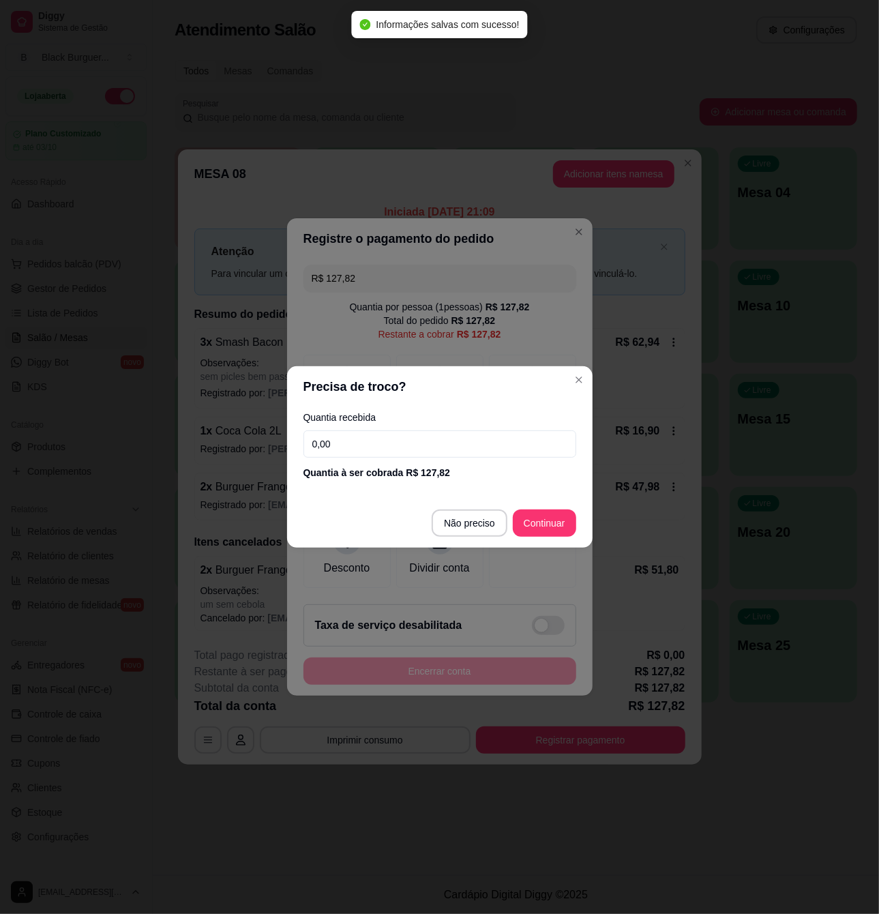
click at [393, 447] on input "0,00" at bounding box center [439, 443] width 273 height 27
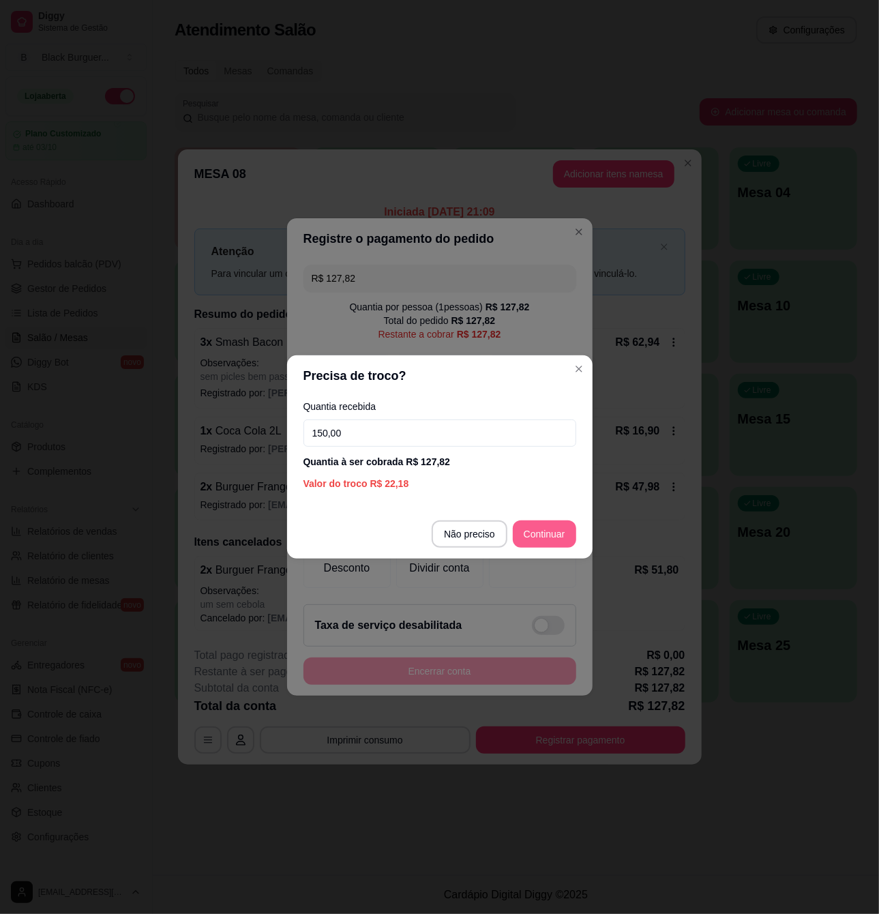
type input "150,00"
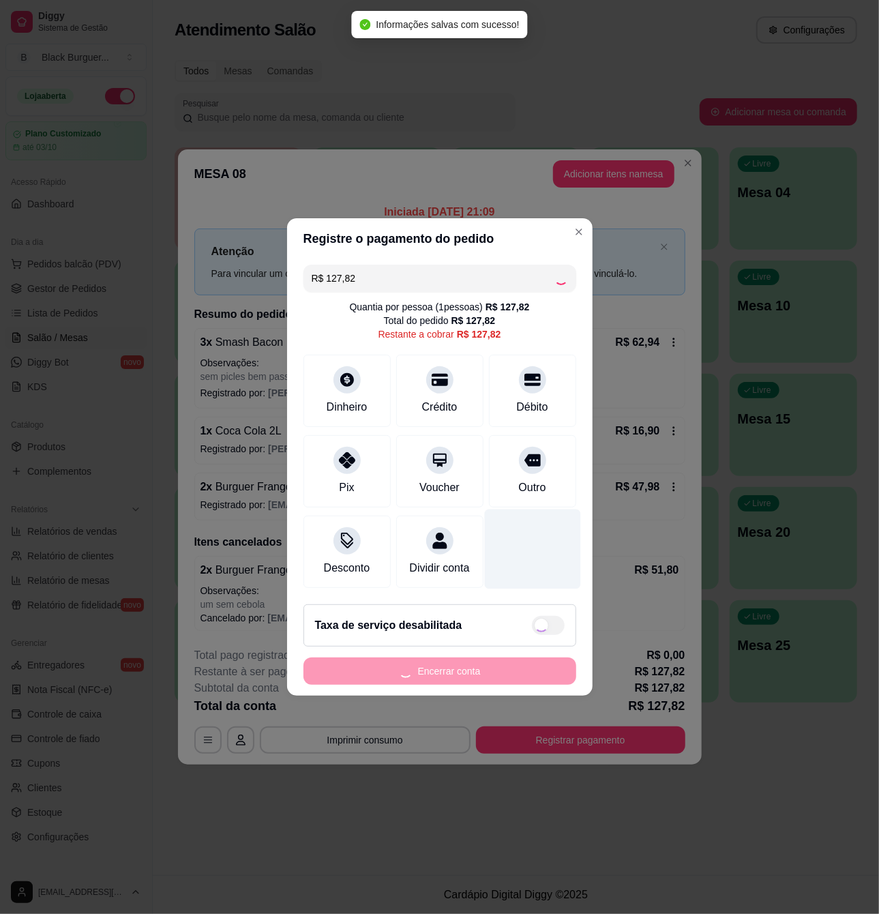
type input "R$ 0,00"
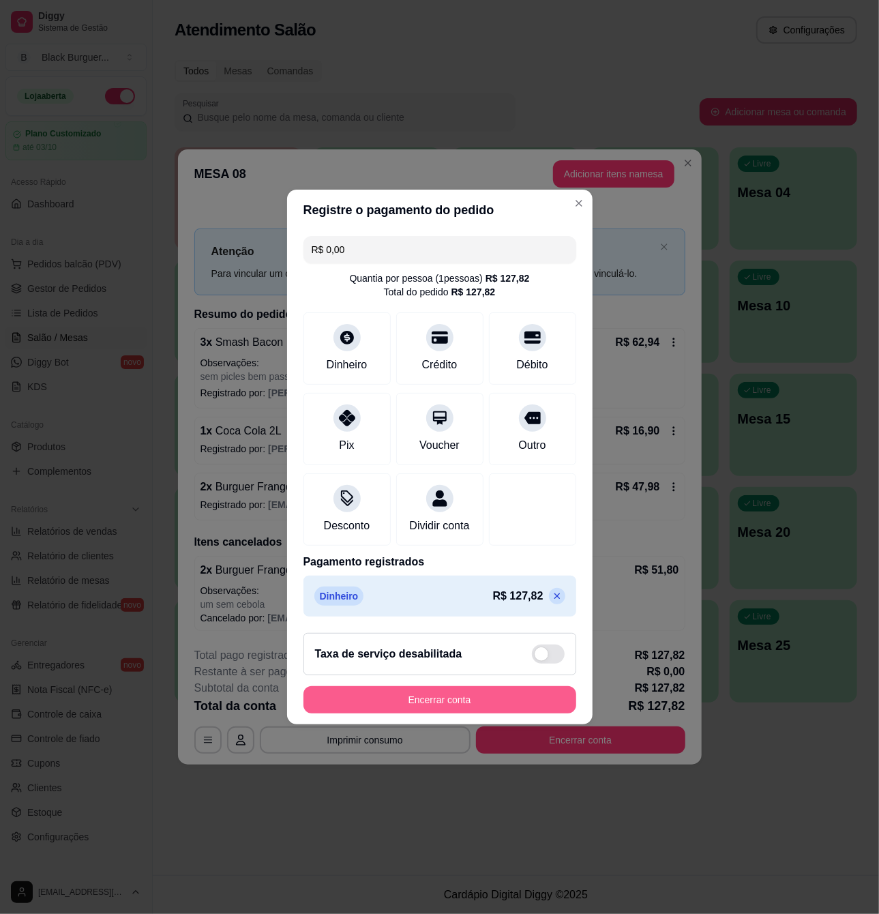
click at [458, 707] on button "Encerrar conta" at bounding box center [439, 699] width 273 height 27
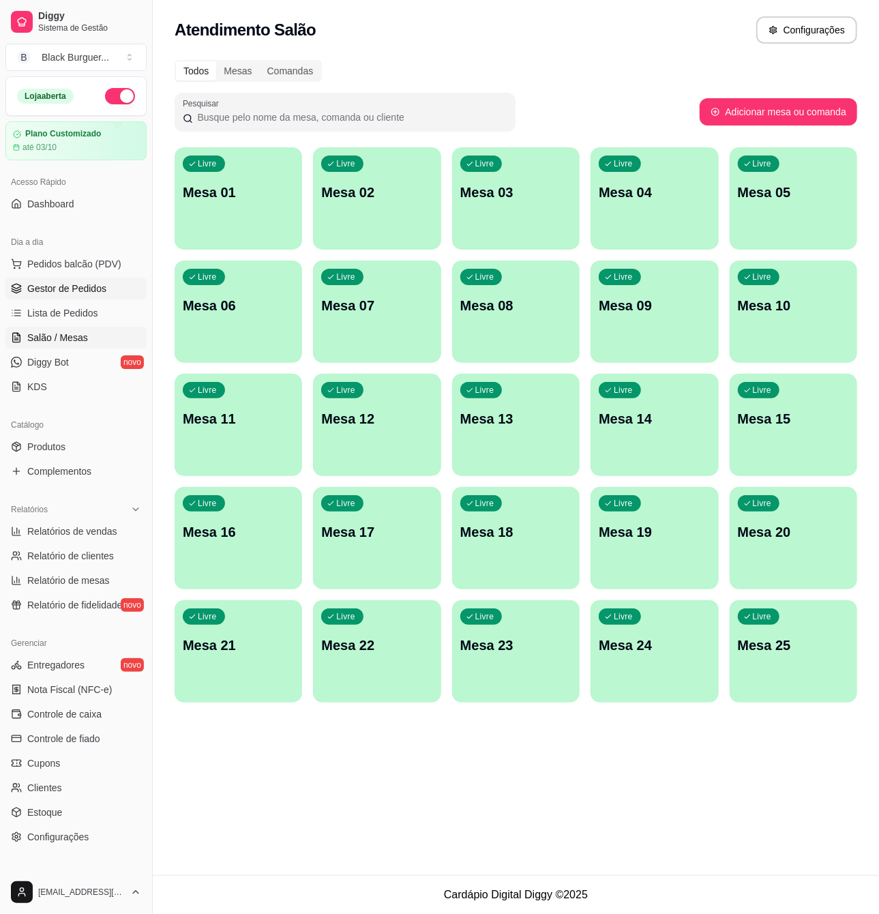
click at [69, 292] on span "Gestor de Pedidos" at bounding box center [66, 289] width 79 height 14
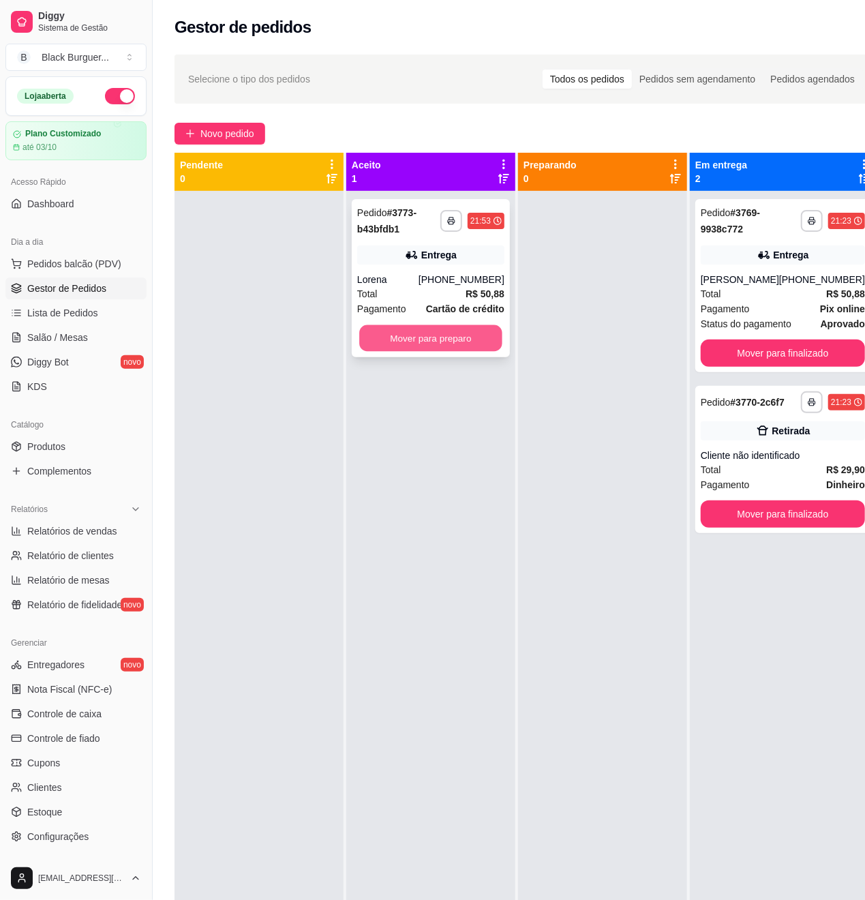
click at [421, 336] on button "Mover para preparo" at bounding box center [430, 338] width 143 height 27
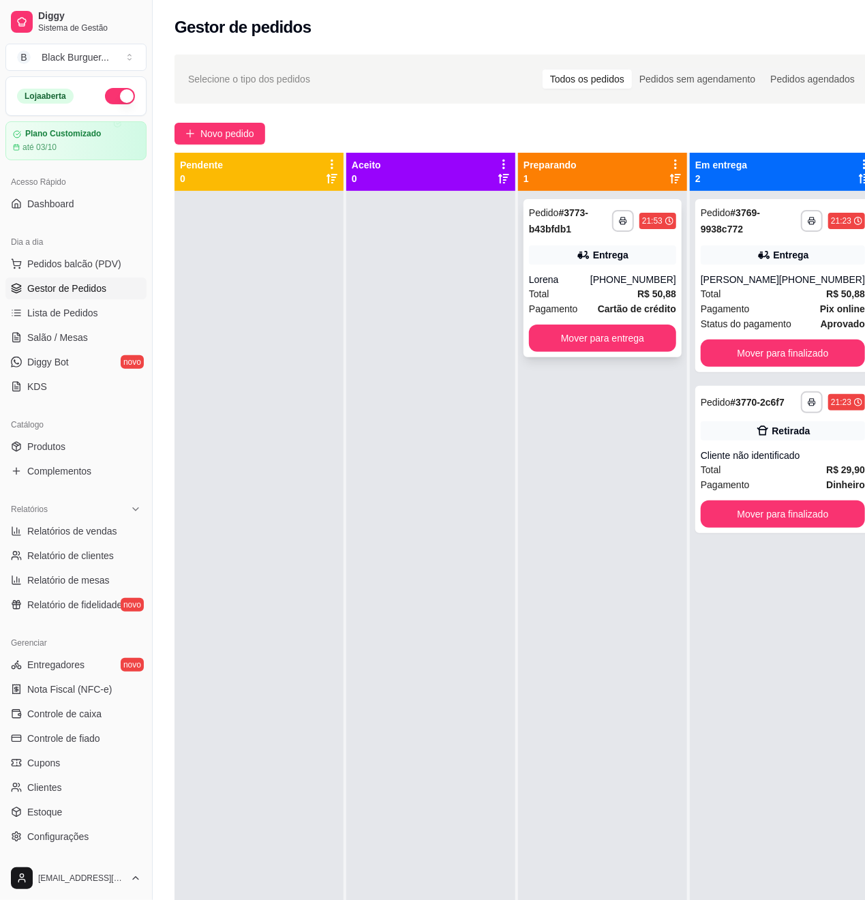
click at [590, 284] on div "Lorena" at bounding box center [559, 280] width 61 height 14
click at [789, 366] on button "Mover para finalizado" at bounding box center [784, 353] width 160 height 27
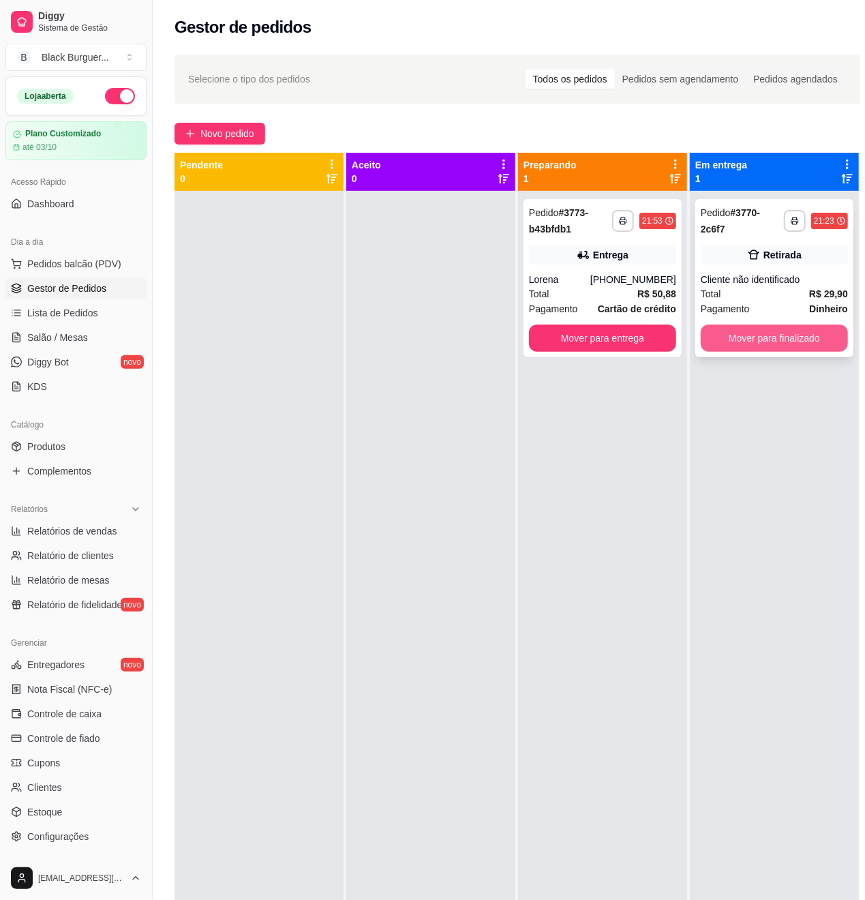
click at [784, 342] on button "Mover para finalizado" at bounding box center [774, 338] width 147 height 27
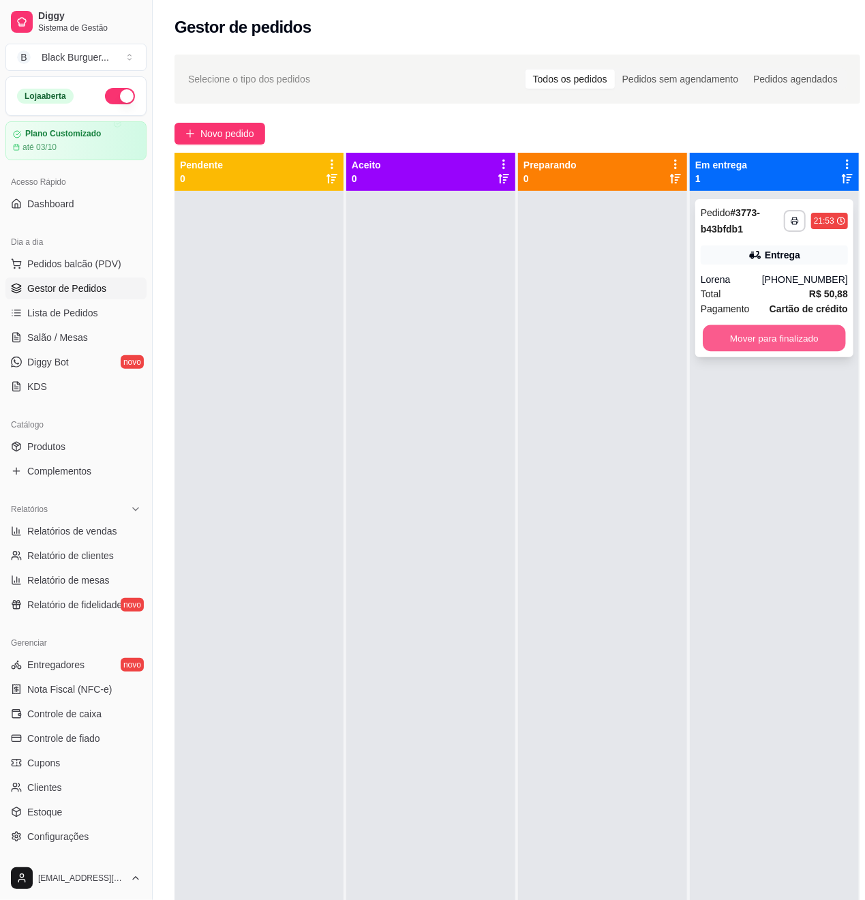
click at [769, 341] on button "Mover para finalizado" at bounding box center [774, 338] width 143 height 27
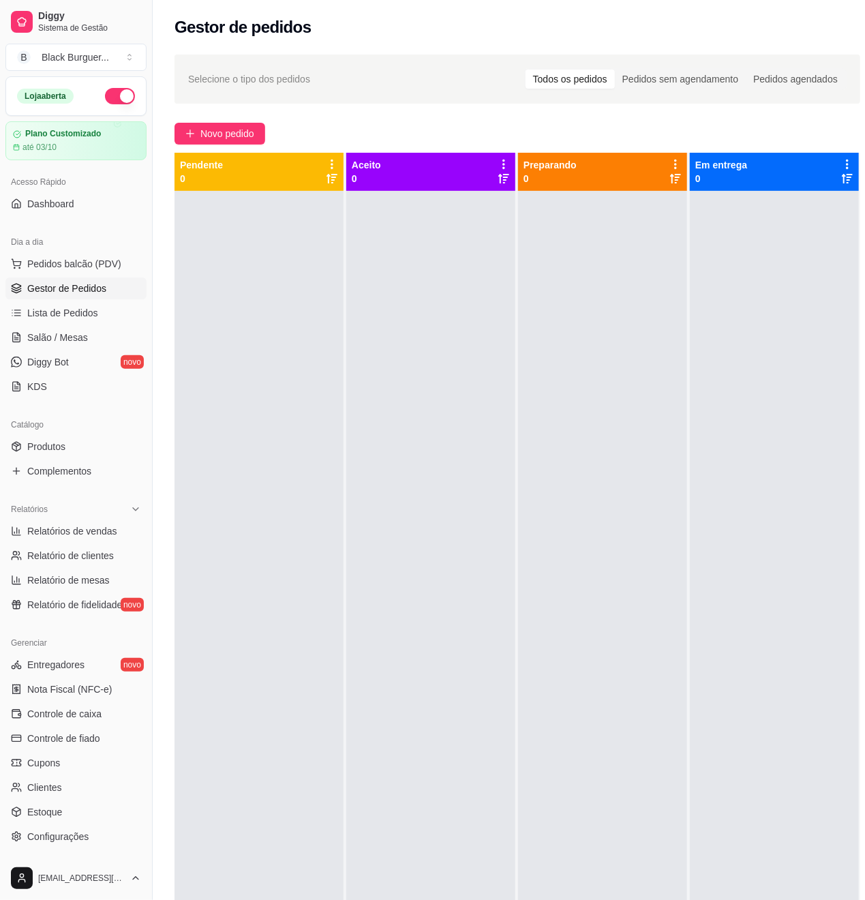
click at [58, 284] on span "Gestor de Pedidos" at bounding box center [66, 289] width 79 height 14
click at [45, 537] on span "Relatórios de vendas" at bounding box center [72, 531] width 90 height 14
select select "ALL"
select select "0"
